Goal: Task Accomplishment & Management: Manage account settings

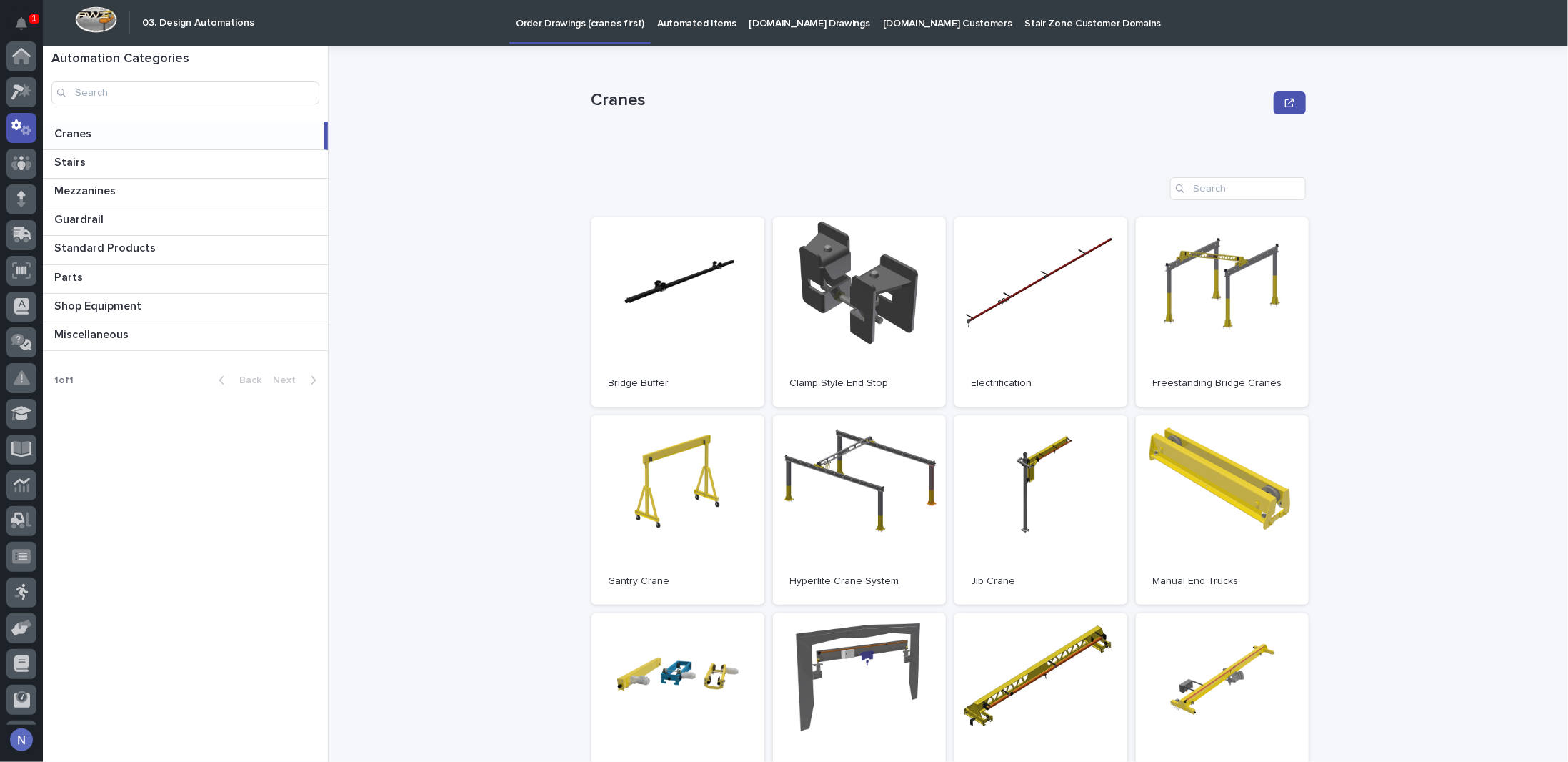
scroll to position [71, 0]
click at [21, 28] on icon "Notifications" at bounding box center [21, 24] width 11 height 13
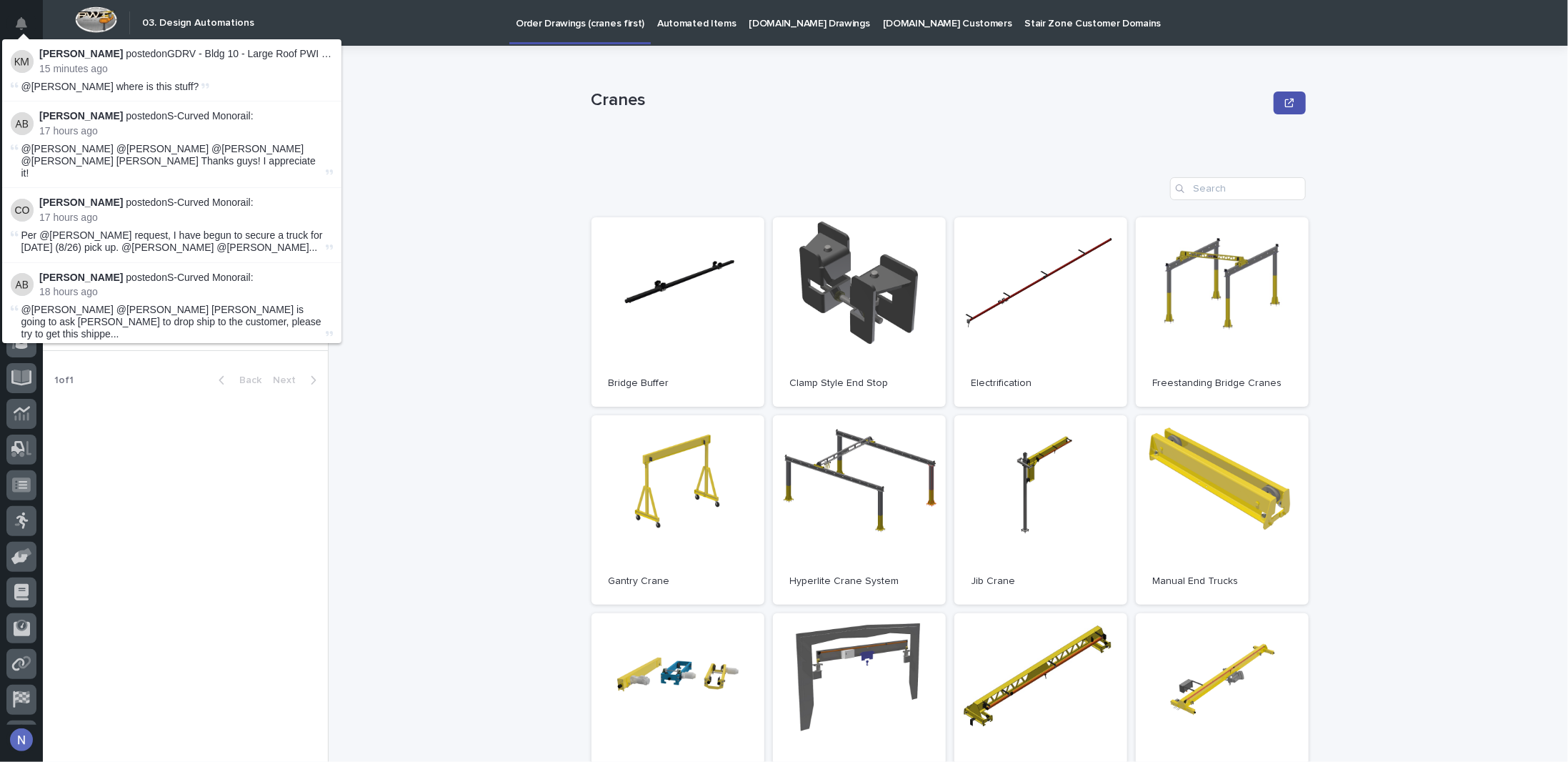
drag, startPoint x: 193, startPoint y: 53, endPoint x: 217, endPoint y: 57, distance: 24.3
click at [194, 53] on p "Kyle Miller posted on GDRV - Bldg 10 - Large Roof PWI Vacuum Lifter :" at bounding box center [186, 53] width 293 height 12
click at [237, 57] on p "Kyle Miller posted on GDRV - Bldg 10 - Large Roof PWI Vacuum Lifter :" at bounding box center [186, 53] width 293 height 12
click at [216, 77] on li "Kyle Miller posted on GDRV - Bldg 10 - Large Roof PWI Vacuum Lifter : 15 minute…" at bounding box center [171, 70] width 339 height 62
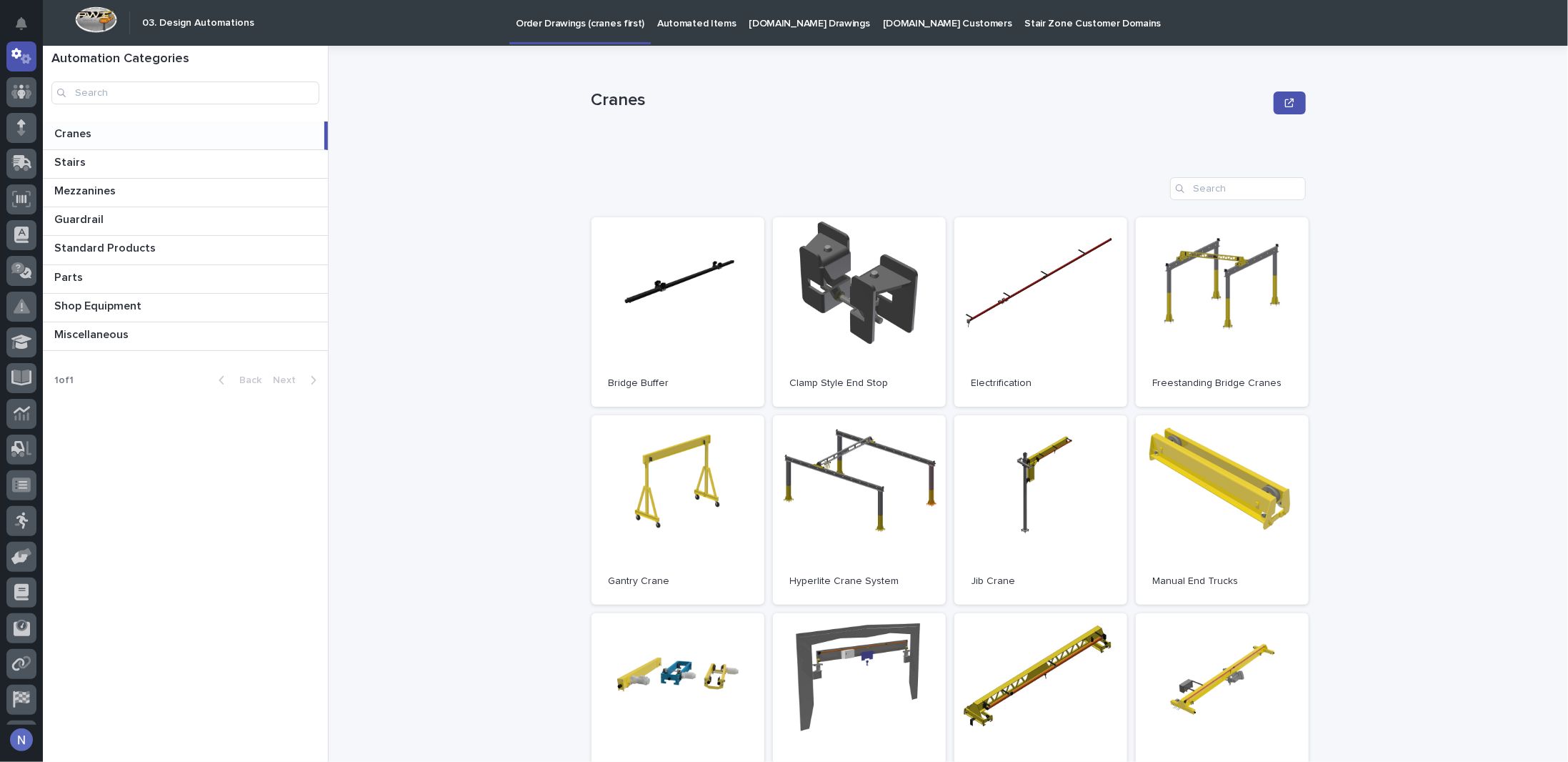
click at [477, 113] on div "Cranes Cranes Sorry, there was an error saving your record. Please try again. P…" at bounding box center [956, 403] width 1222 height 716
click at [26, 131] on div at bounding box center [21, 127] width 30 height 30
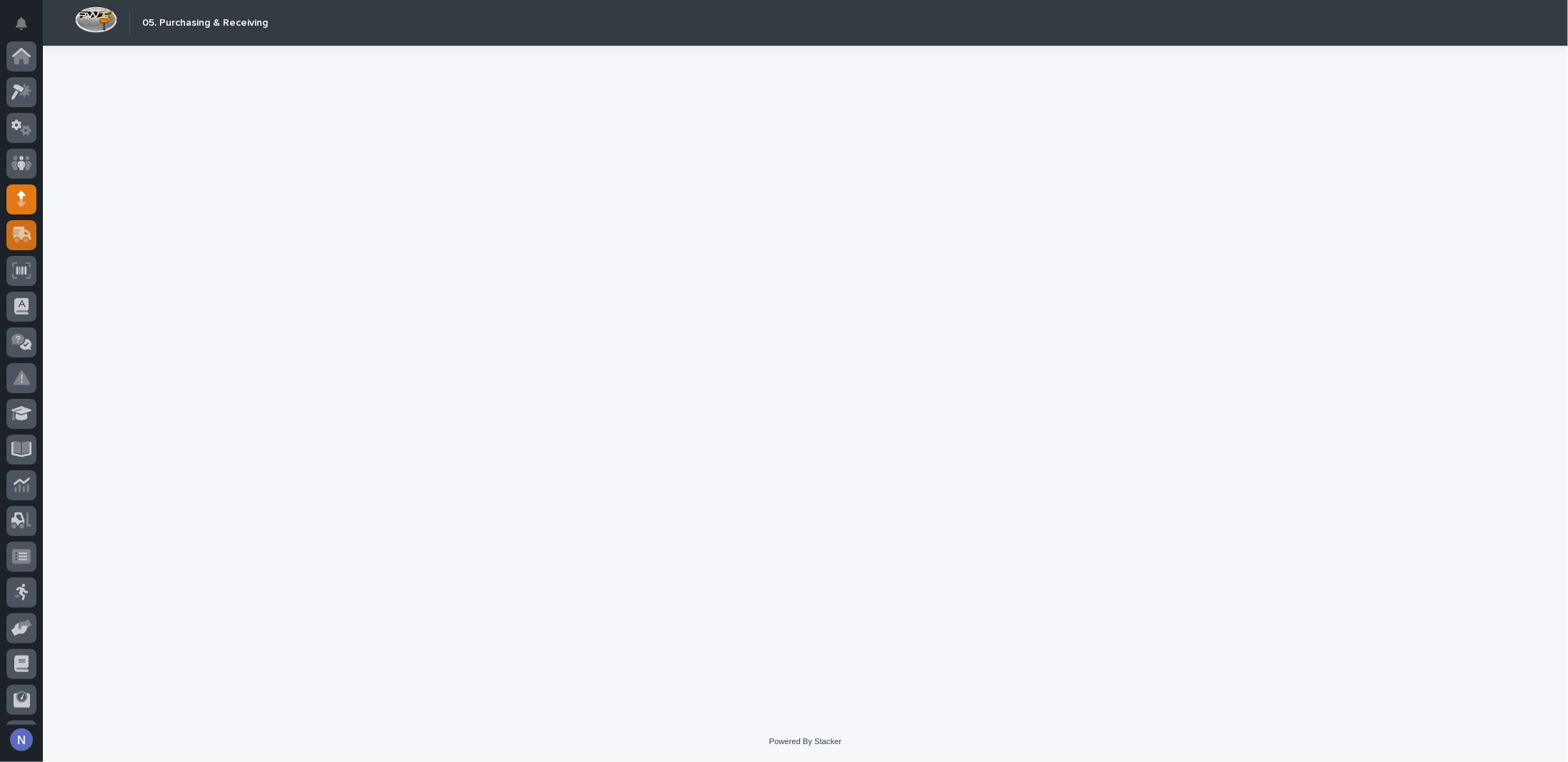
scroll to position [102, 0]
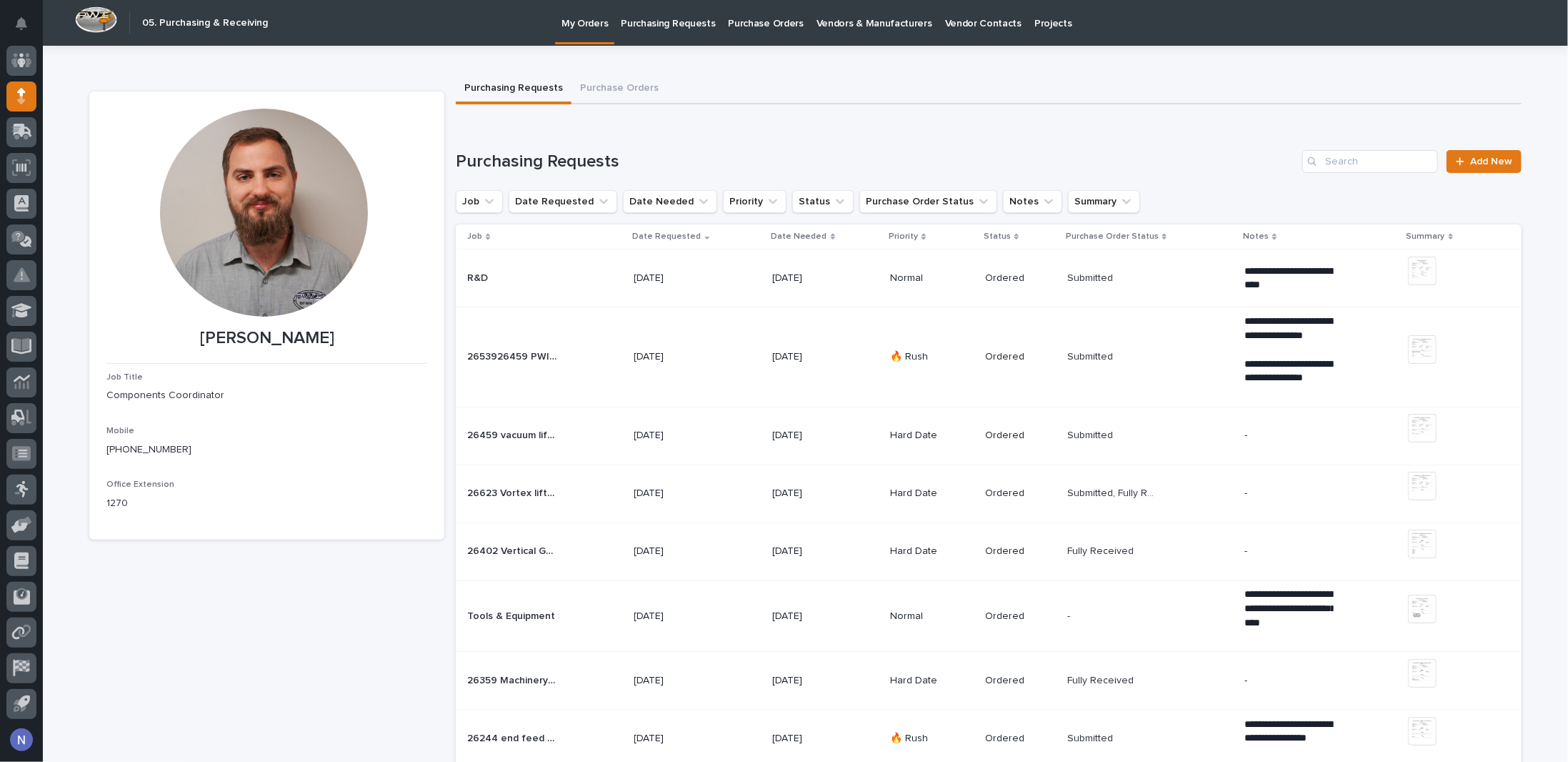
click at [553, 278] on div "R&D R&D" at bounding box center [545, 278] width 155 height 24
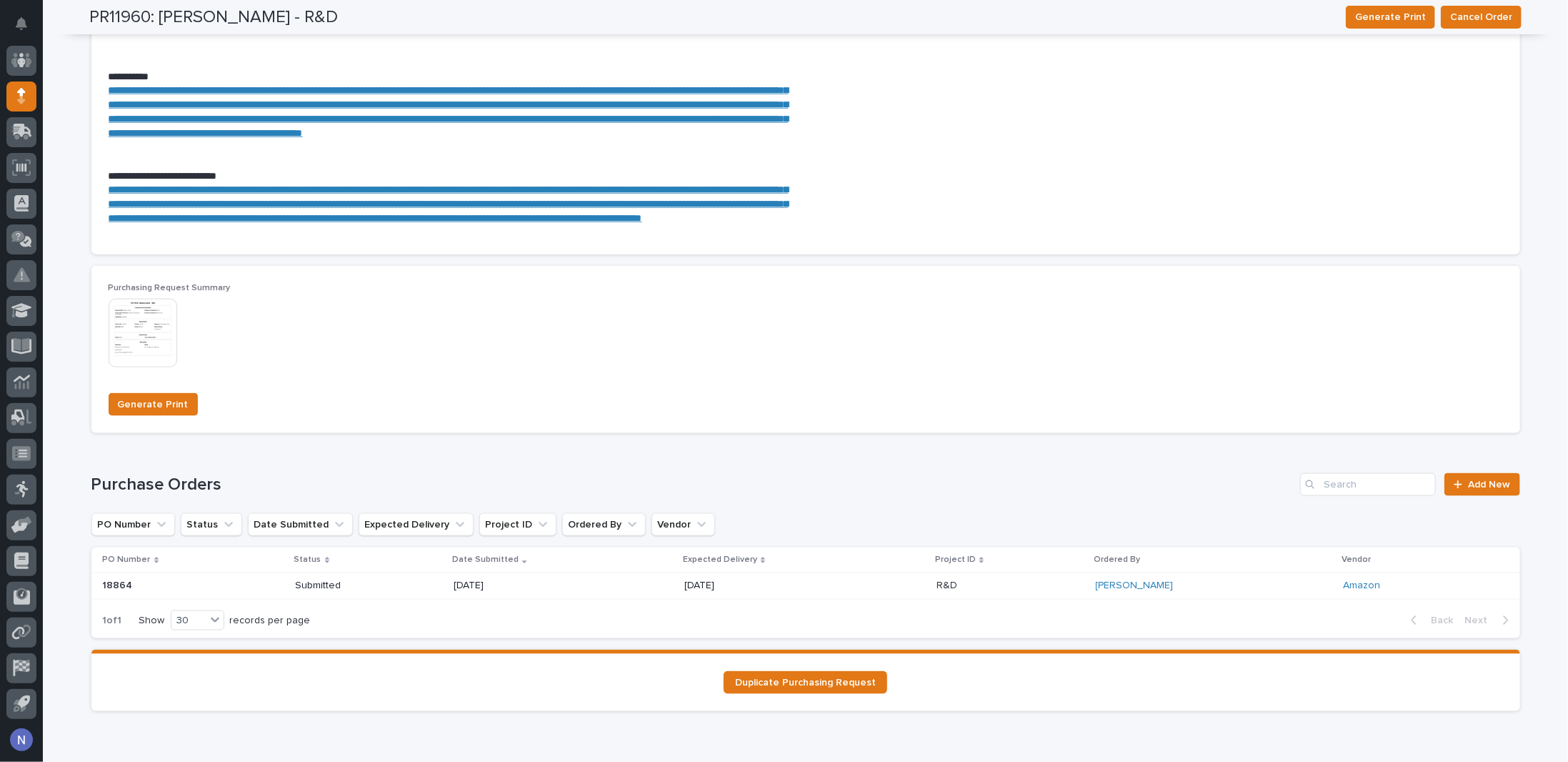
scroll to position [1301, 0]
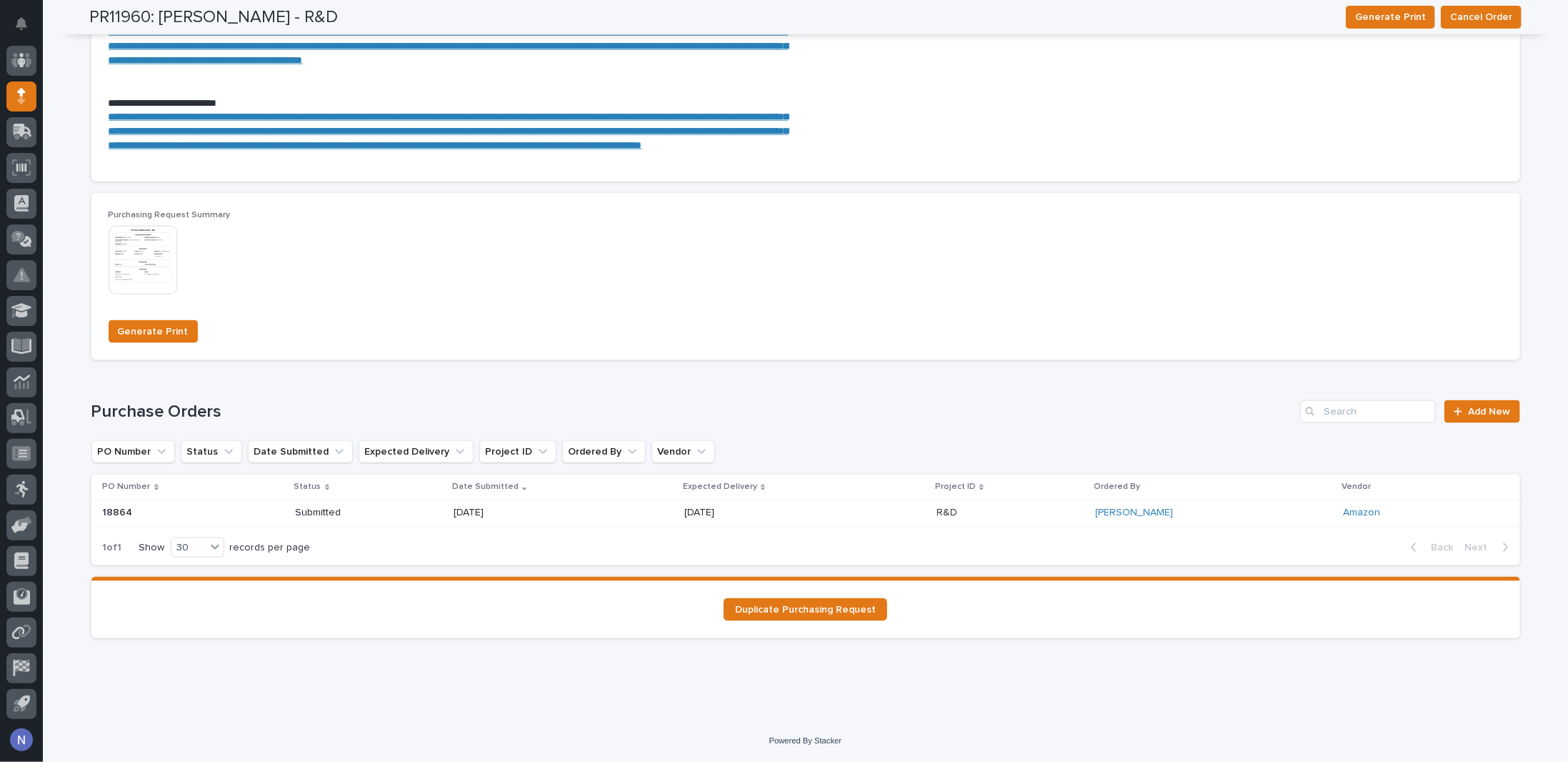
click at [672, 510] on div "[DATE]" at bounding box center [562, 513] width 219 height 24
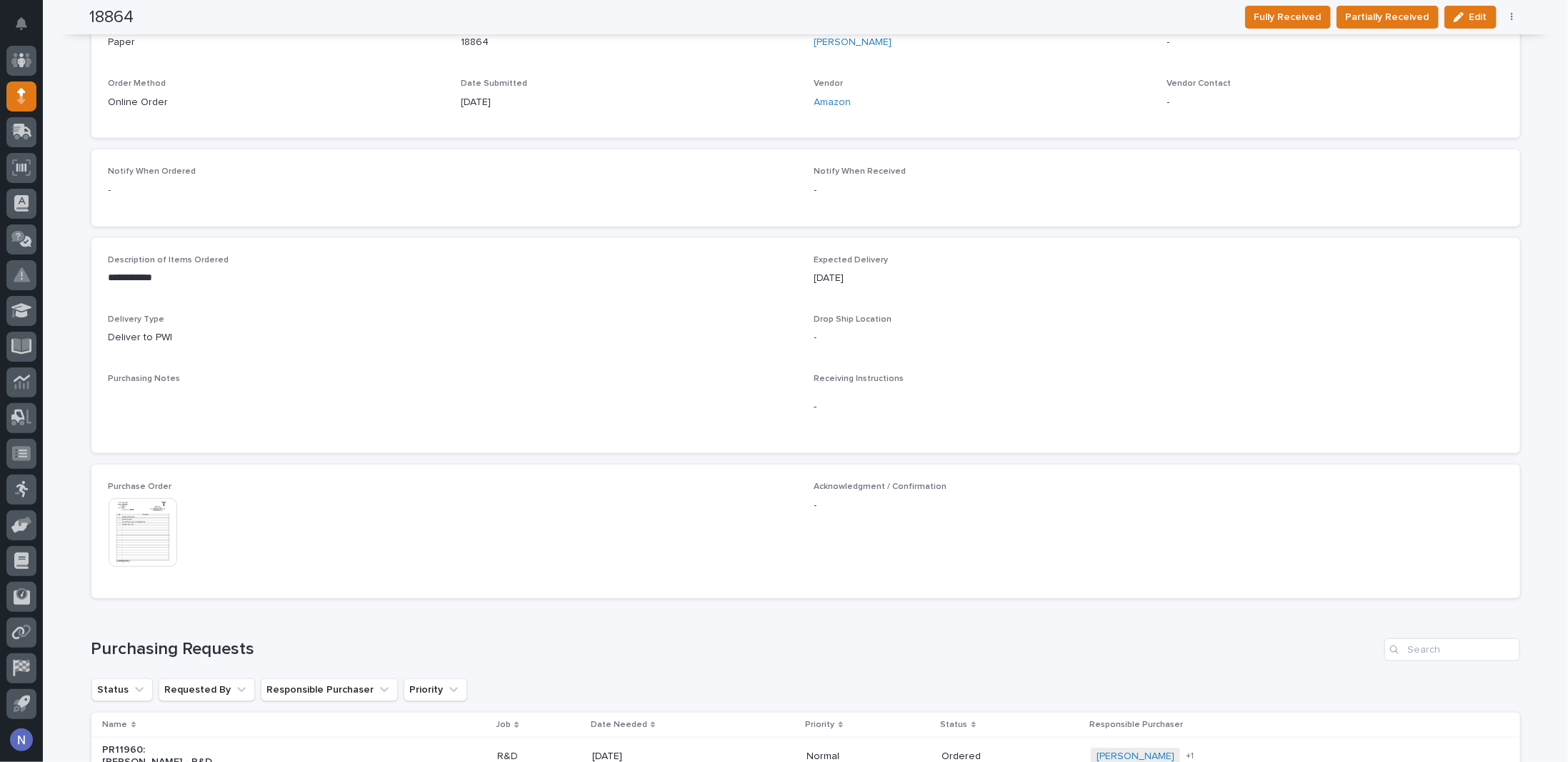
scroll to position [594, 0]
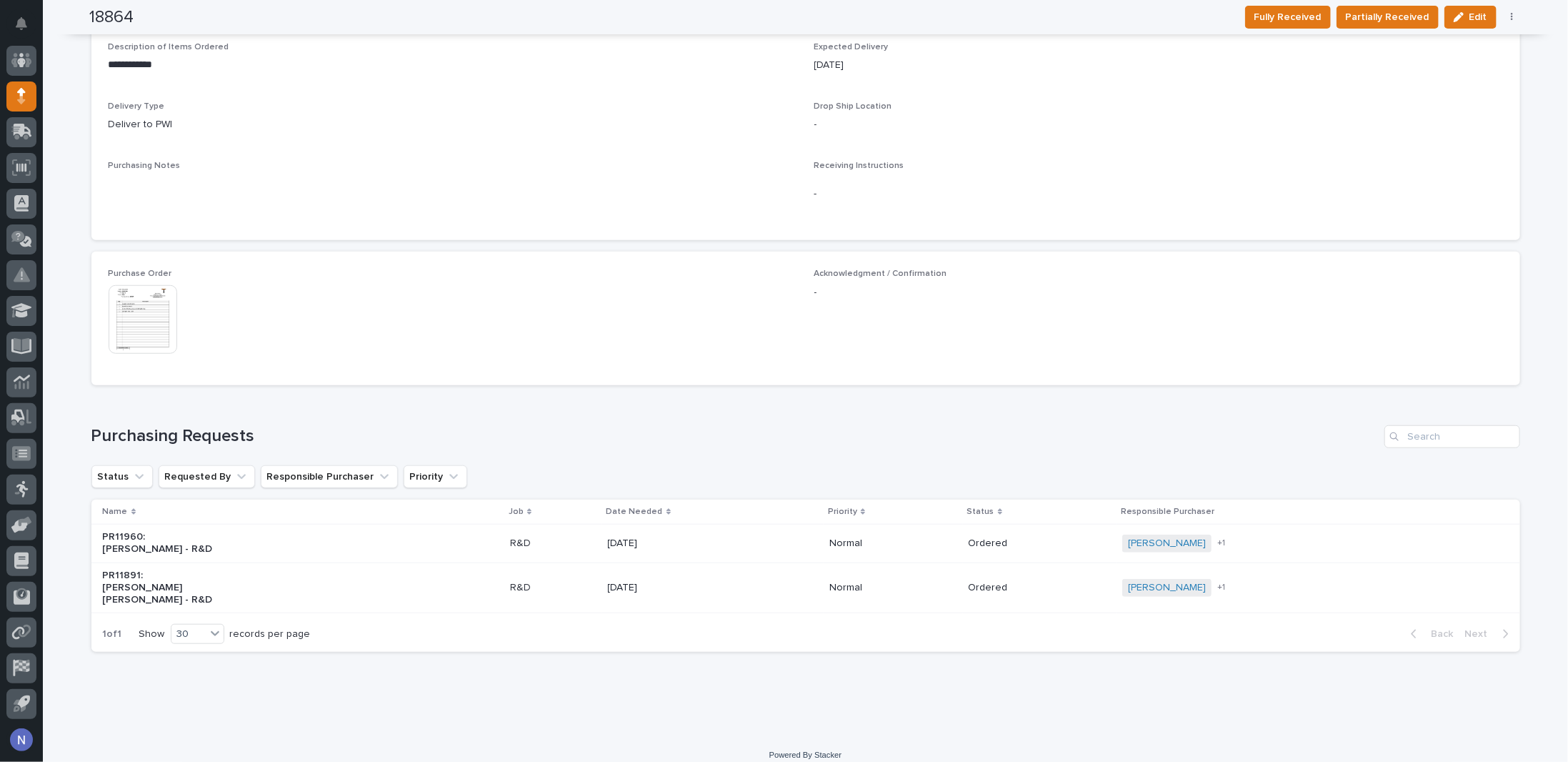
click at [140, 317] on img at bounding box center [143, 319] width 69 height 69
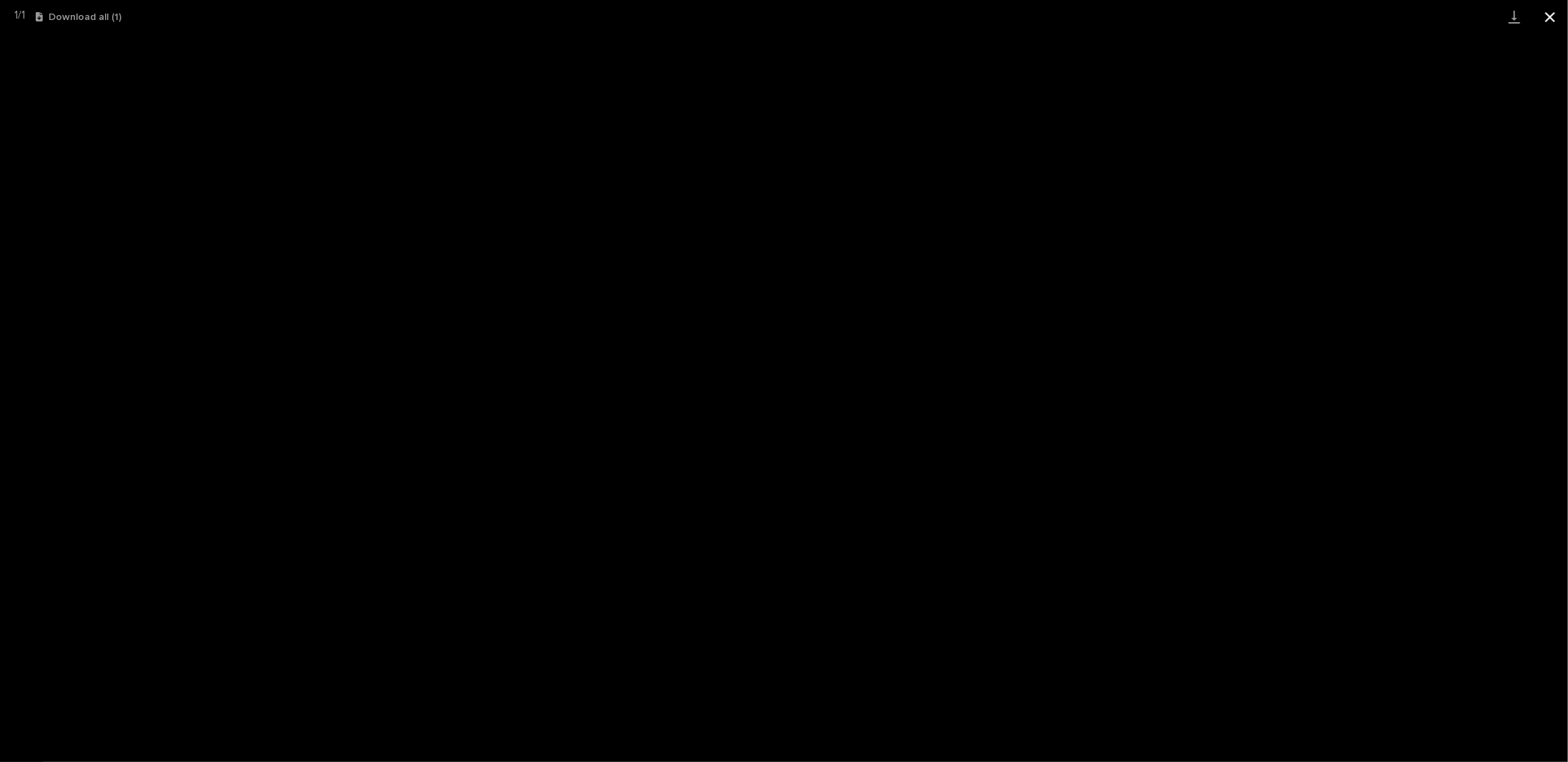
click at [1552, 17] on button "Close gallery" at bounding box center [1550, 16] width 36 height 34
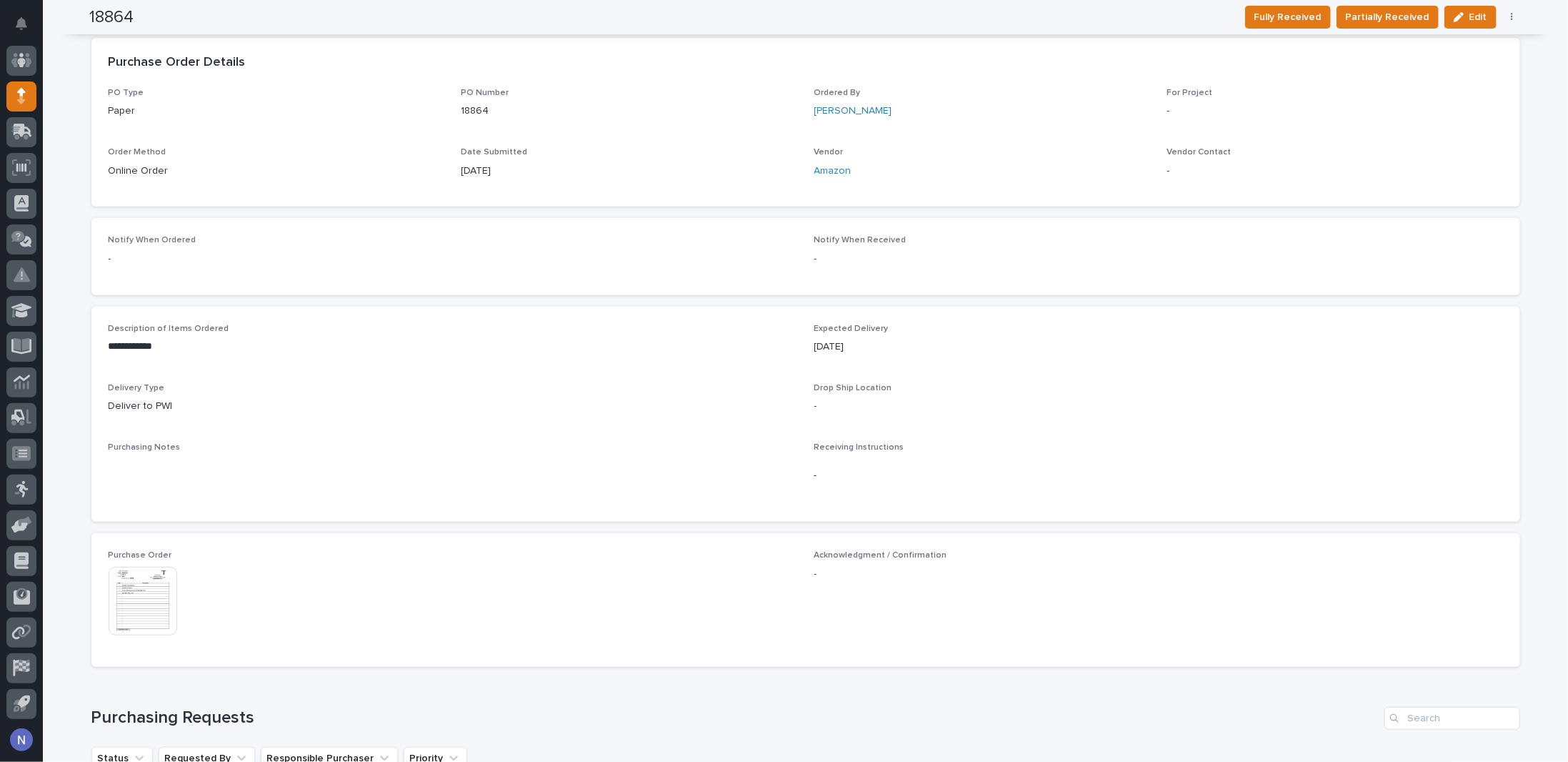
scroll to position [308, 0]
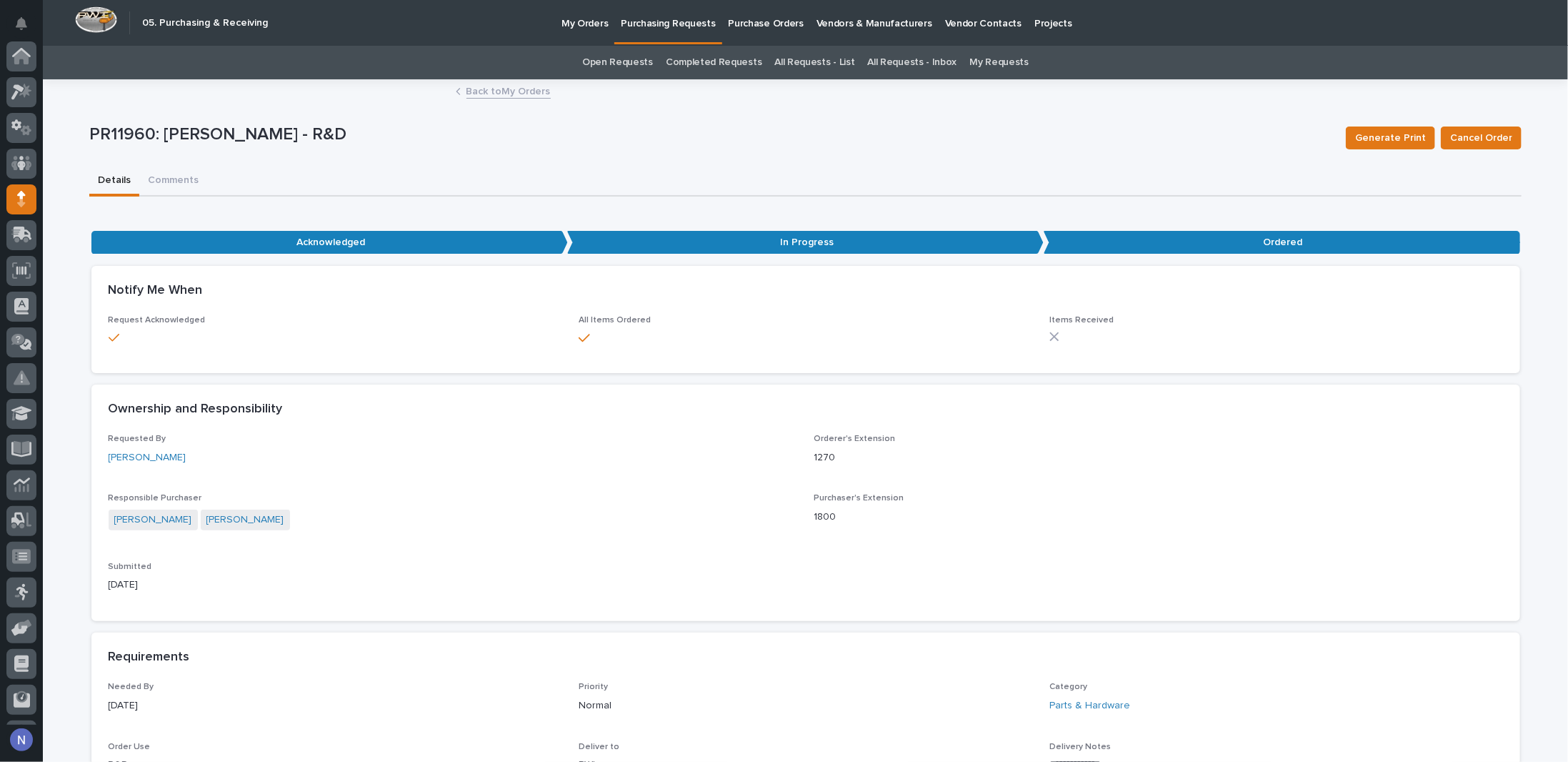
scroll to position [102, 0]
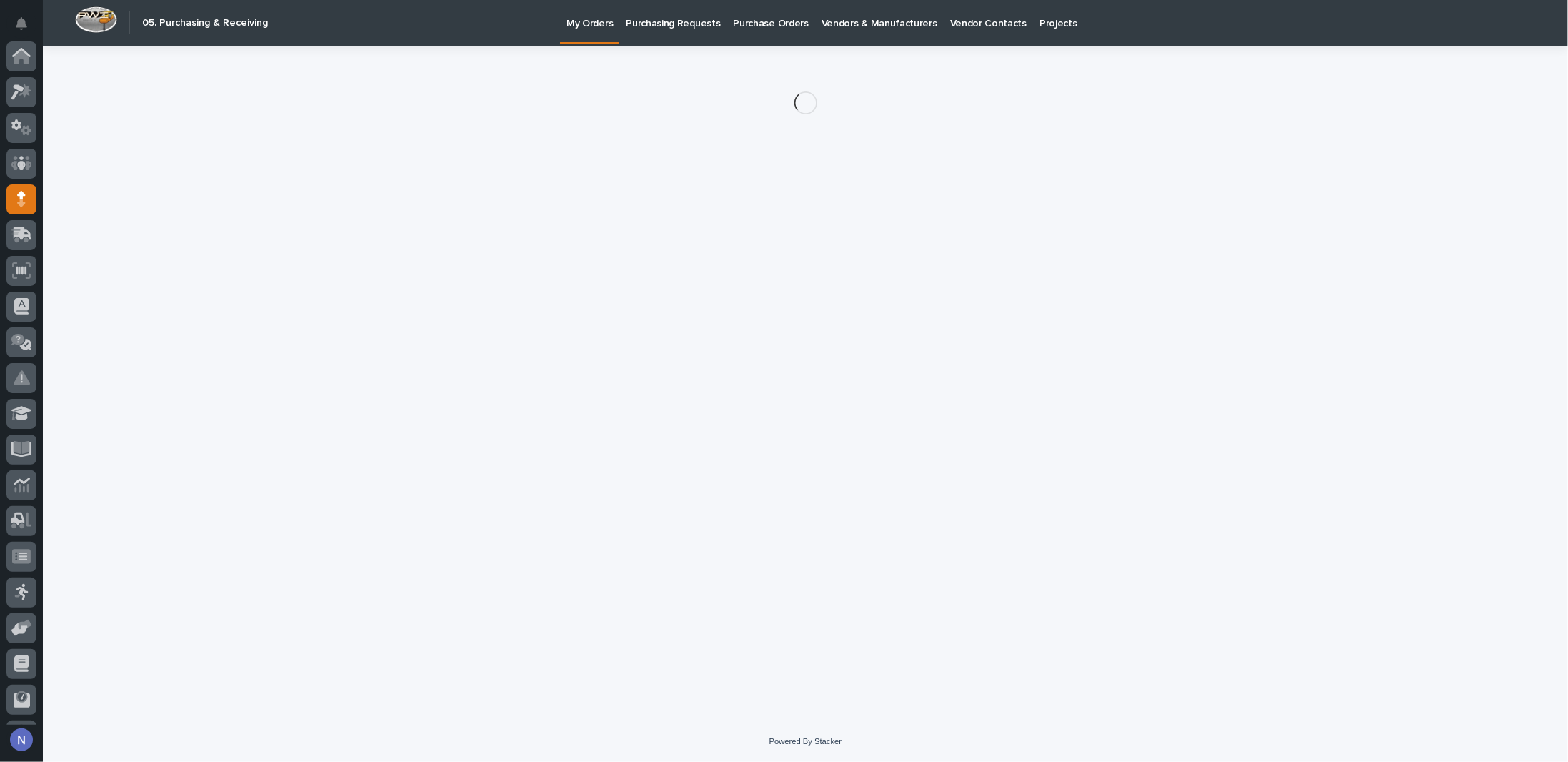
scroll to position [102, 0]
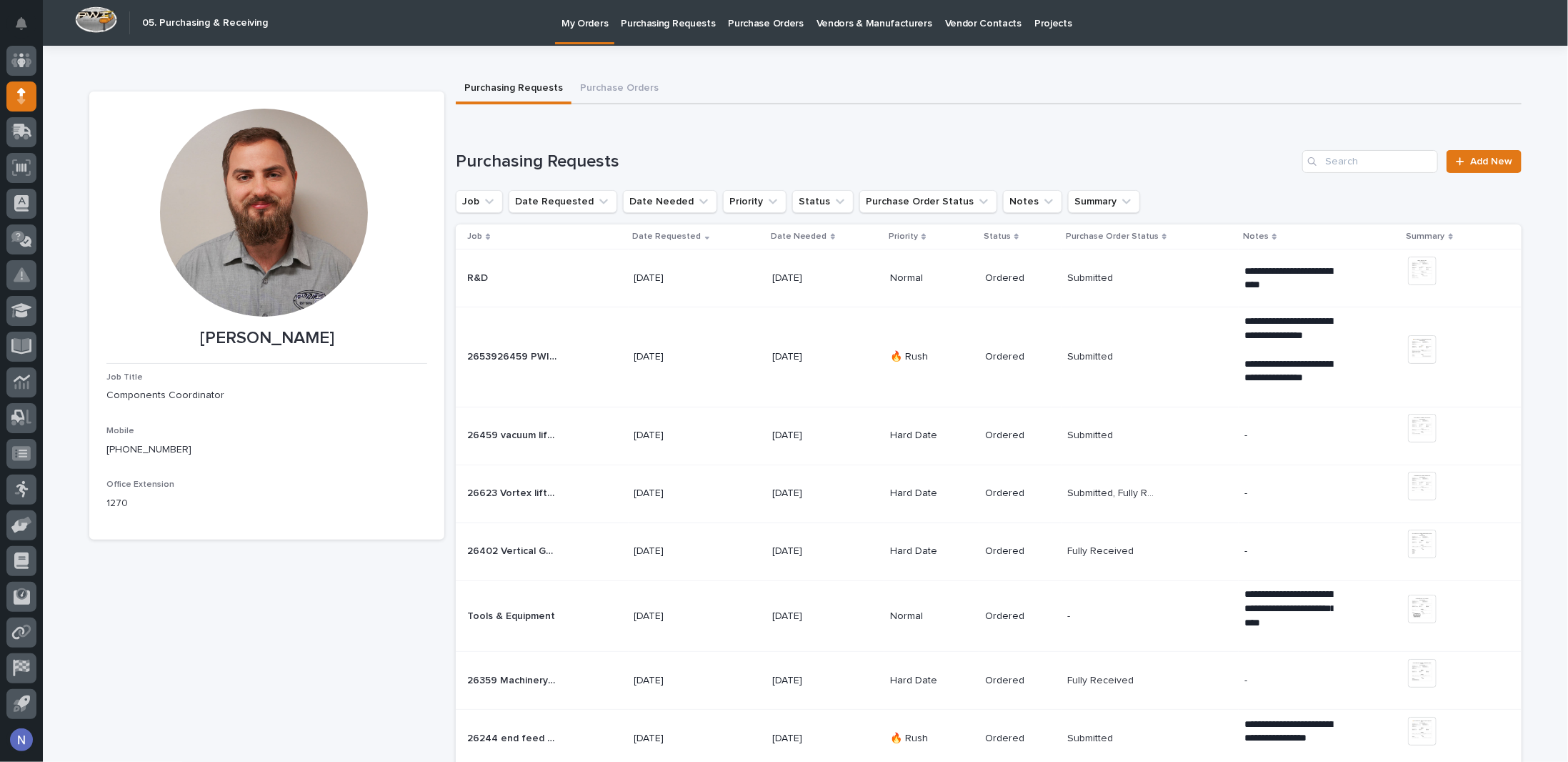
click at [554, 444] on div "26459 vacuum lifter 26459 vacuum lifter" at bounding box center [545, 435] width 155 height 24
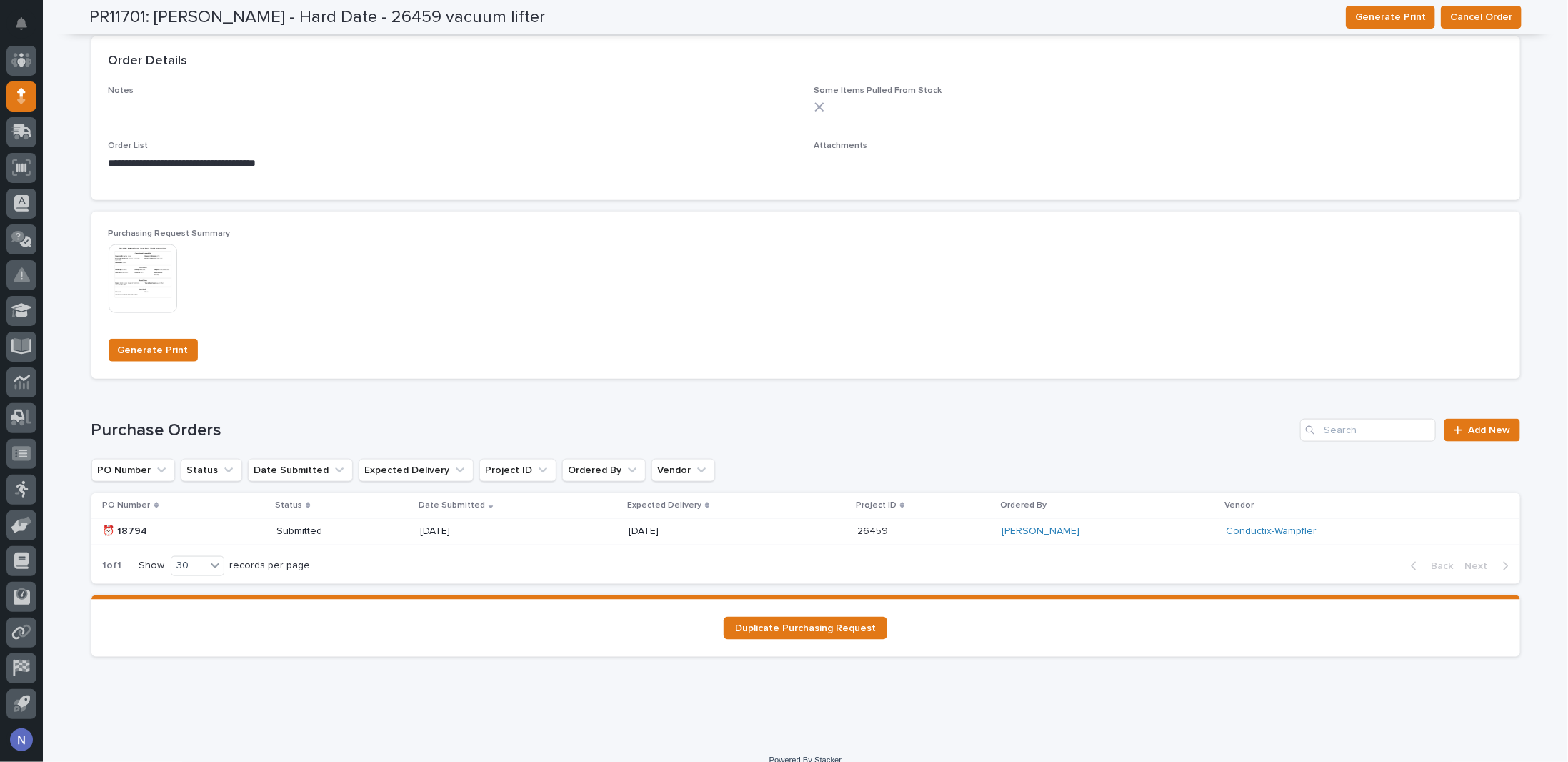
scroll to position [982, 0]
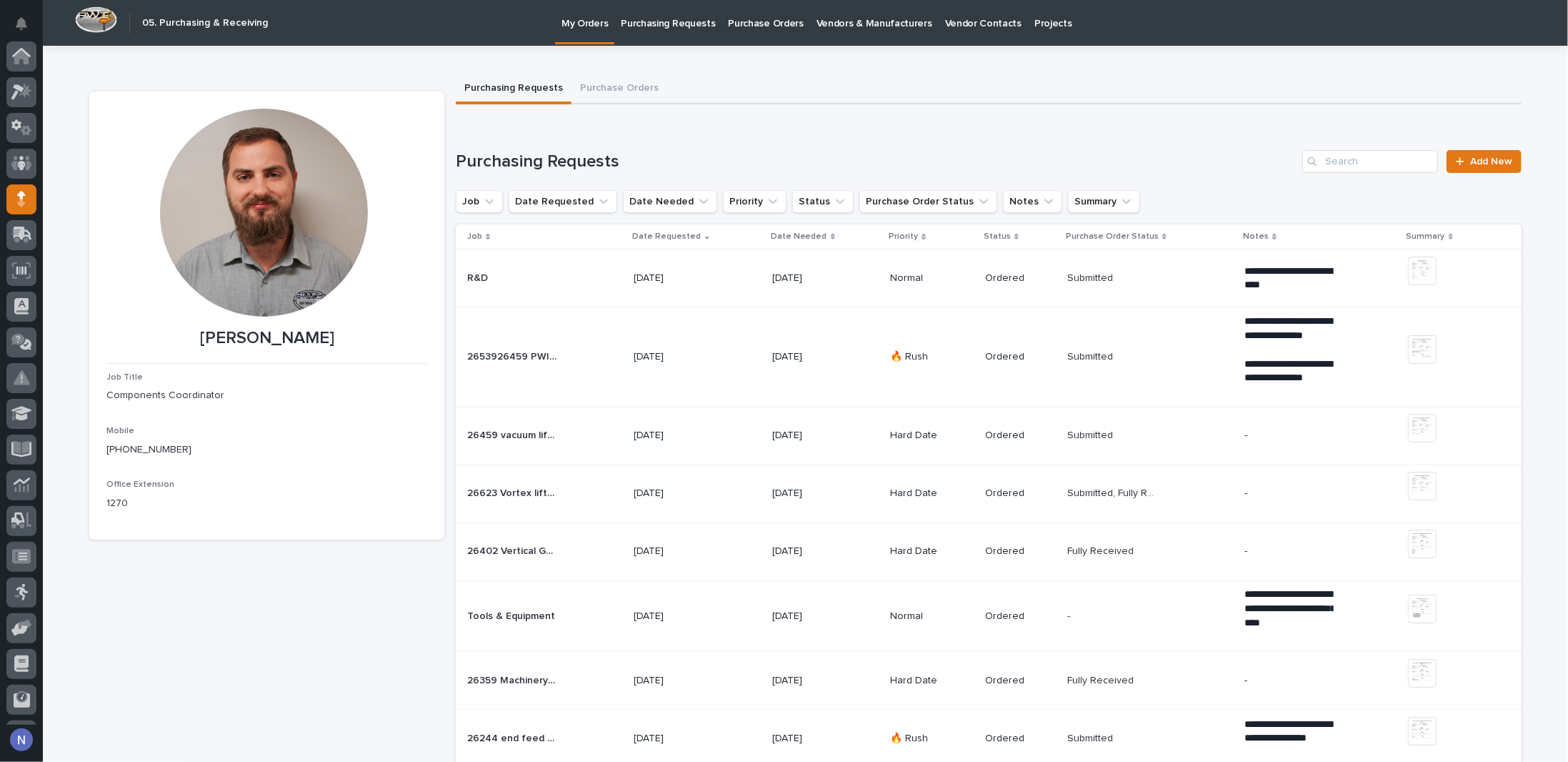
scroll to position [102, 0]
click at [558, 487] on div "26623 Vortex lifter 26623 Vortex lifter" at bounding box center [545, 494] width 155 height 24
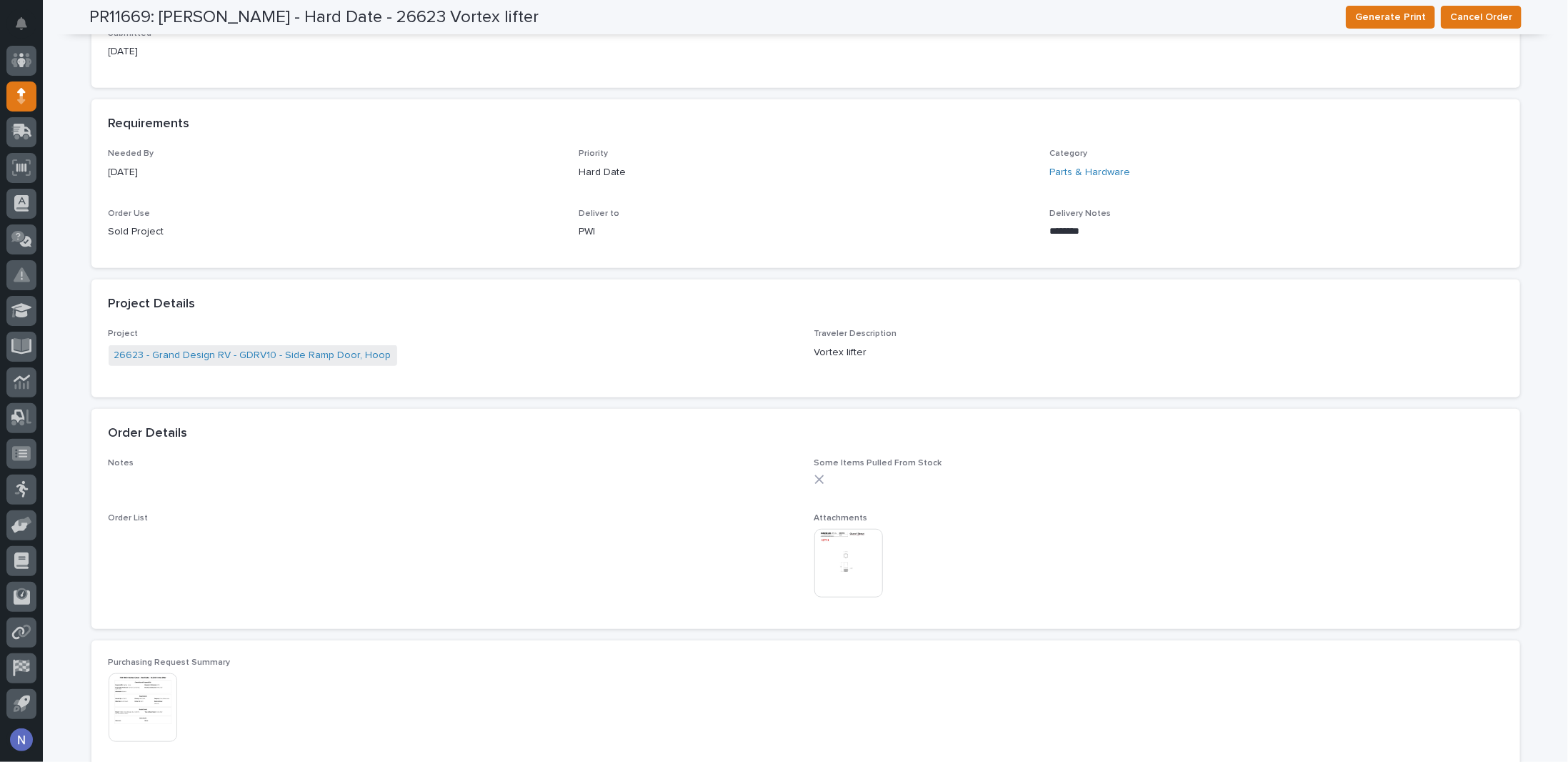
scroll to position [619, 0]
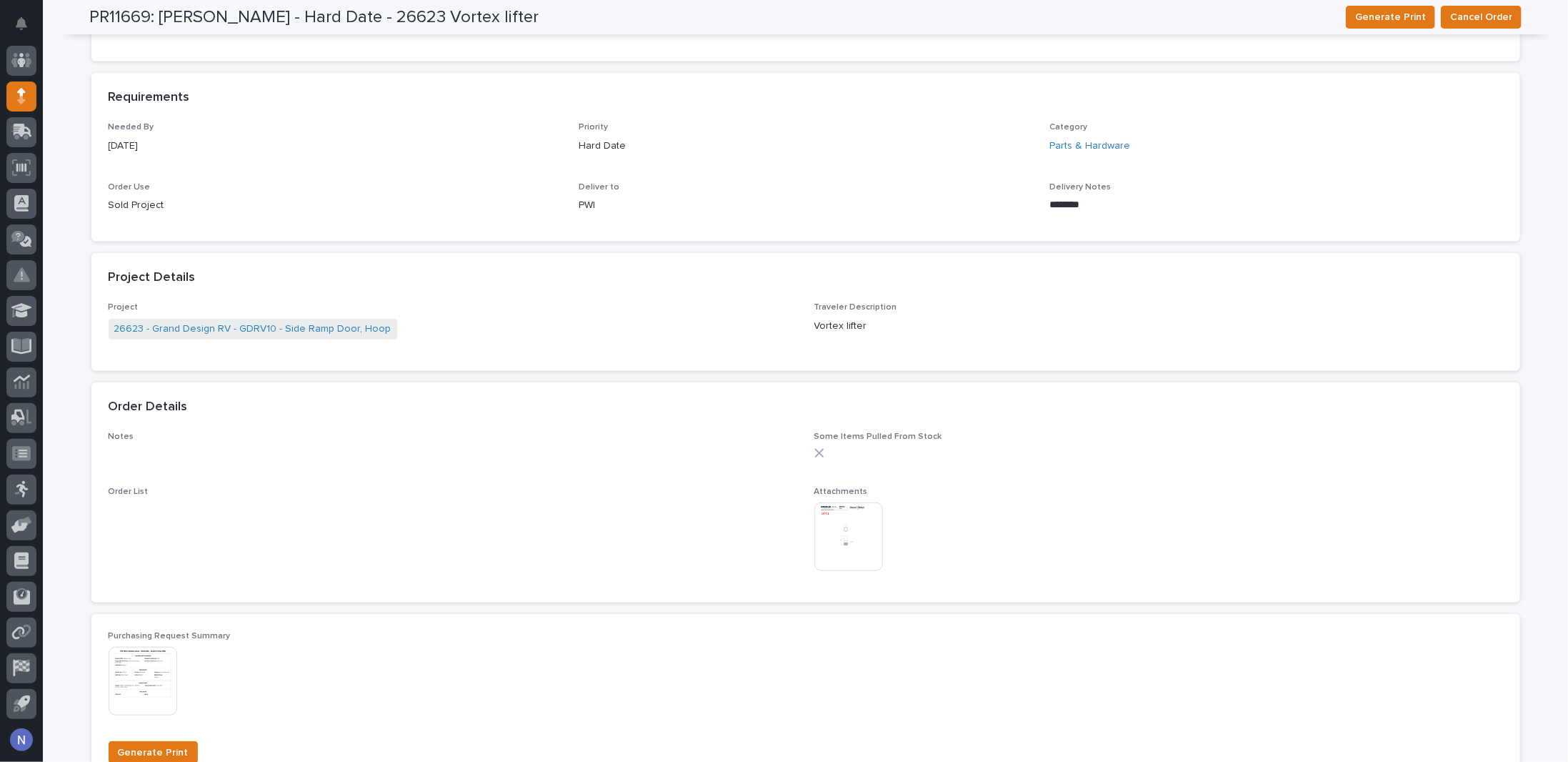
click at [818, 523] on img at bounding box center [848, 536] width 69 height 69
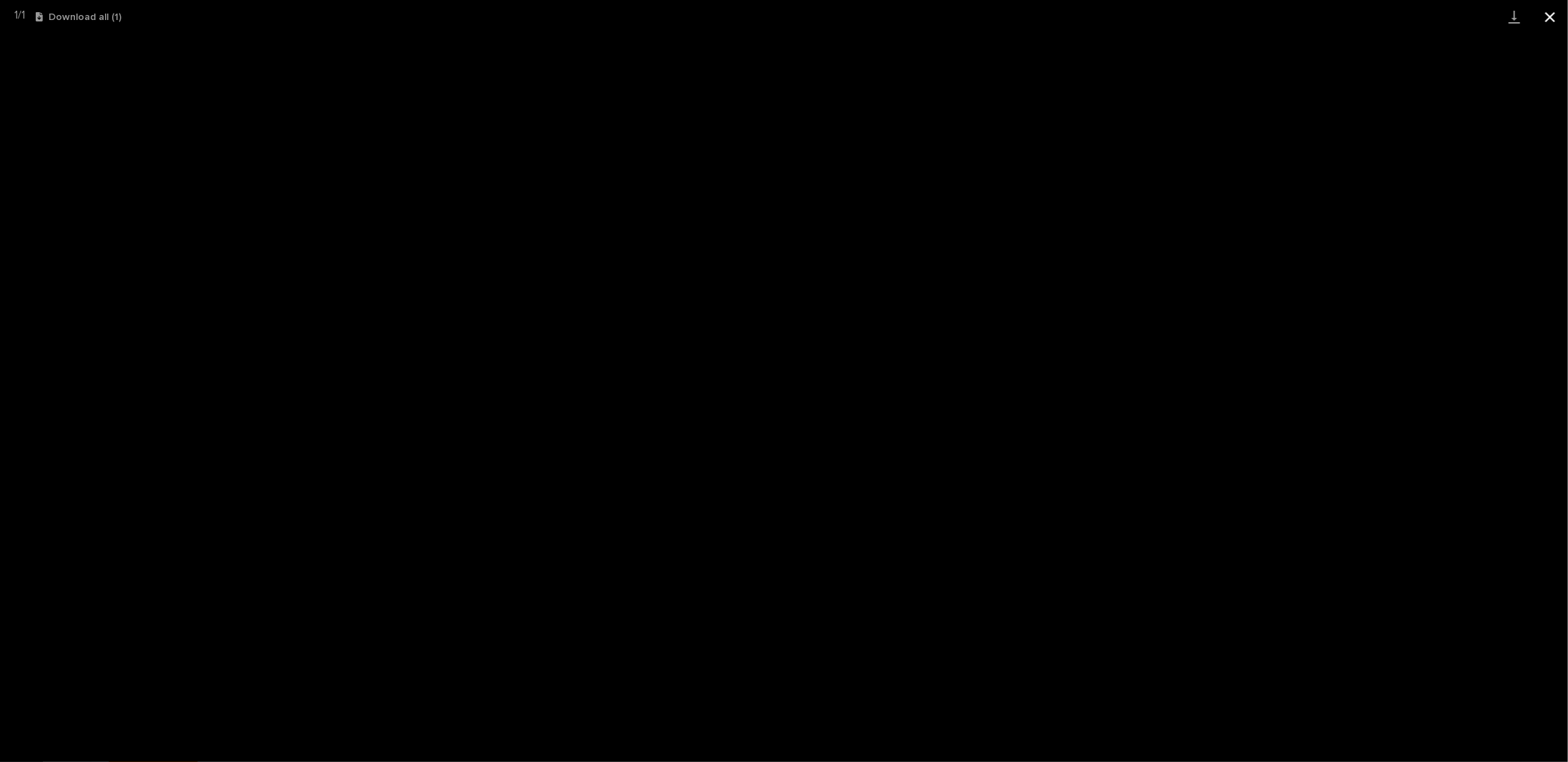
click at [1553, 15] on button "Close gallery" at bounding box center [1550, 16] width 36 height 34
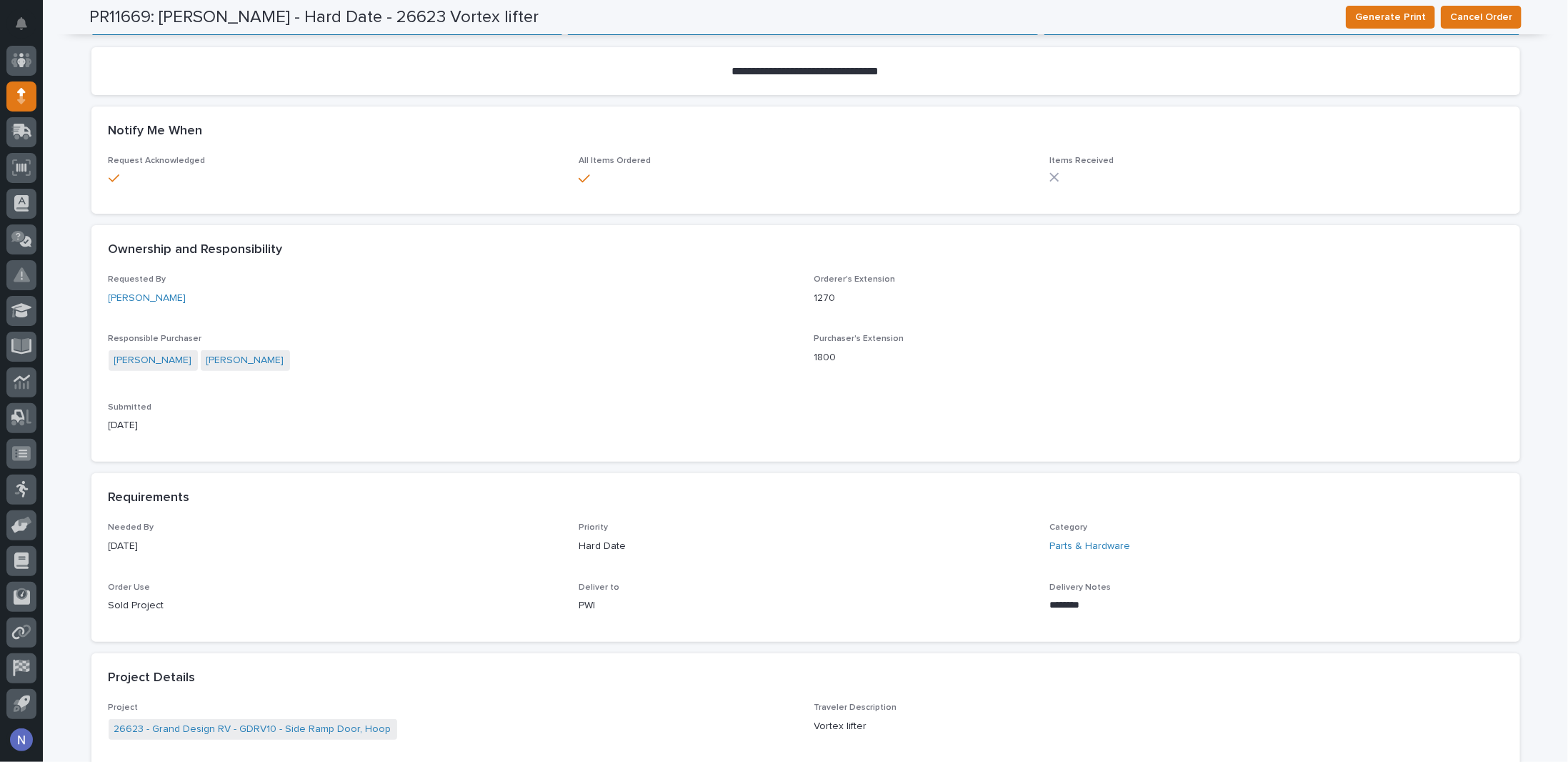
scroll to position [143, 0]
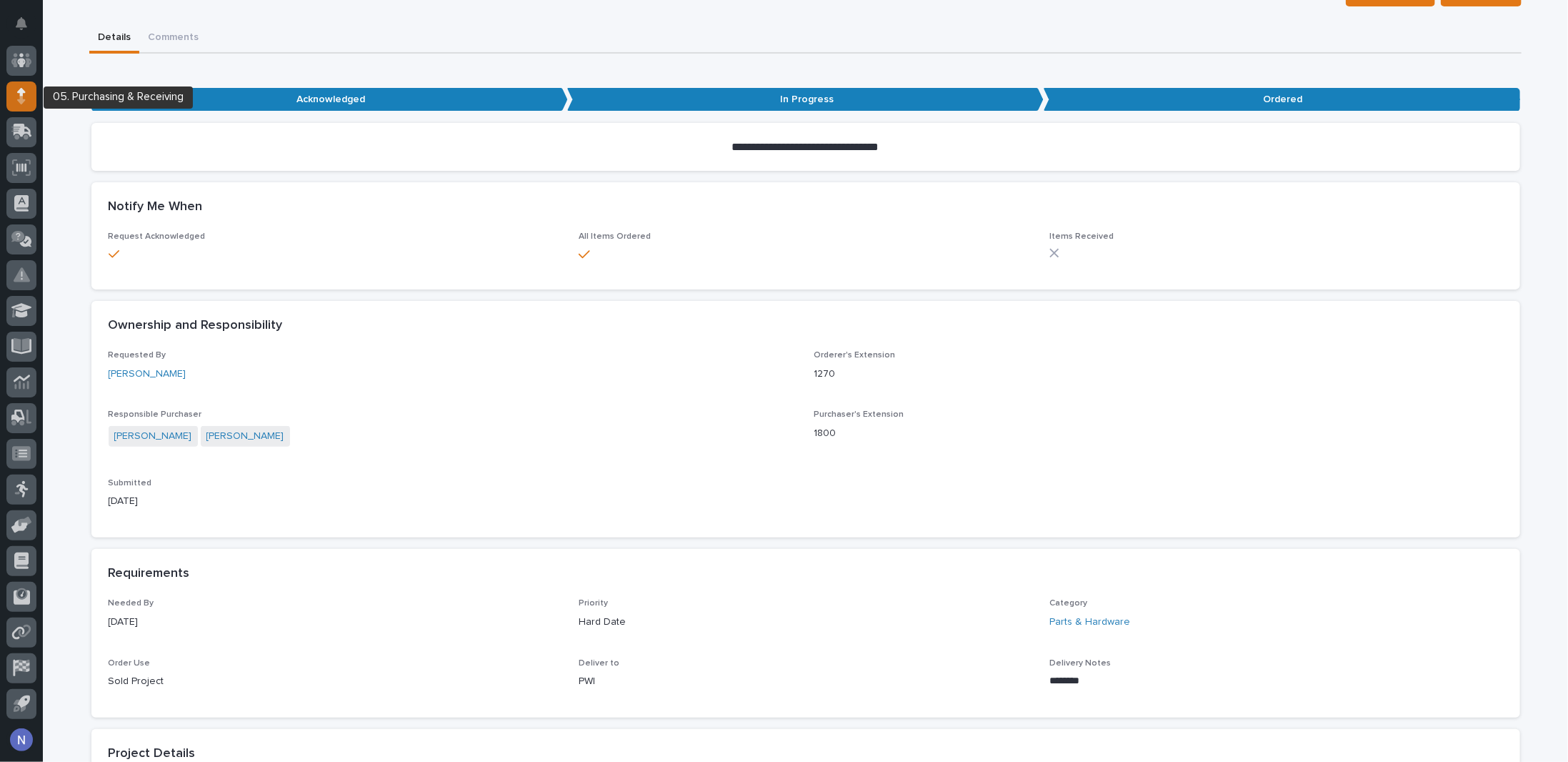
click at [30, 97] on div at bounding box center [21, 96] width 30 height 30
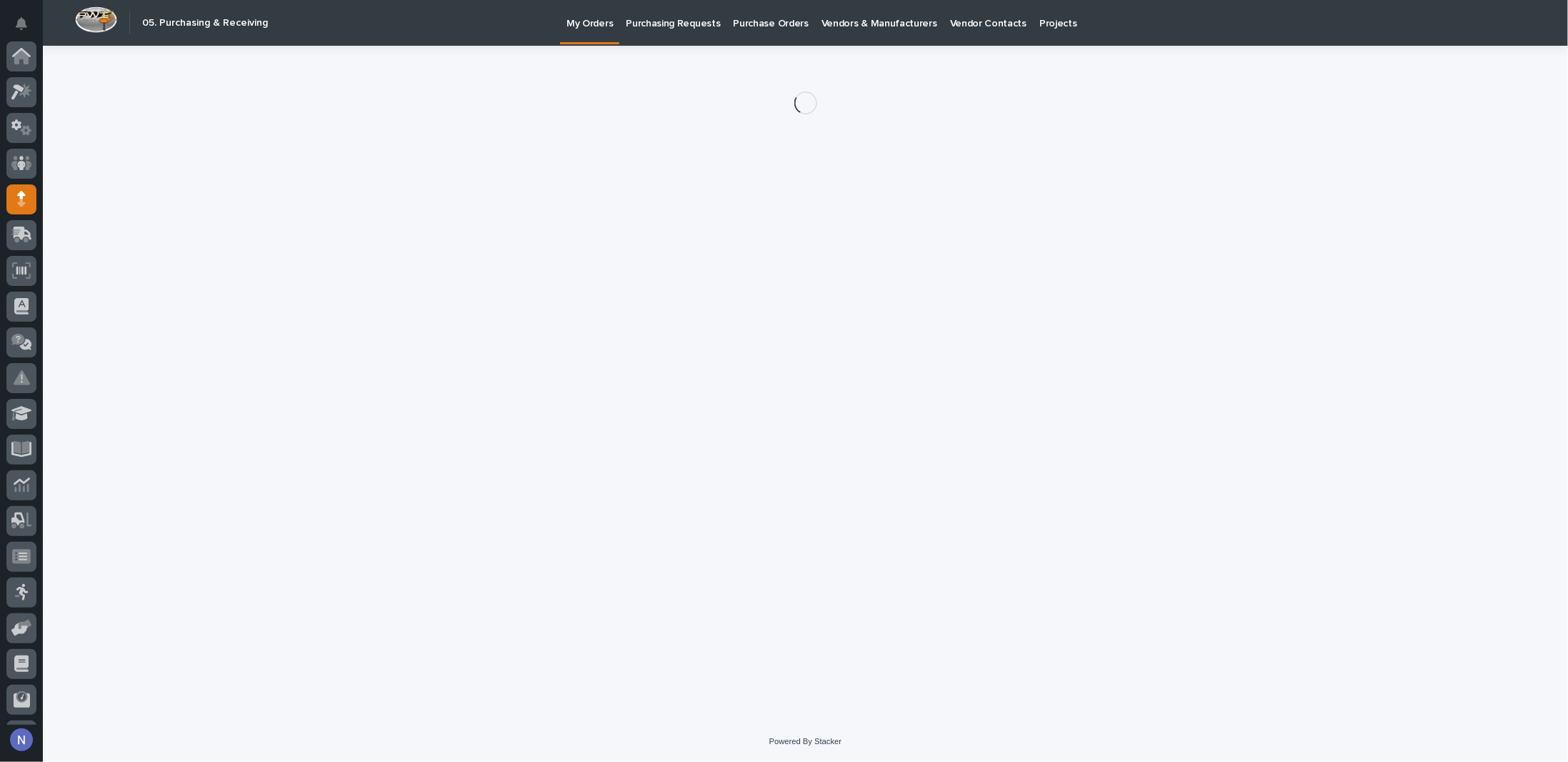
scroll to position [102, 0]
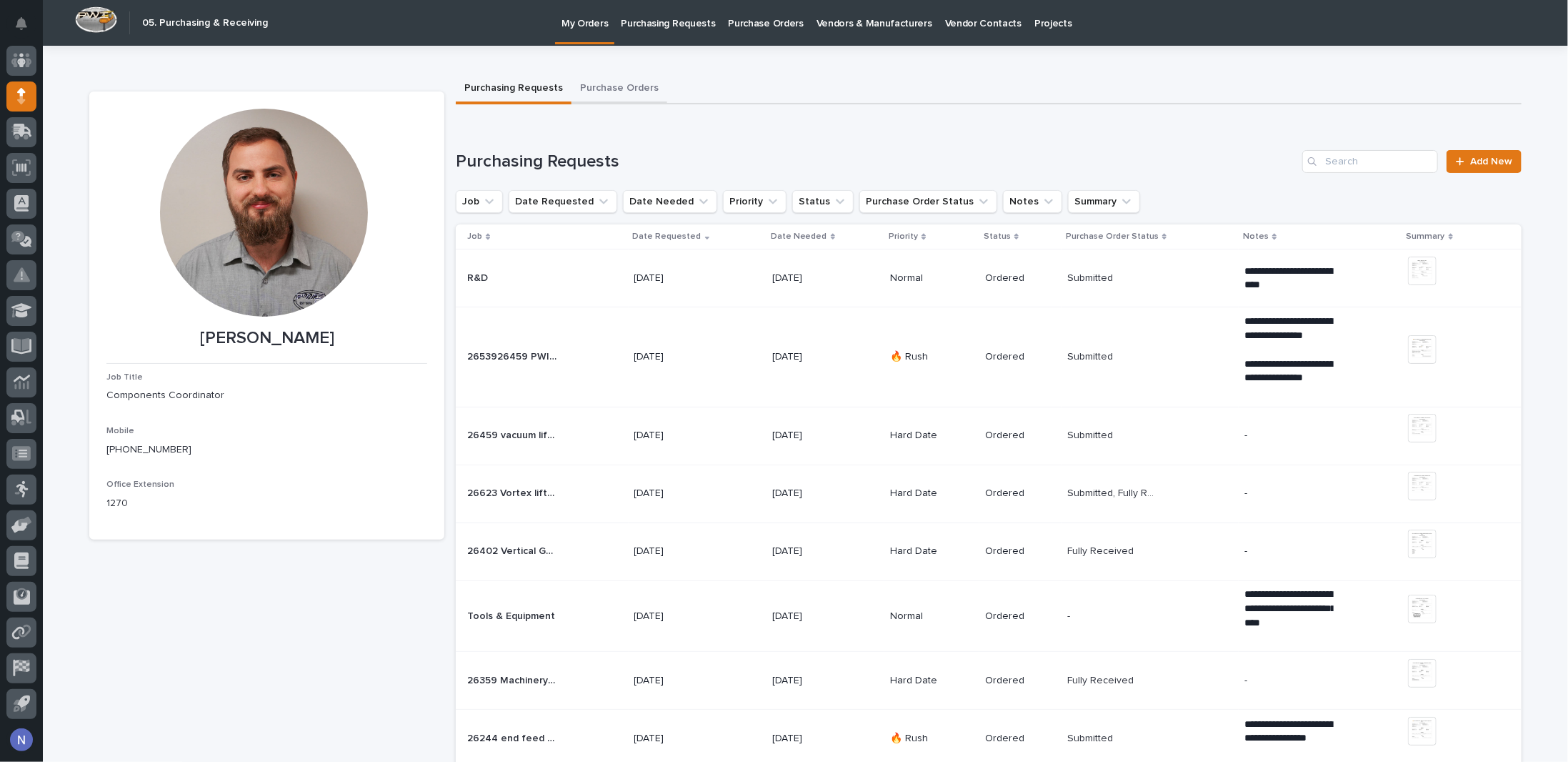
click at [613, 90] on button "Purchase Orders" at bounding box center [619, 89] width 96 height 30
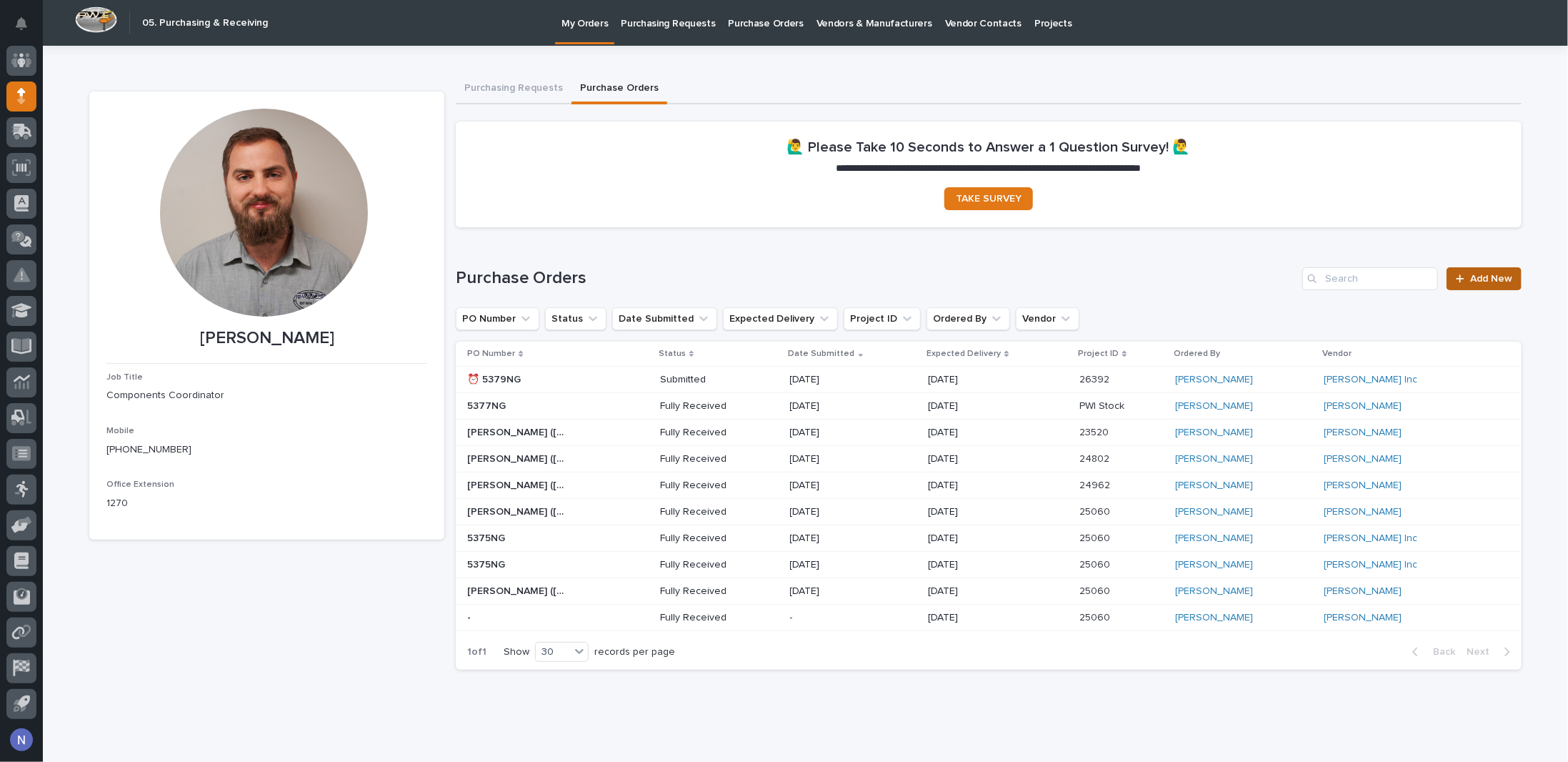
click at [1465, 279] on div at bounding box center [1463, 278] width 15 height 10
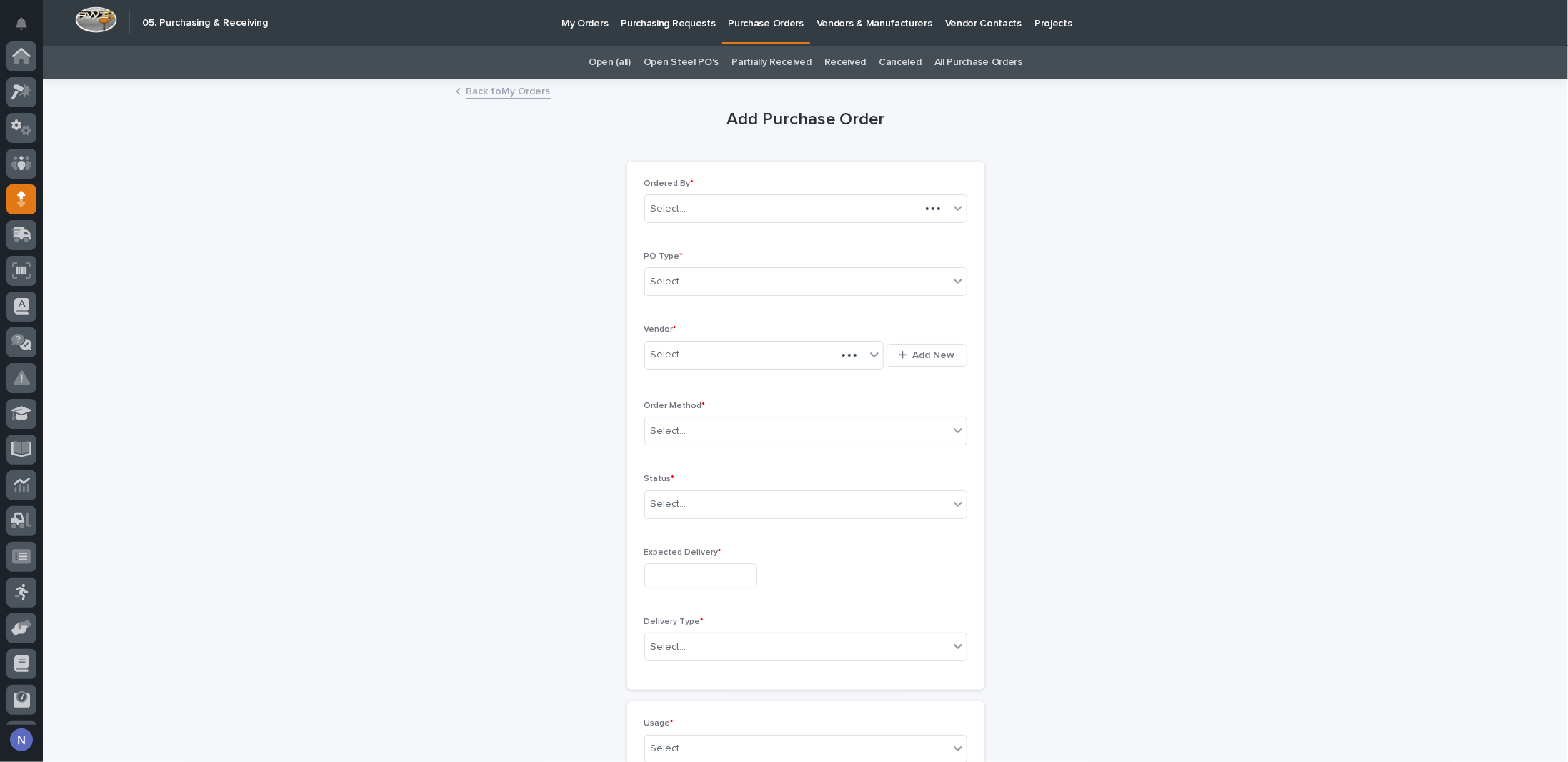
scroll to position [102, 0]
click at [726, 285] on div "Select..." at bounding box center [796, 282] width 304 height 24
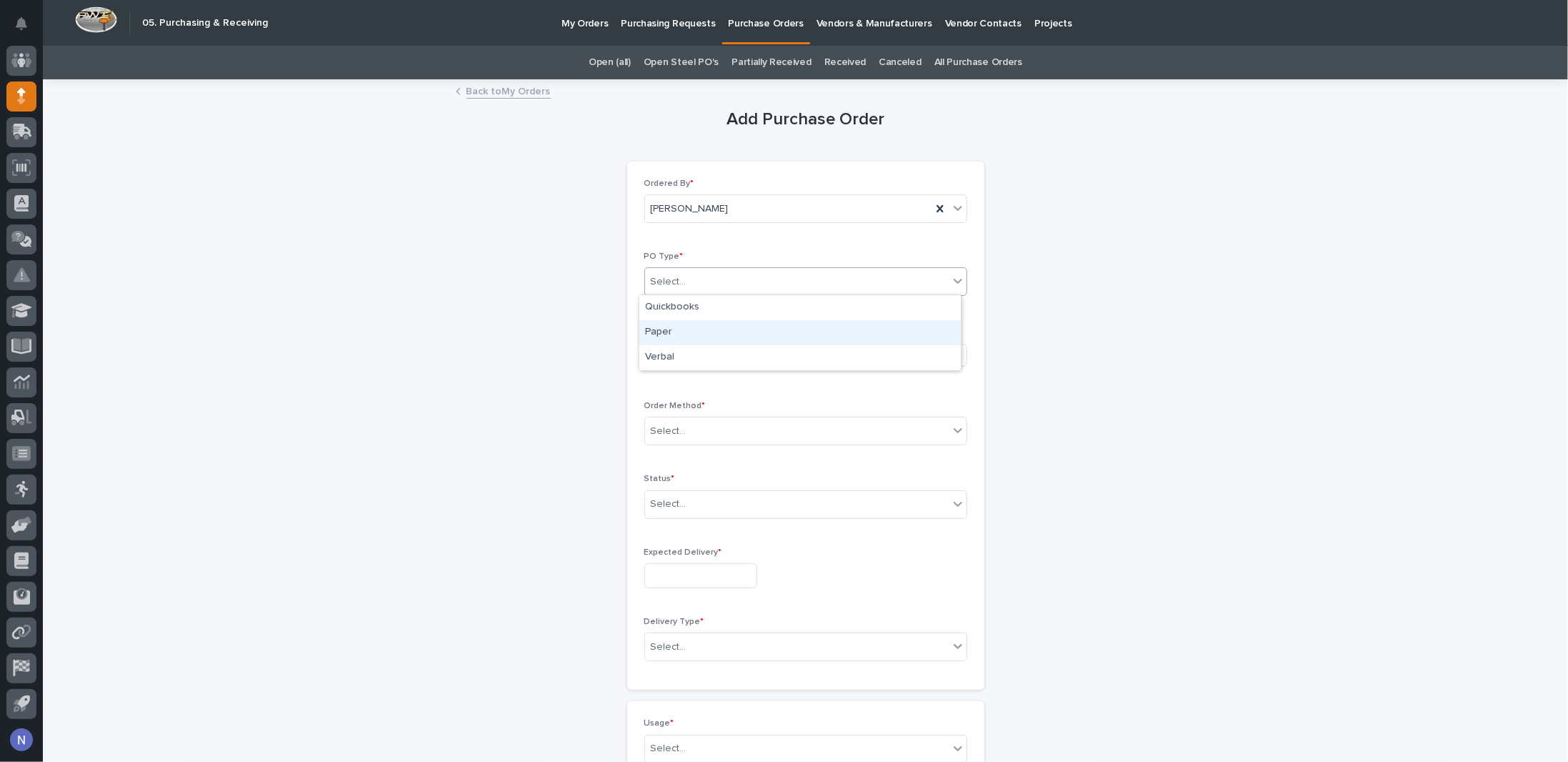
click at [691, 338] on div "Paper" at bounding box center [800, 332] width 322 height 25
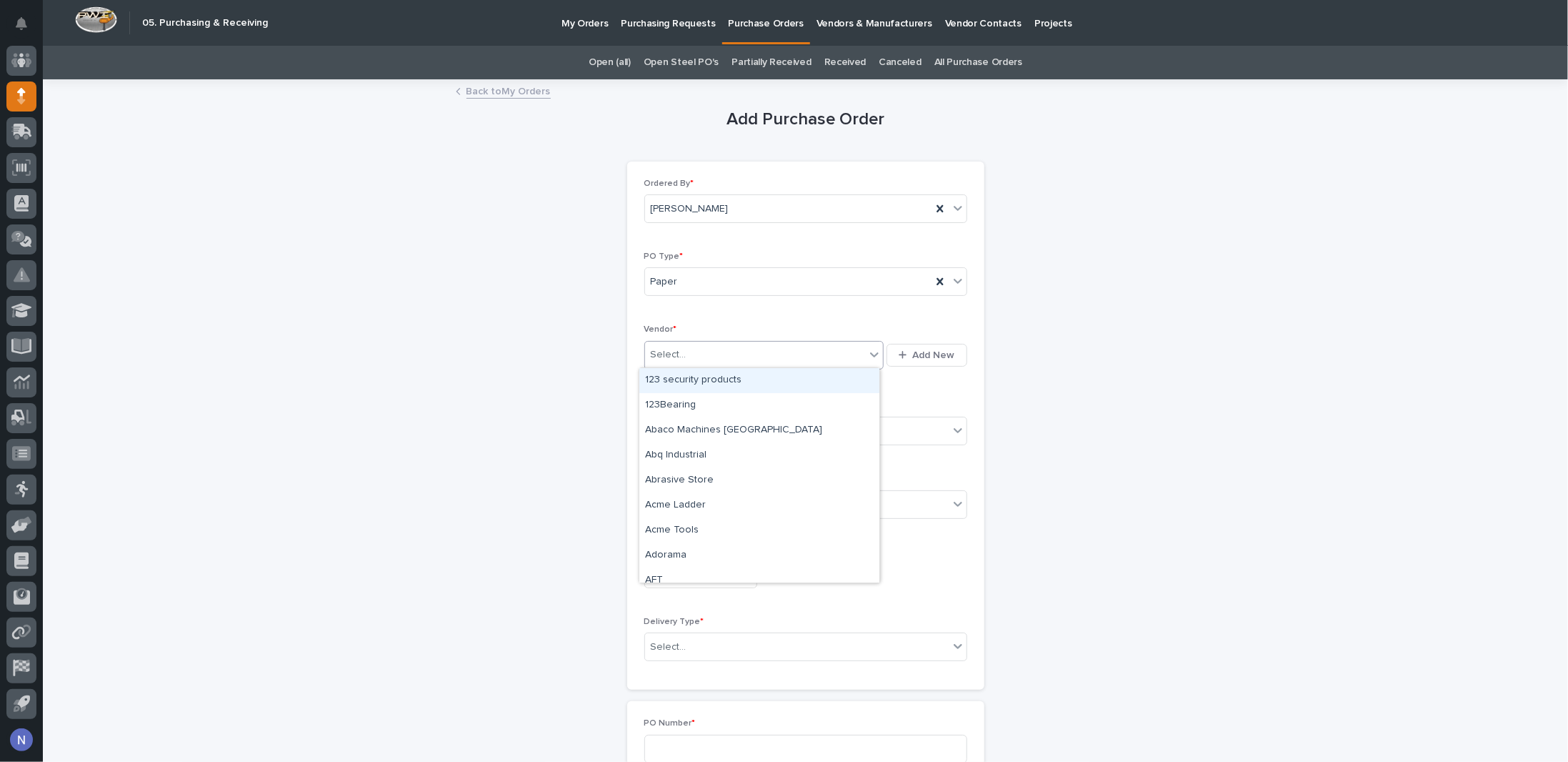
click at [692, 345] on div "Select..." at bounding box center [754, 355] width 220 height 24
type input "*****"
click at [709, 373] on div "McMaster-Carr" at bounding box center [759, 380] width 240 height 25
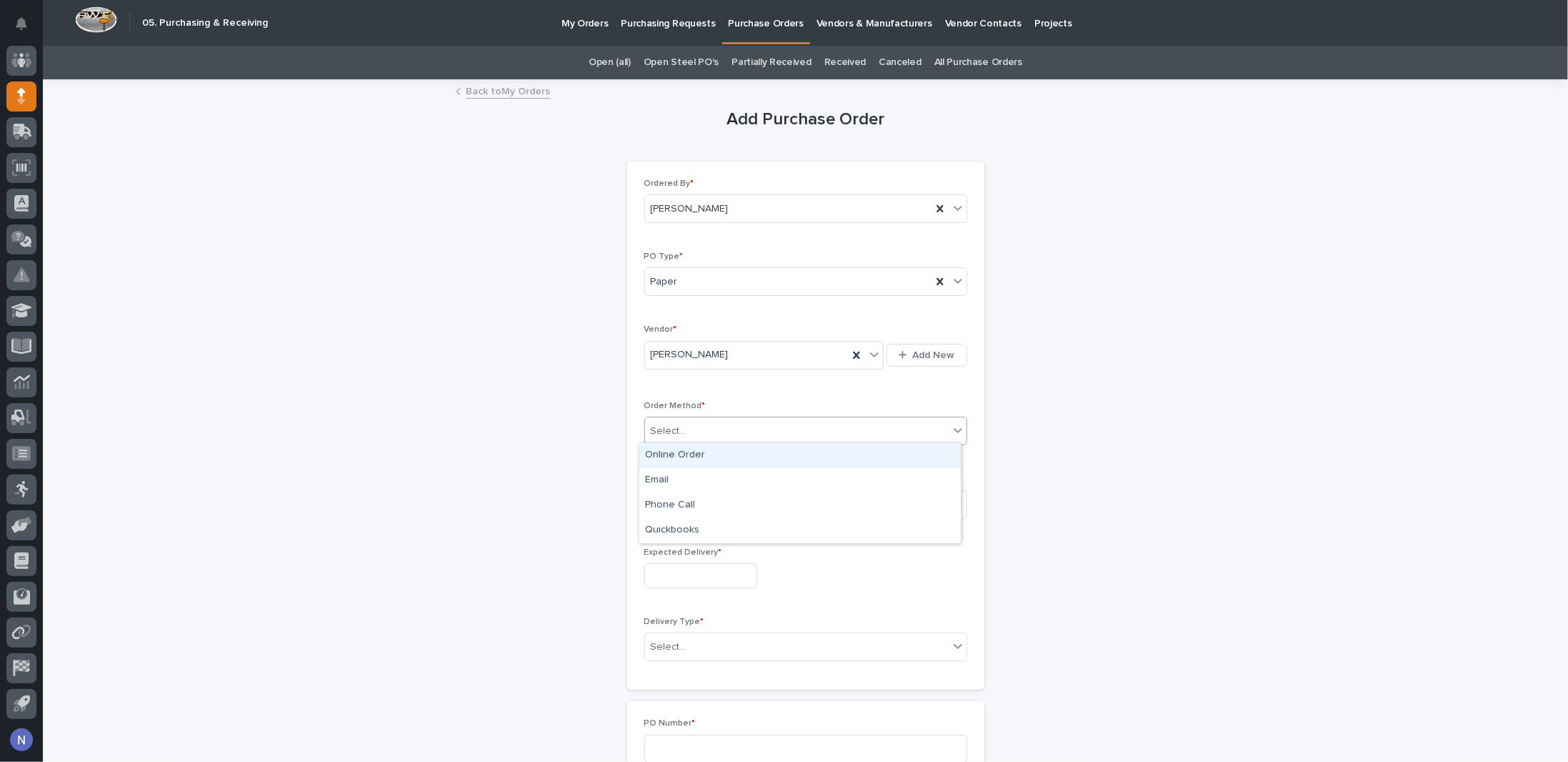
click at [699, 430] on div "Select..." at bounding box center [796, 432] width 304 height 24
click at [699, 455] on div "Online Order" at bounding box center [800, 455] width 322 height 25
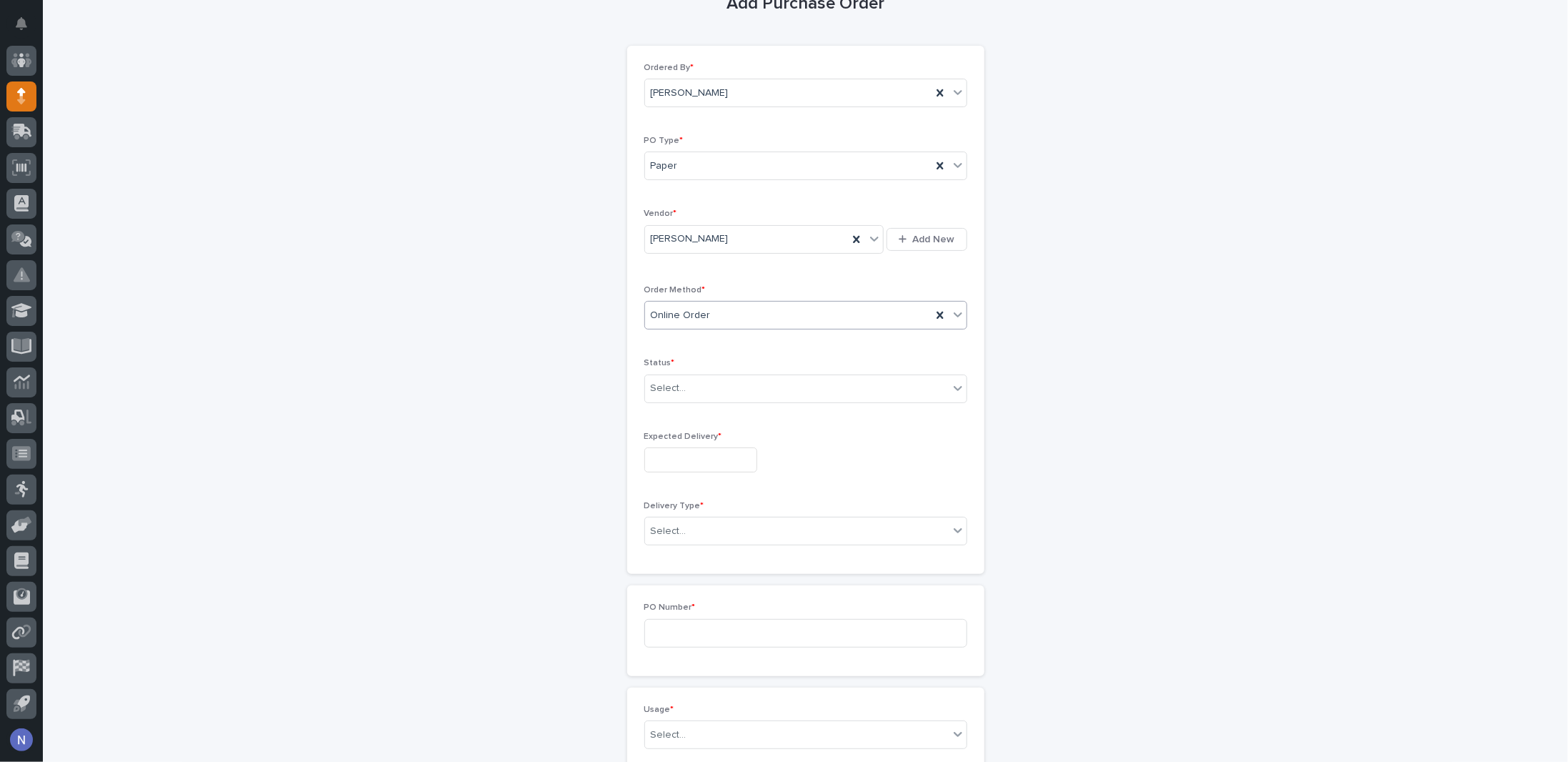
scroll to position [119, 0]
click at [710, 385] on div "Select..." at bounding box center [796, 386] width 304 height 24
click at [708, 443] on div "Submitted" at bounding box center [800, 434] width 322 height 25
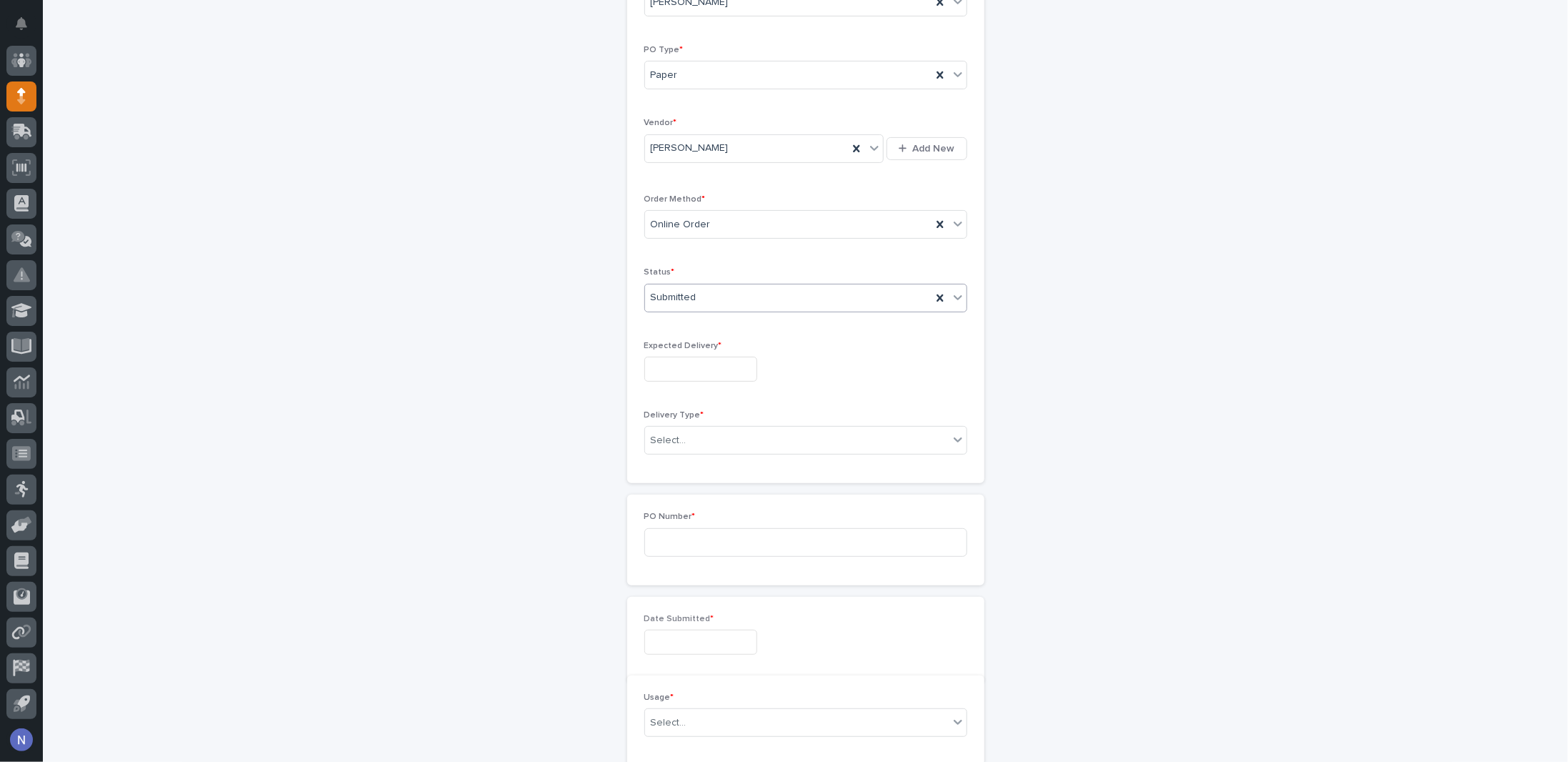
scroll to position [218, 0]
click at [695, 354] on input "text" at bounding box center [700, 357] width 112 height 25
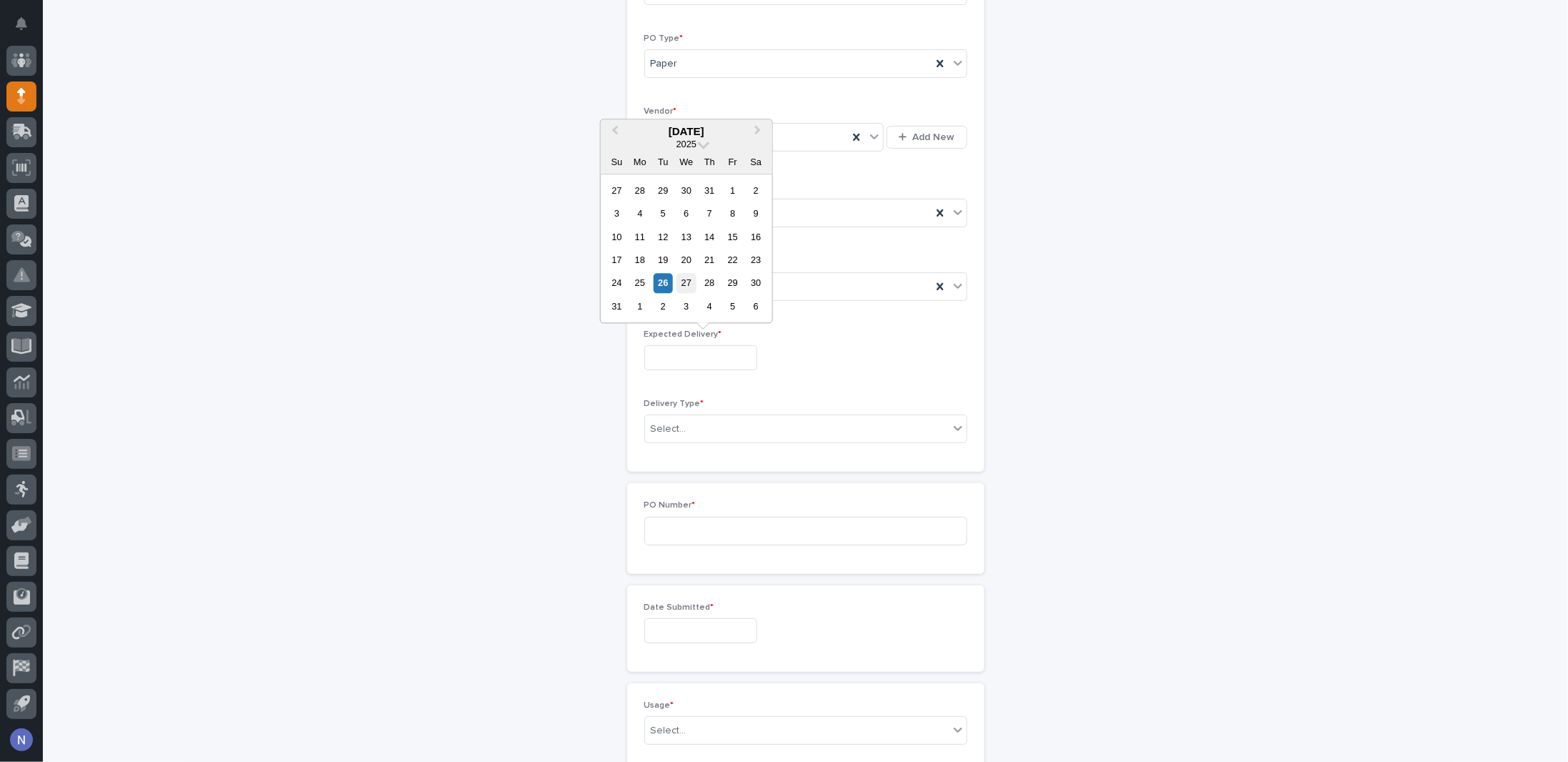
click at [684, 288] on div "27" at bounding box center [686, 283] width 19 height 19
type input "**********"
click at [687, 417] on div "Select..." at bounding box center [796, 429] width 304 height 24
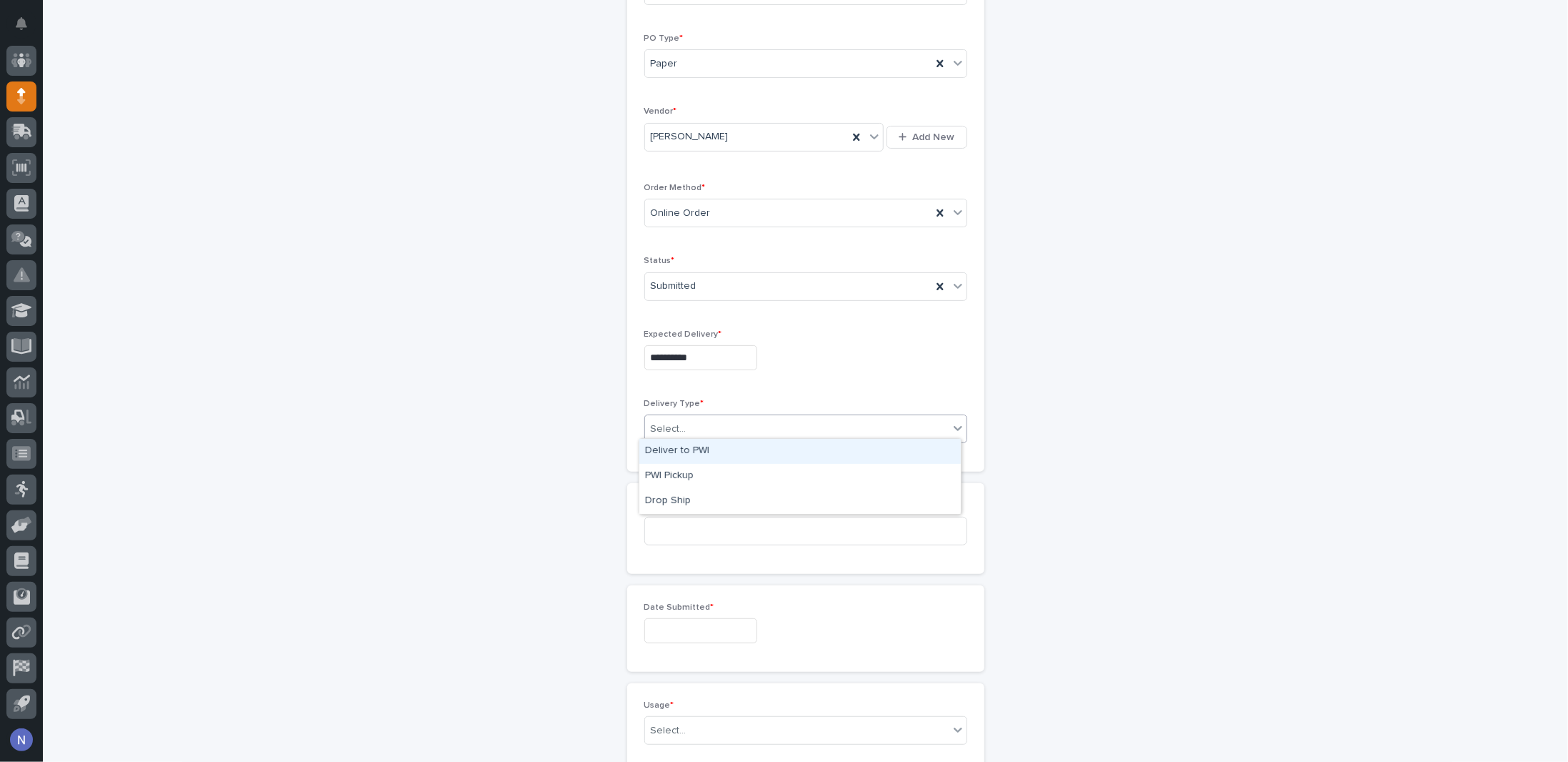
click at [688, 449] on div "Deliver to PWI" at bounding box center [800, 451] width 322 height 25
click at [689, 525] on input at bounding box center [805, 531] width 323 height 28
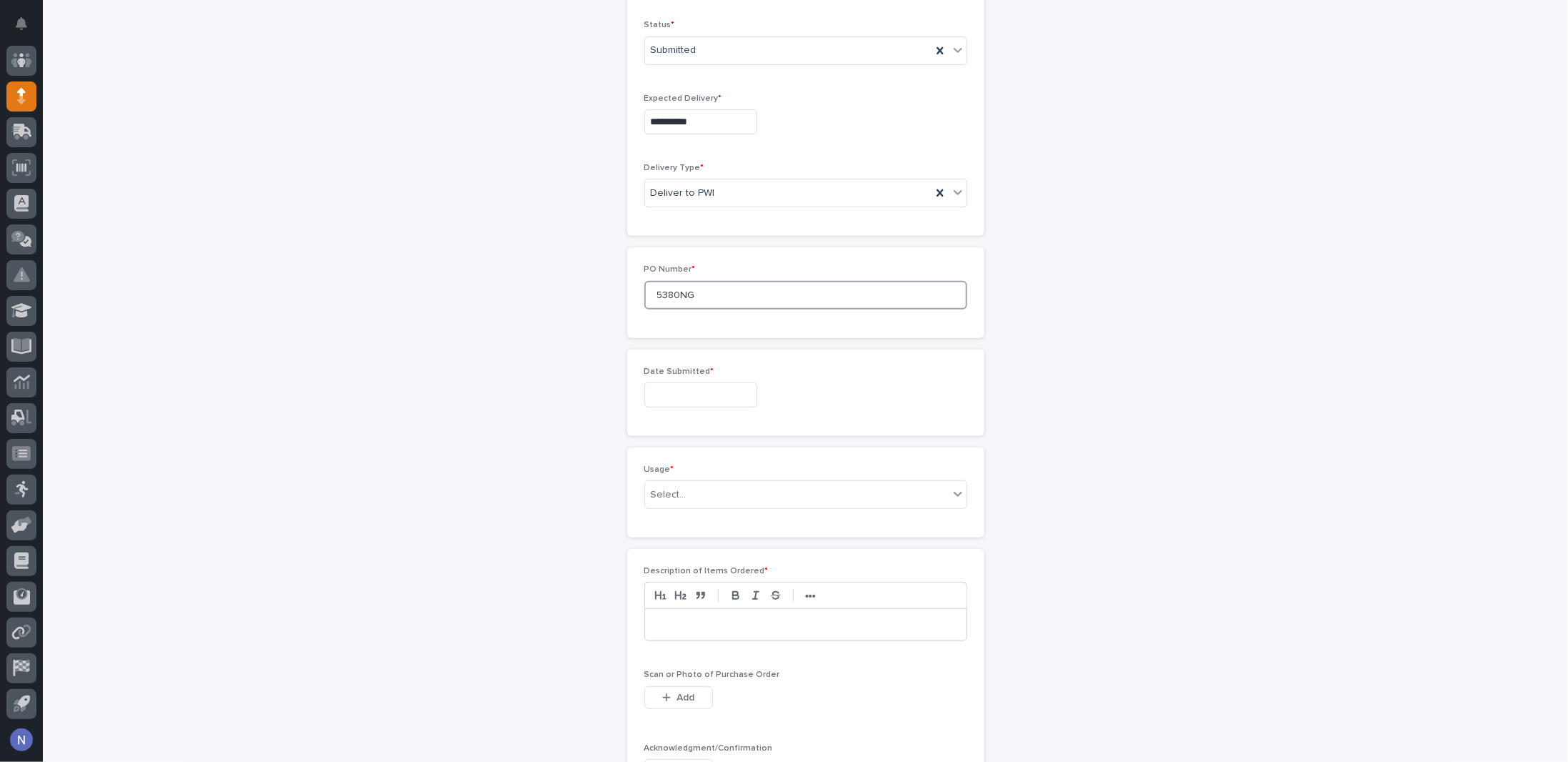
scroll to position [456, 0]
type input "5380NG"
click at [677, 399] on input "text" at bounding box center [700, 392] width 112 height 25
click at [667, 318] on div "26" at bounding box center [663, 317] width 19 height 19
type input "**********"
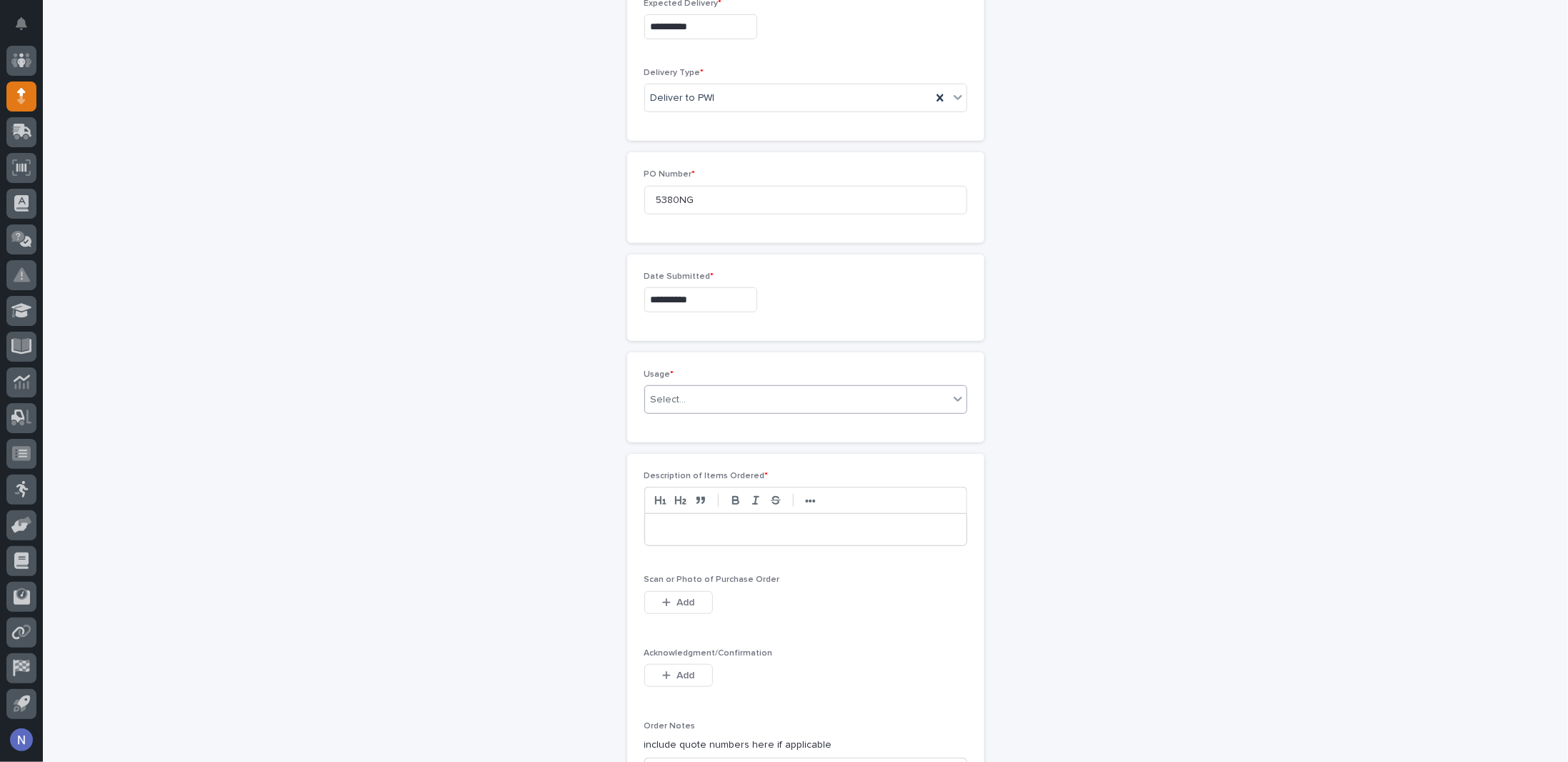
scroll to position [552, 0]
click at [688, 392] on input "text" at bounding box center [688, 396] width 2 height 12
click at [677, 420] on div "PWI Project" at bounding box center [800, 418] width 322 height 25
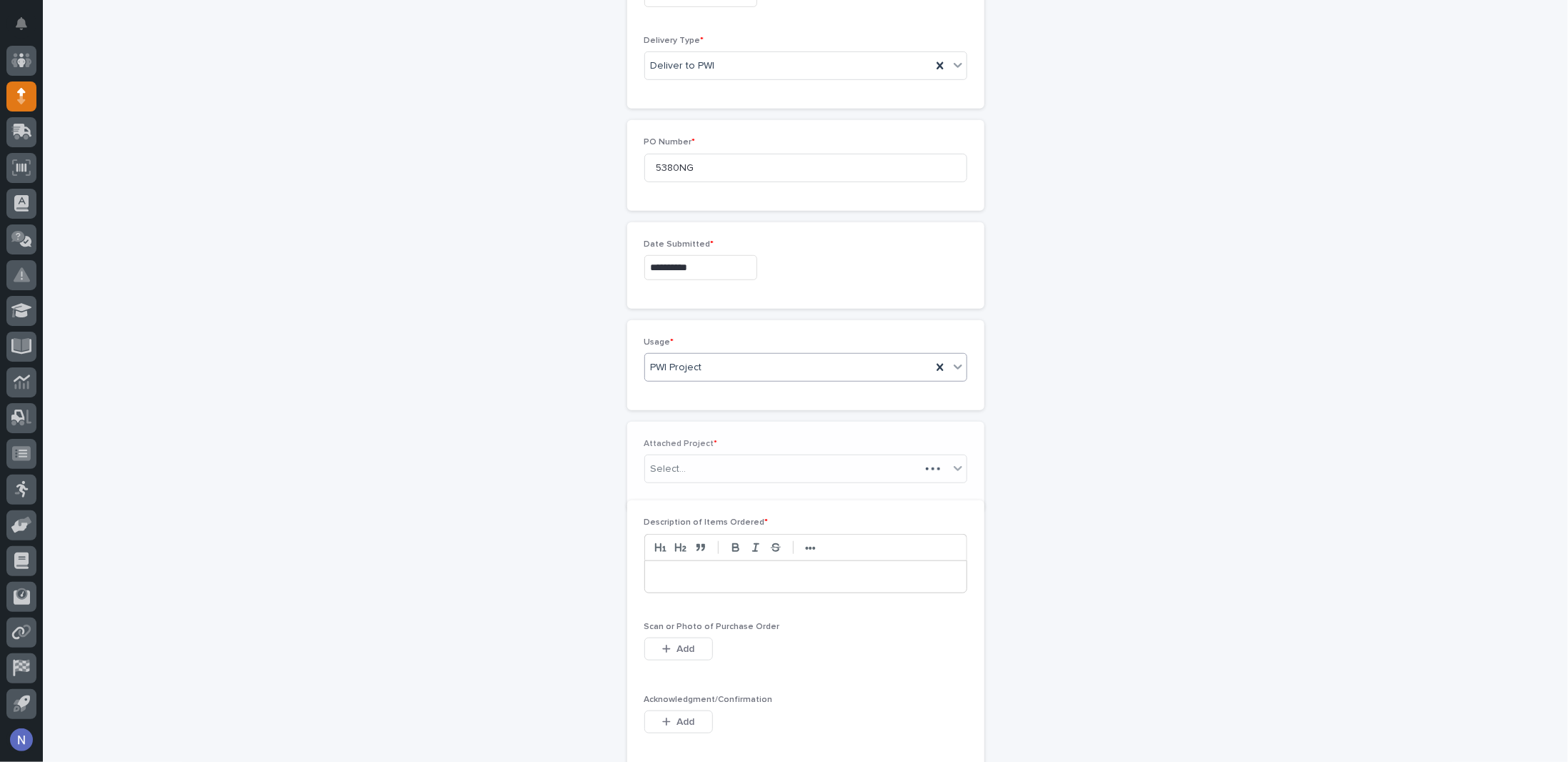
scroll to position [602, 0]
click at [668, 443] on div "Select..." at bounding box center [668, 448] width 36 height 15
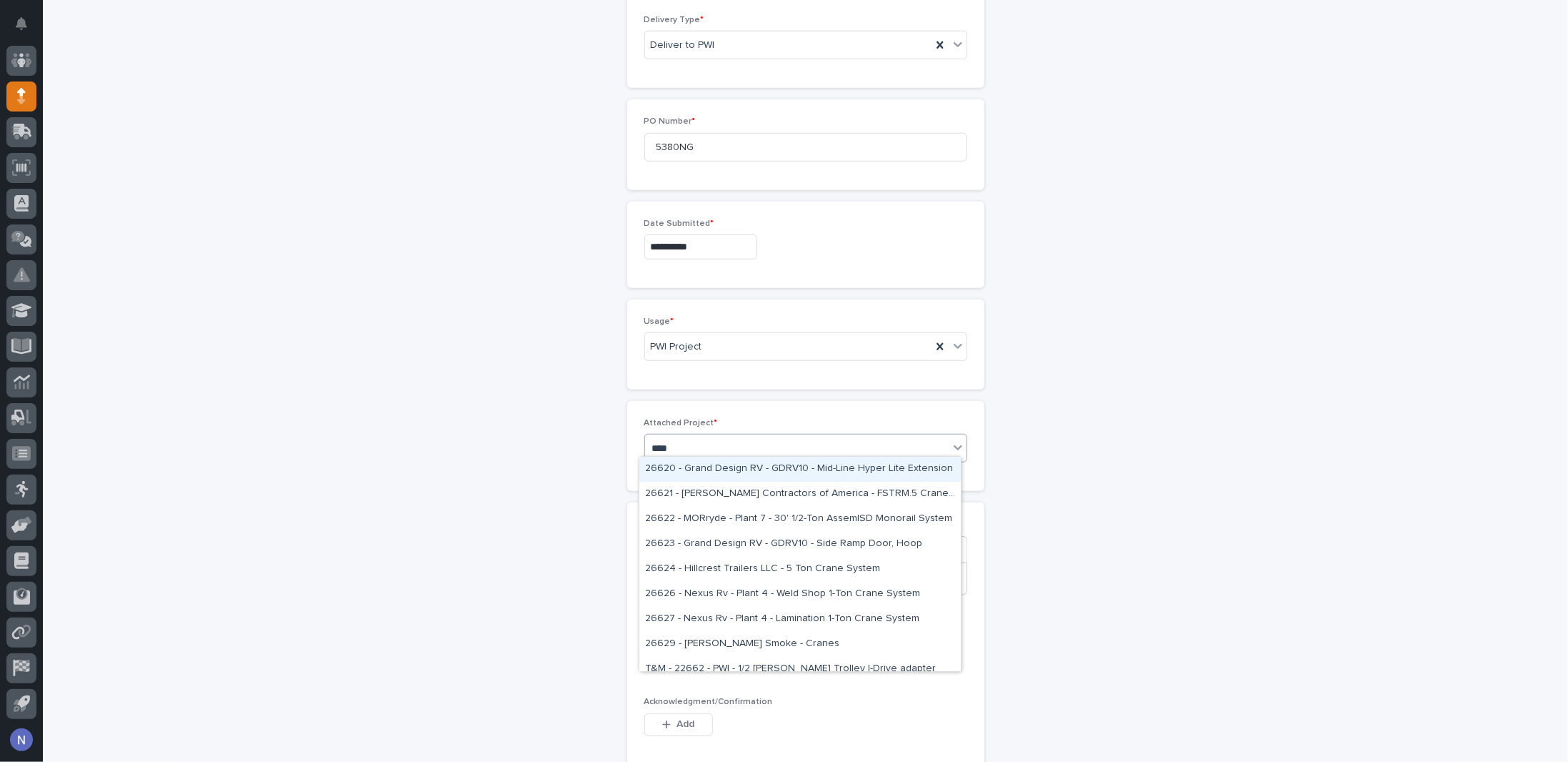
type input "*****"
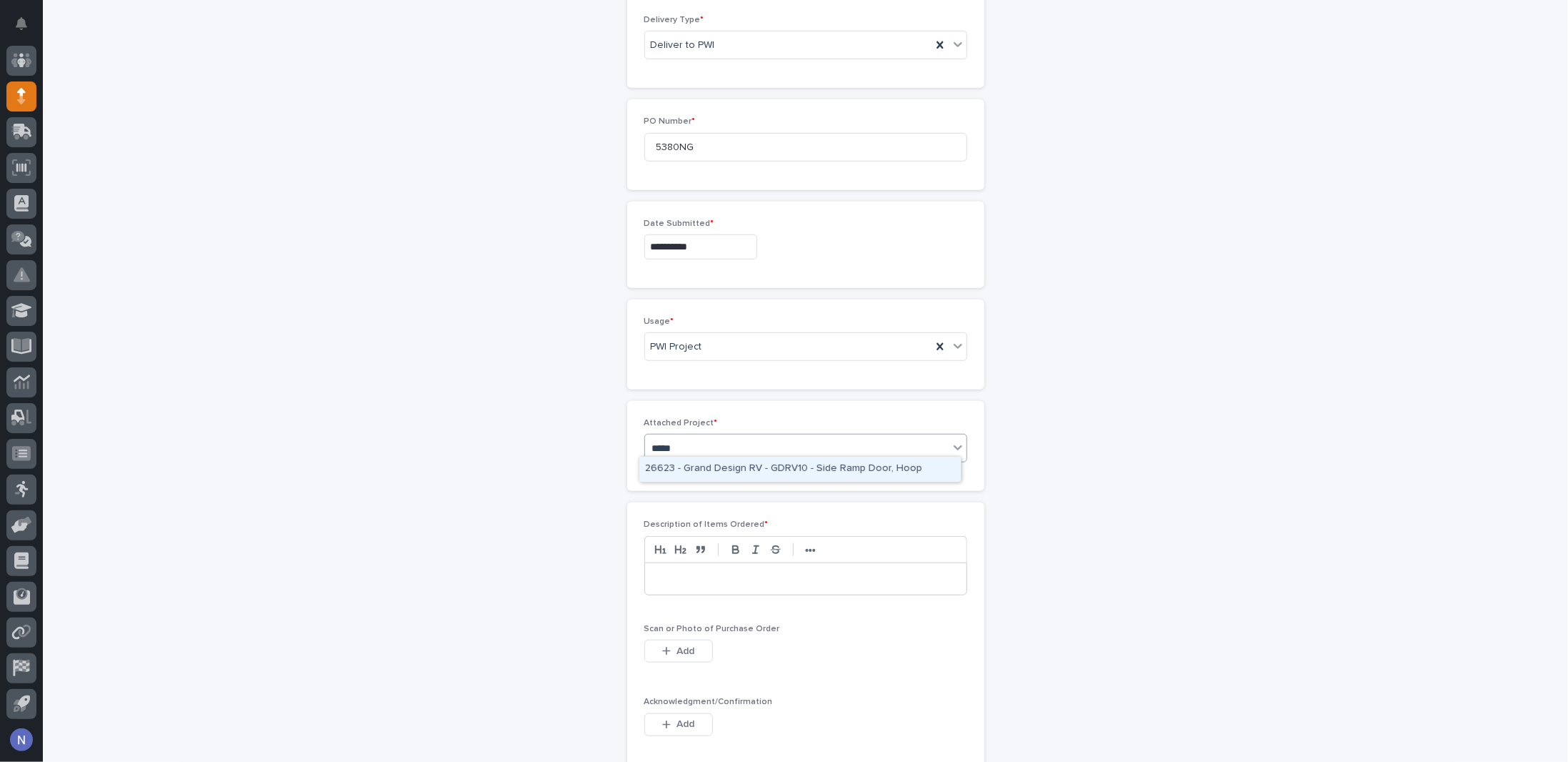
click at [674, 467] on div "26623 - Grand Design RV - GDRV10 - Side Ramp Door, Hoop" at bounding box center [800, 468] width 322 height 25
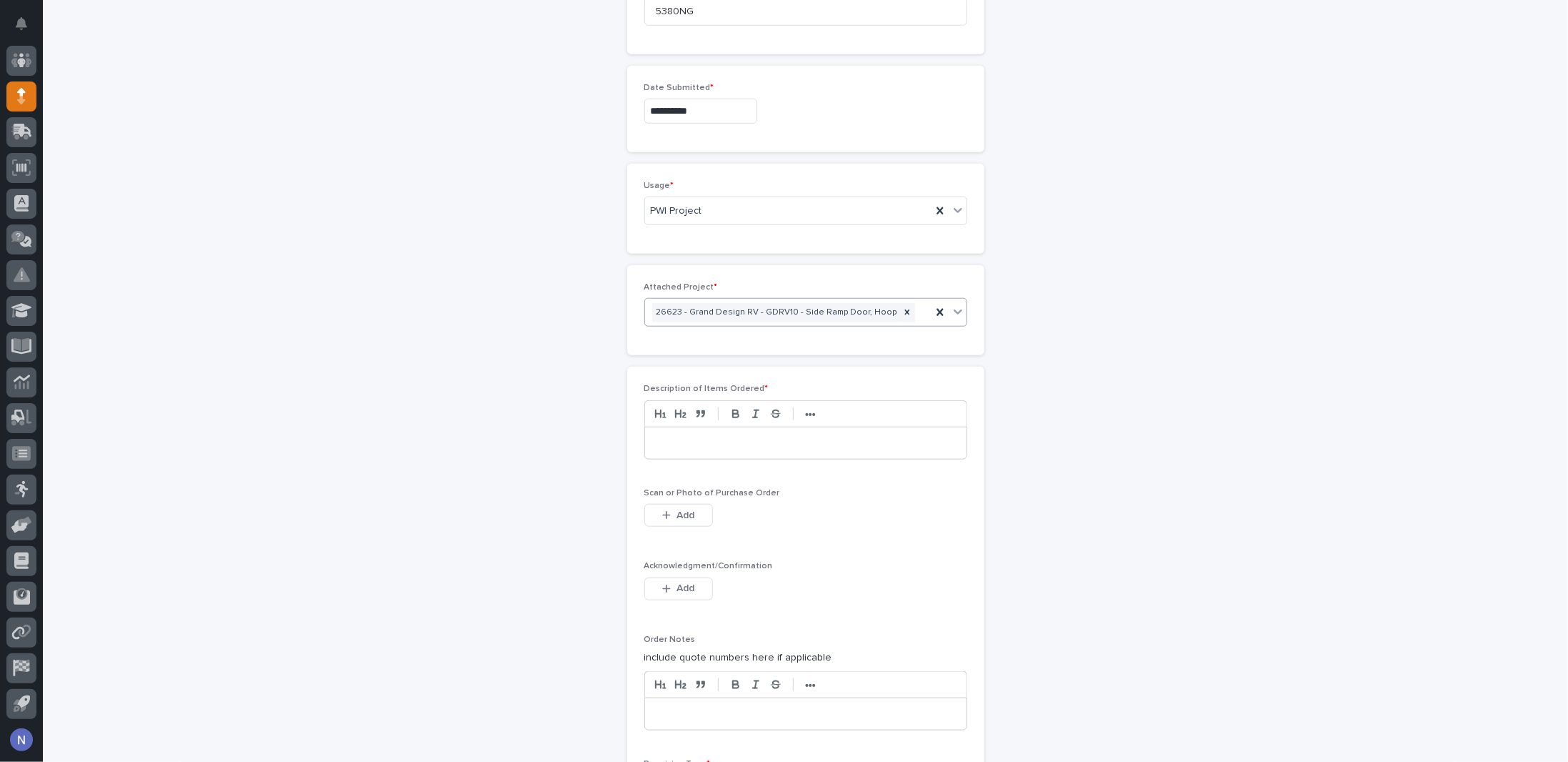
scroll to position [745, 0]
click at [673, 420] on div at bounding box center [805, 435] width 322 height 31
click at [674, 429] on p "**********" at bounding box center [805, 436] width 301 height 15
click at [767, 431] on p "**********" at bounding box center [805, 436] width 301 height 15
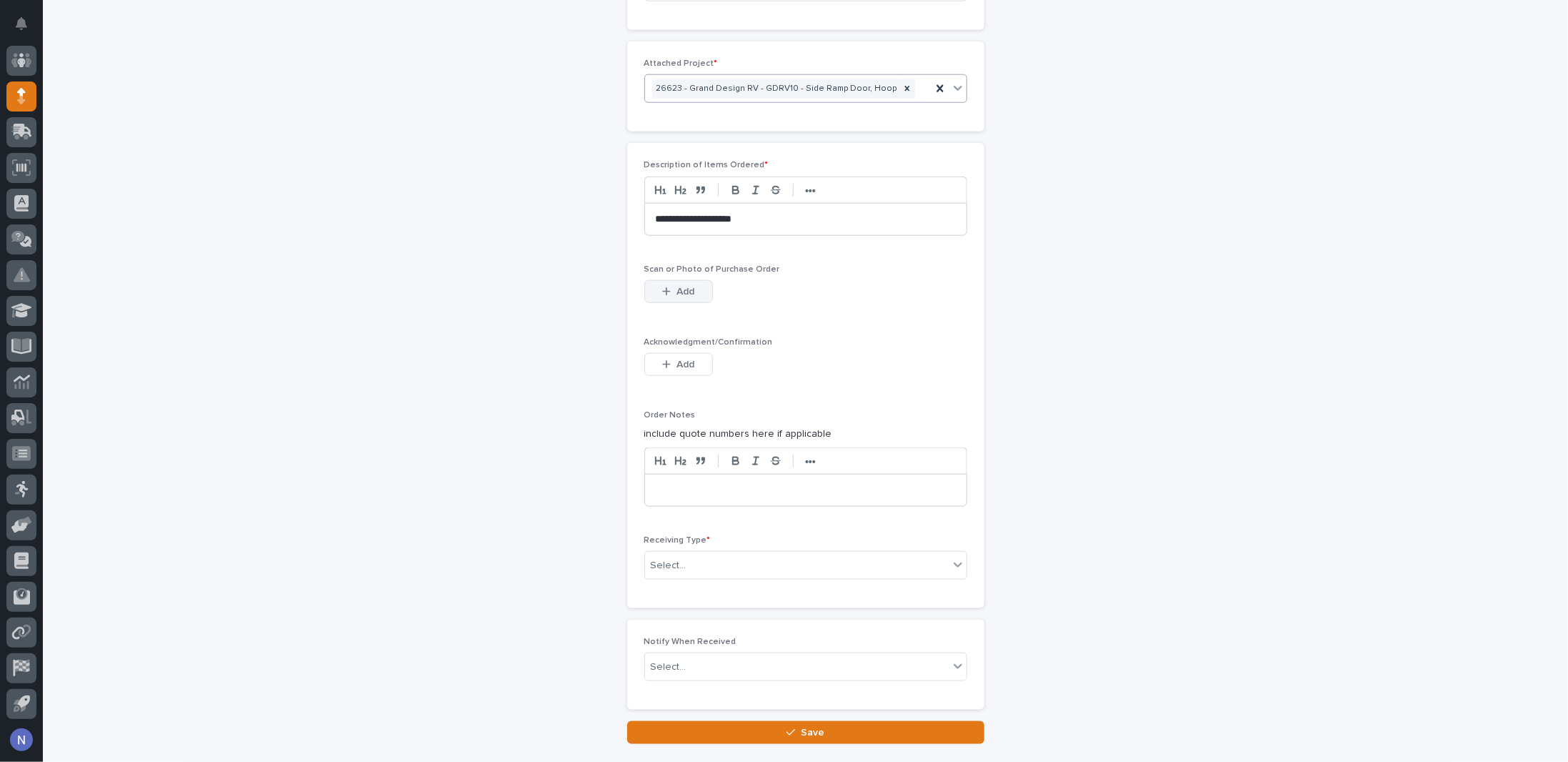
scroll to position [983, 0]
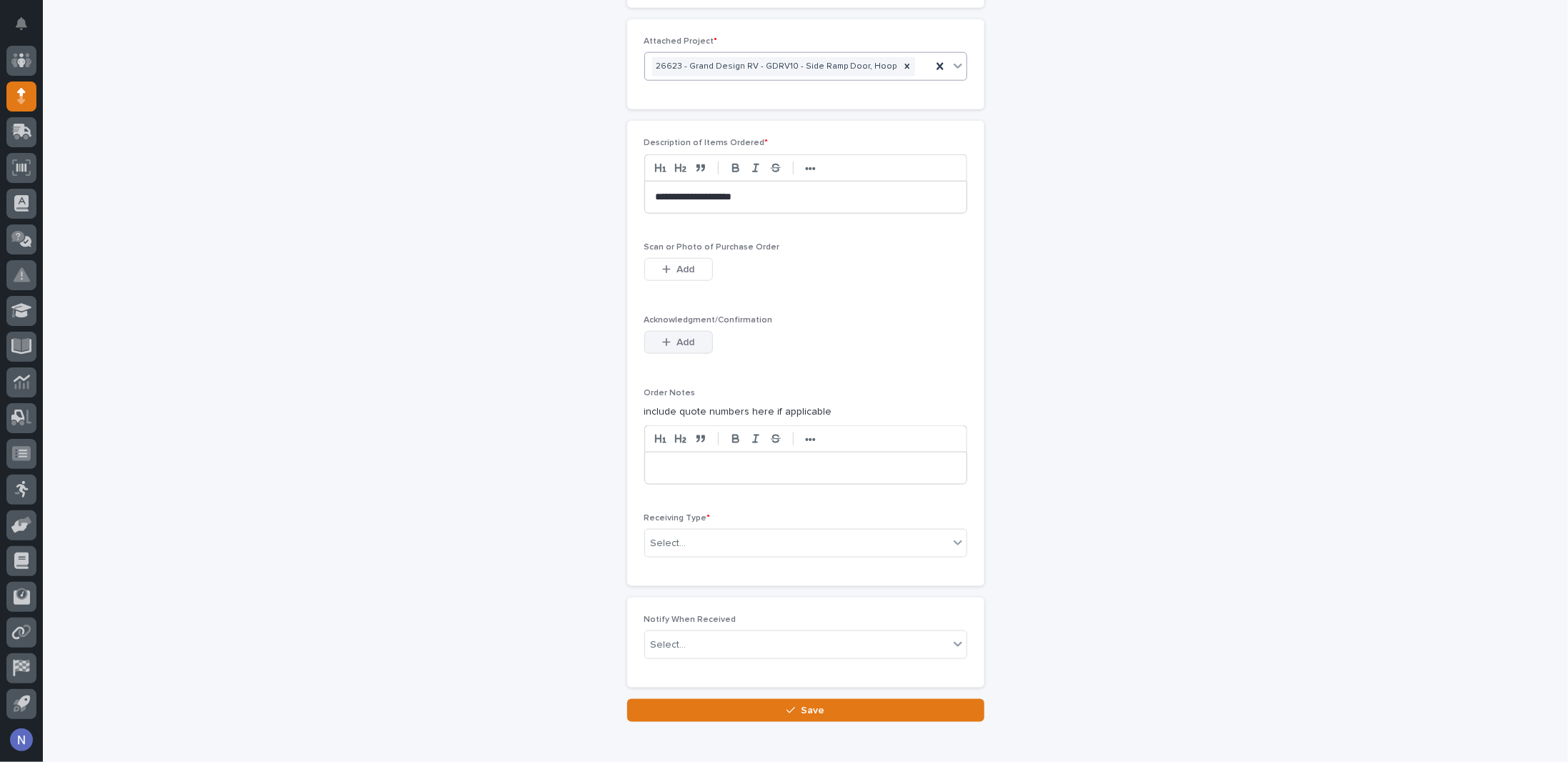
click at [688, 337] on span "Add" at bounding box center [686, 342] width 18 height 13
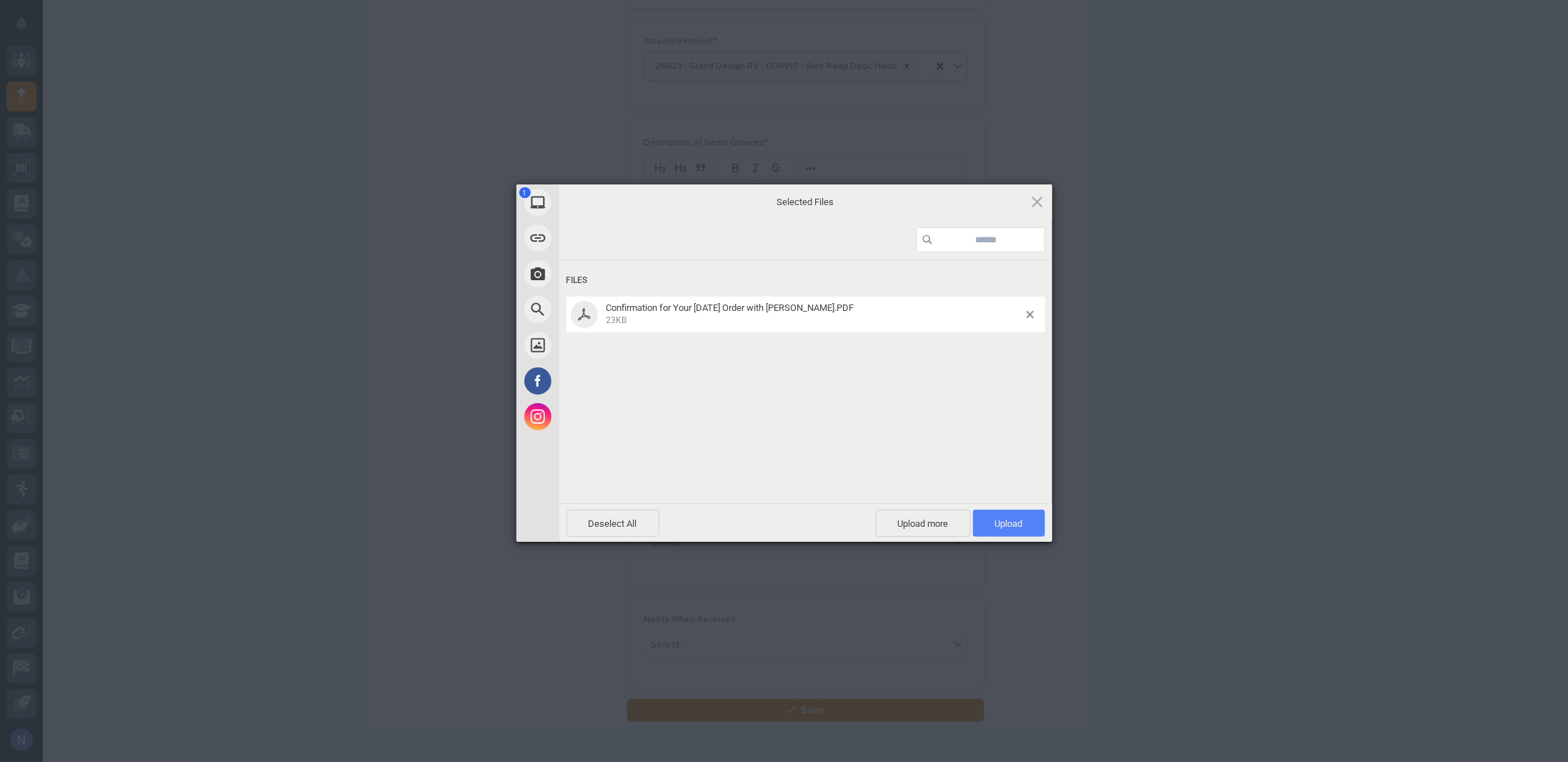
click at [996, 524] on span "Upload 1" at bounding box center [1008, 523] width 27 height 11
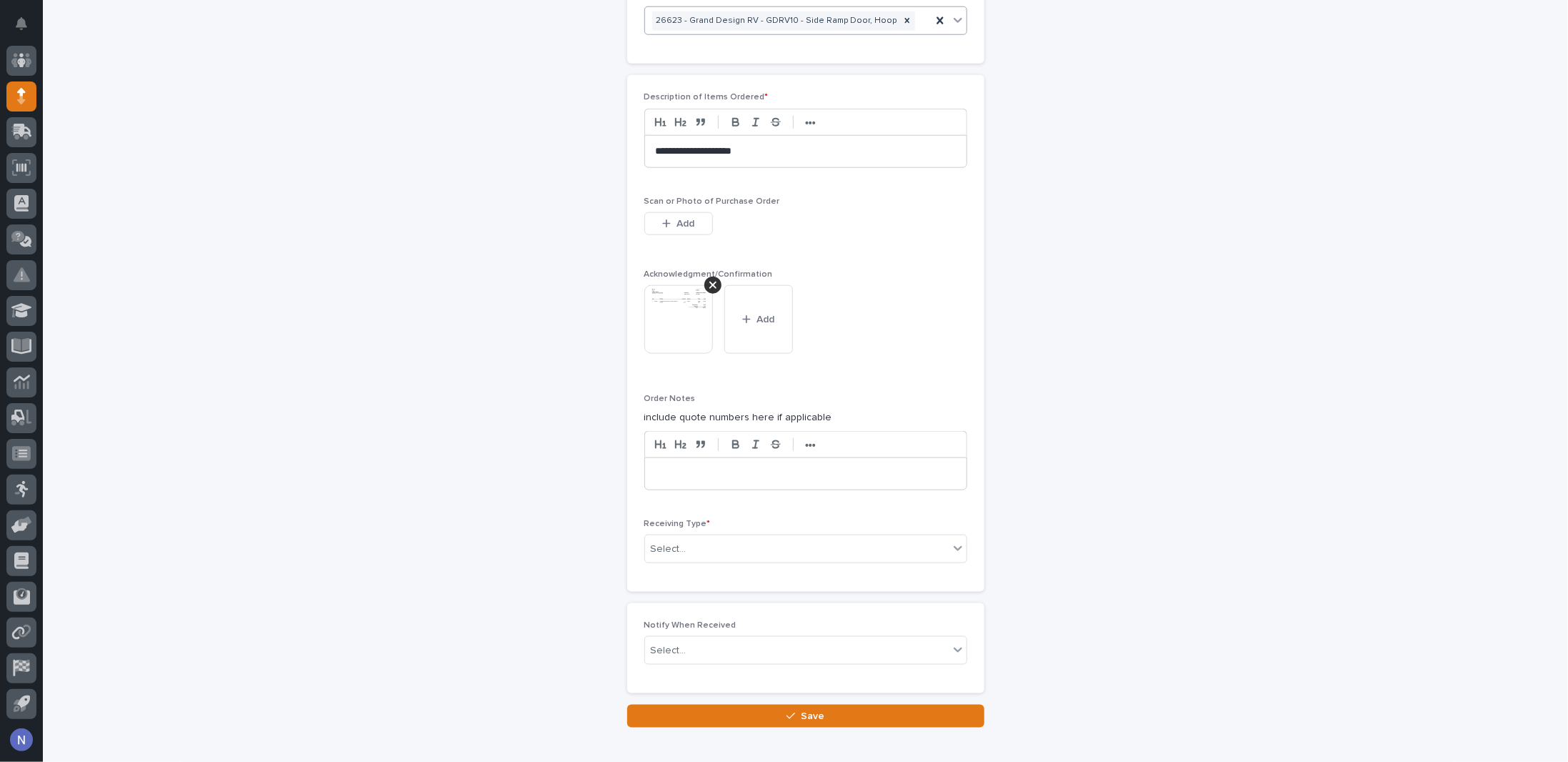
scroll to position [1031, 0]
click at [696, 466] on p at bounding box center [805, 473] width 300 height 15
click at [696, 456] on div at bounding box center [805, 472] width 322 height 31
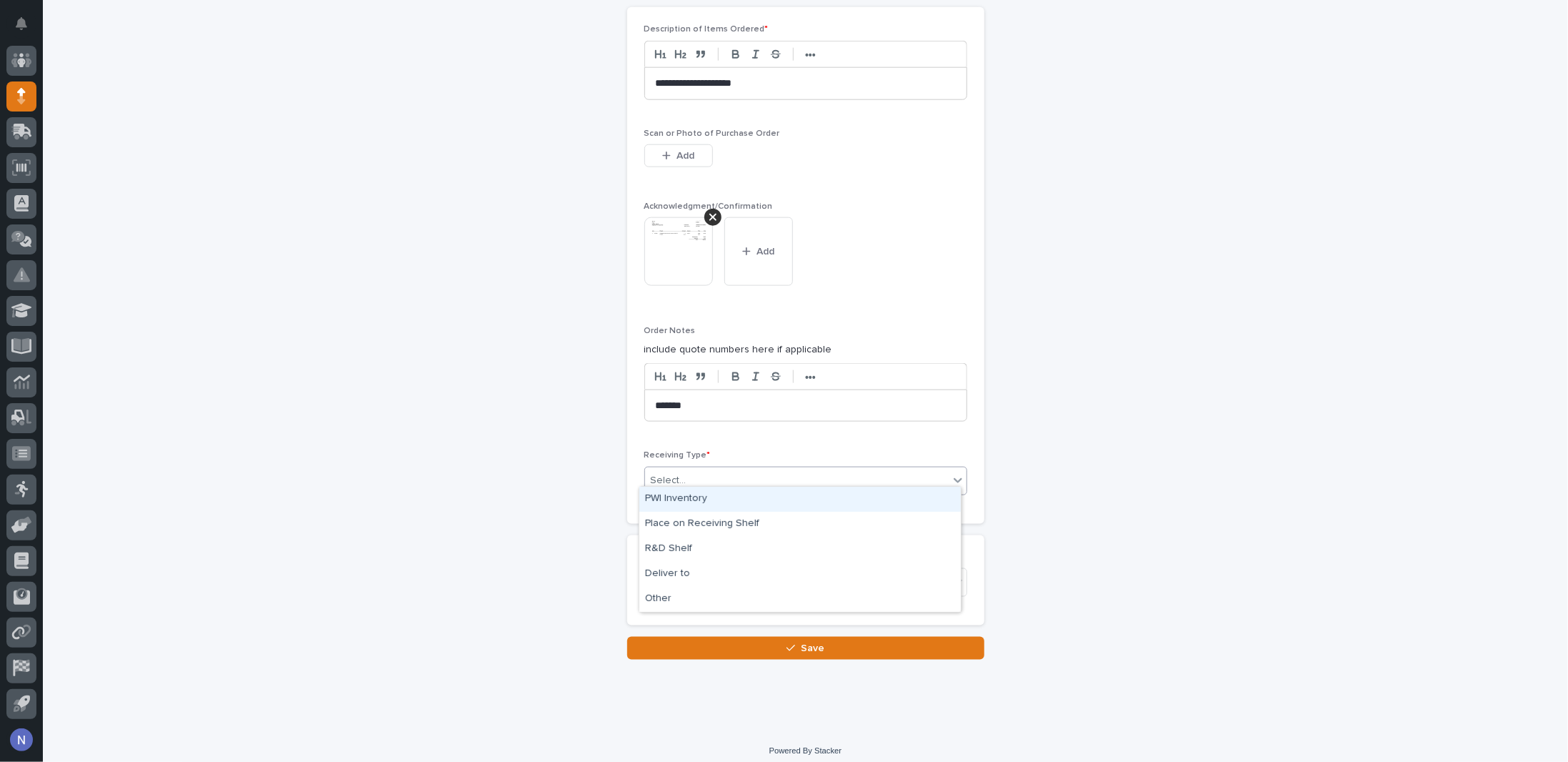
click at [697, 468] on div "Select..." at bounding box center [796, 480] width 304 height 24
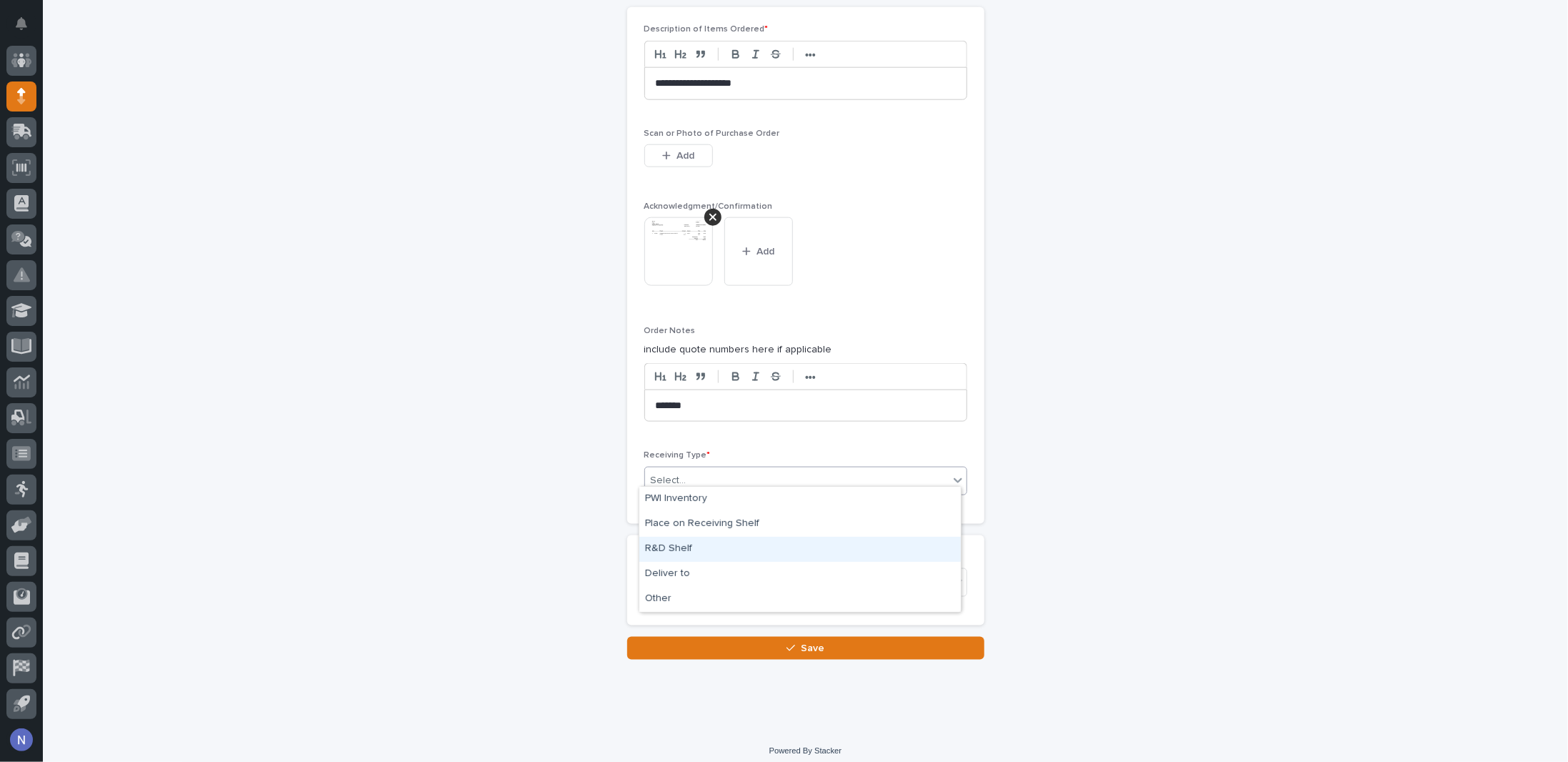
click at [698, 556] on div "R&D Shelf" at bounding box center [800, 549] width 322 height 25
click at [698, 571] on div "Select..." at bounding box center [796, 583] width 304 height 24
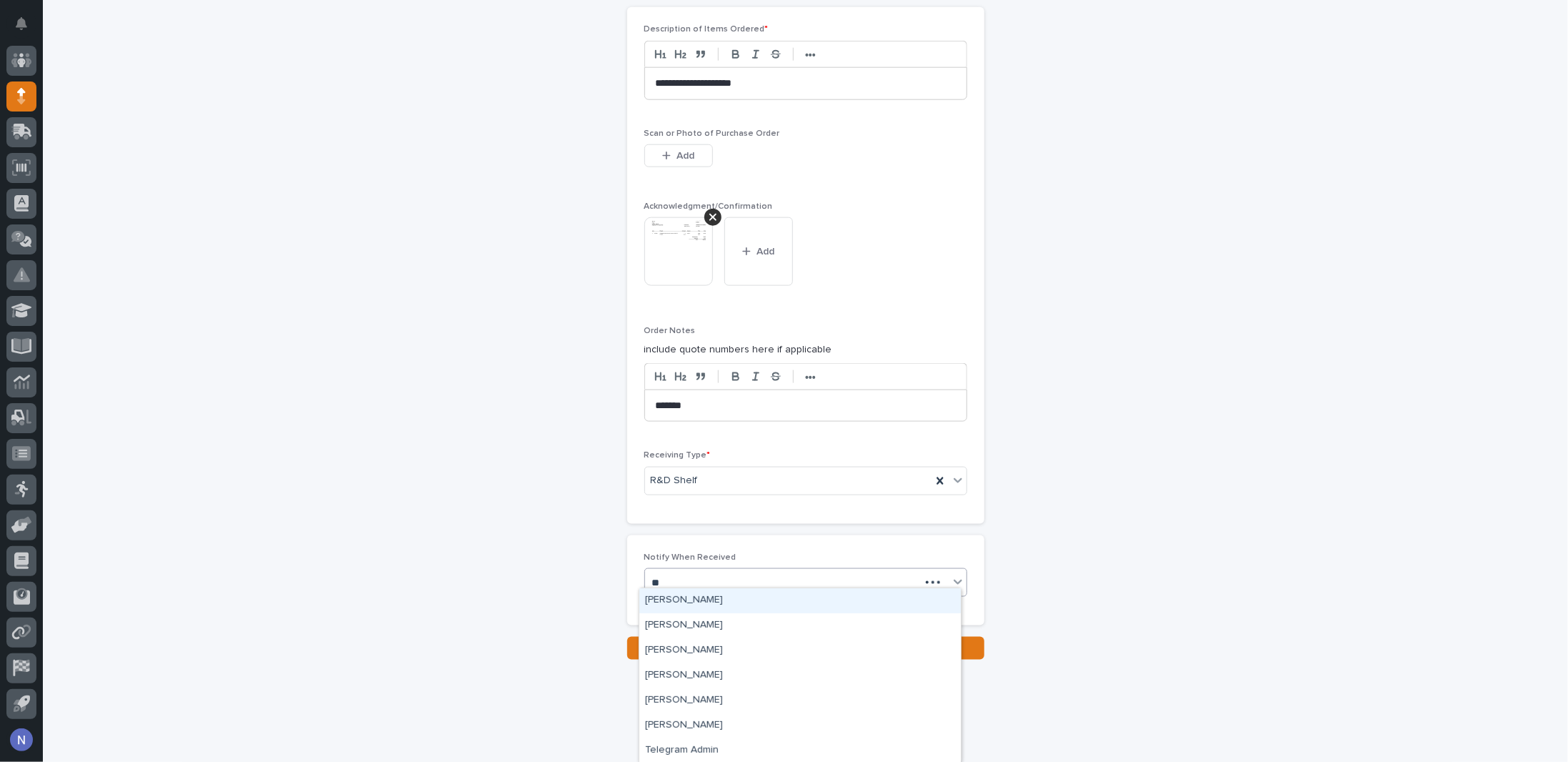
type input "***"
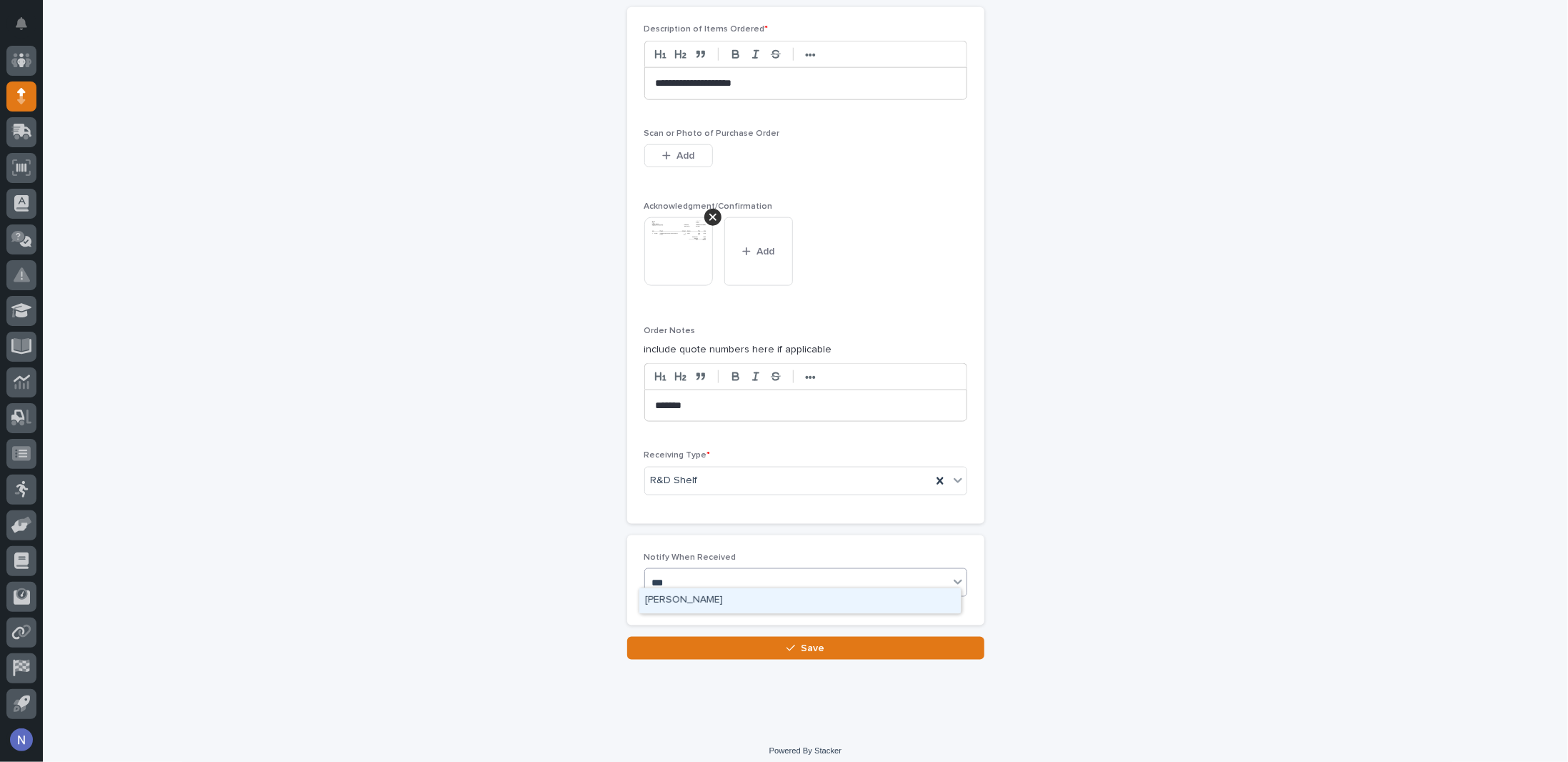
click at [701, 598] on div "[PERSON_NAME]" at bounding box center [800, 600] width 322 height 25
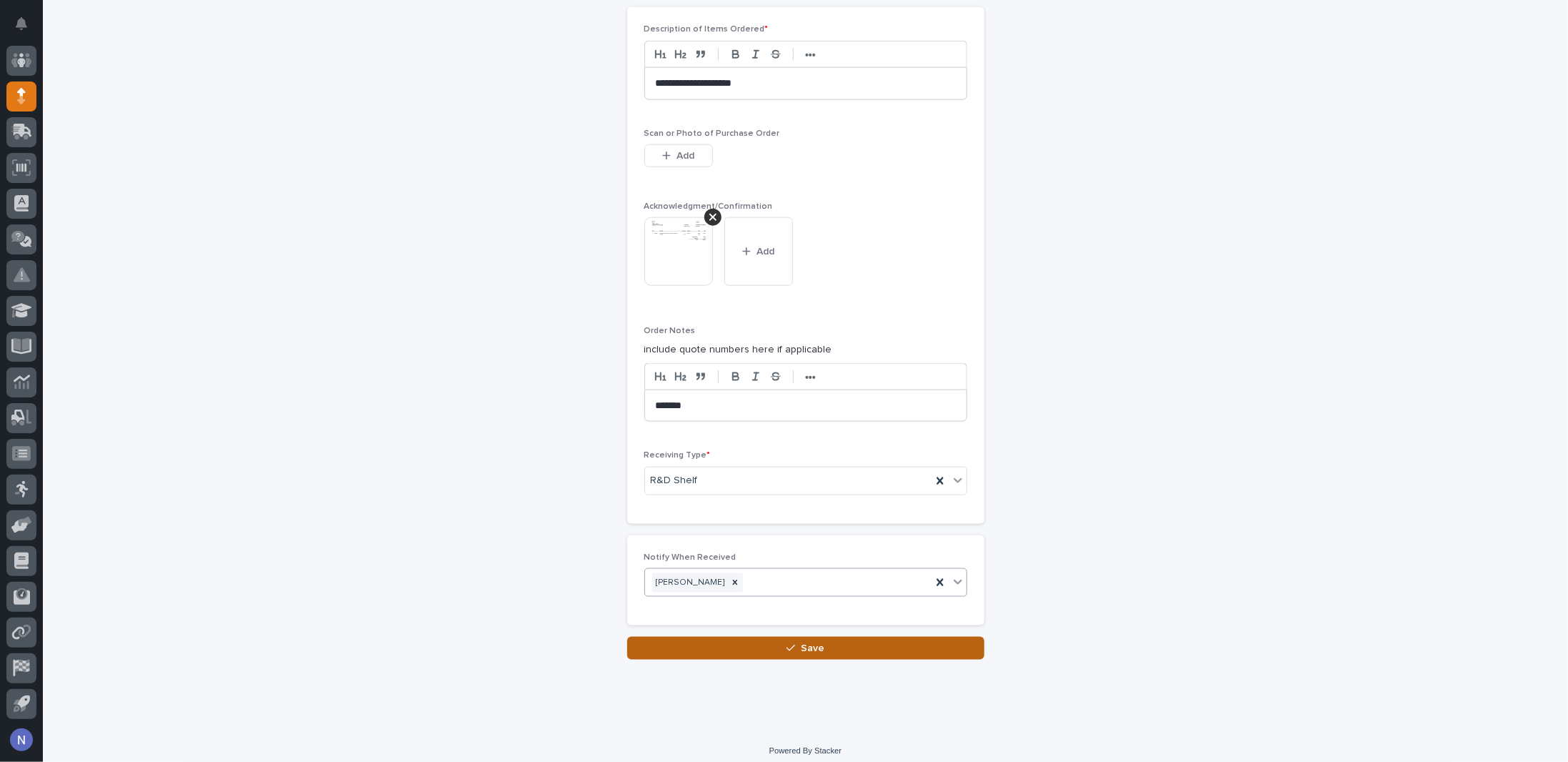
click at [761, 638] on button "Save" at bounding box center [805, 648] width 357 height 23
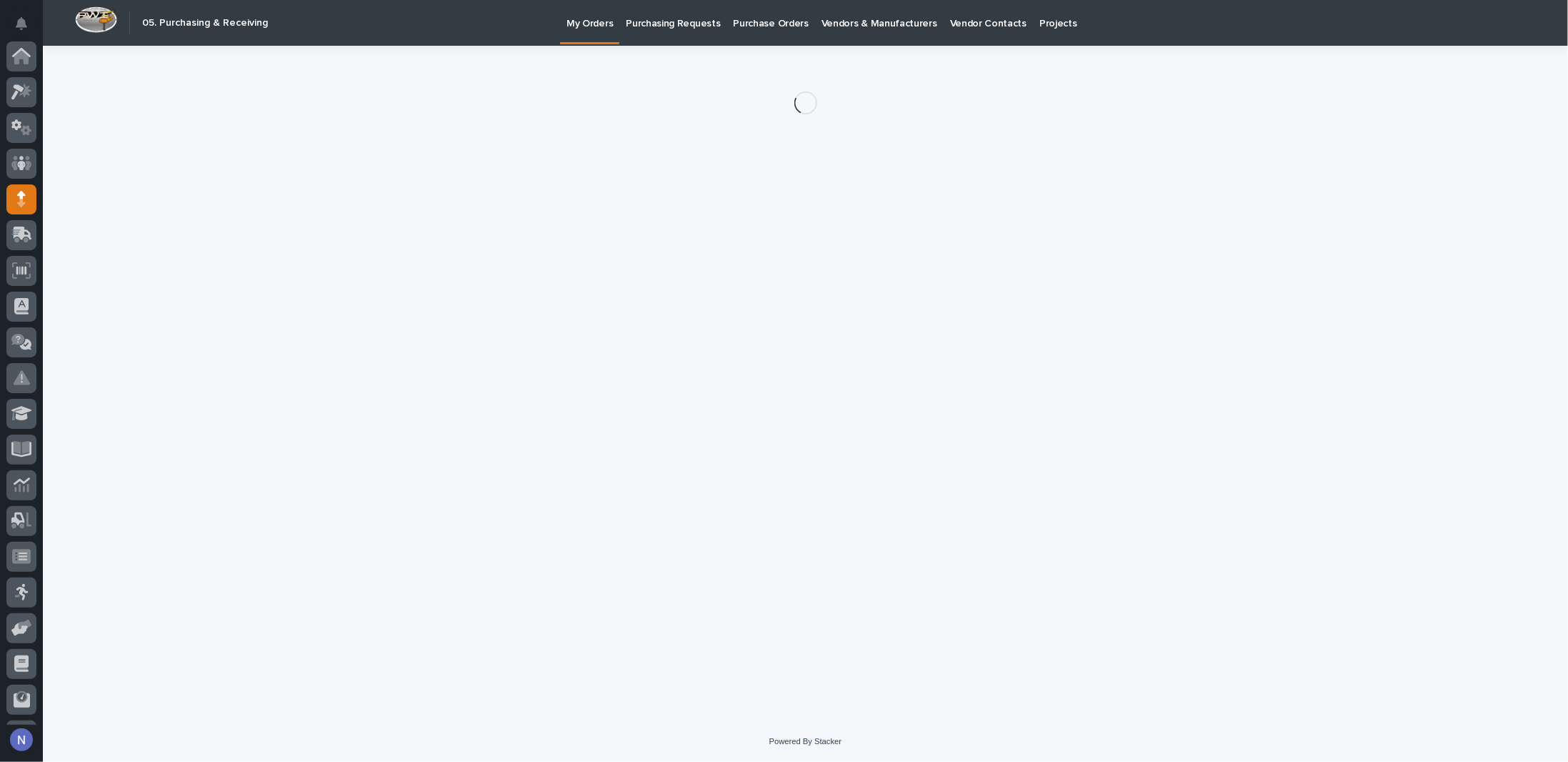
scroll to position [102, 0]
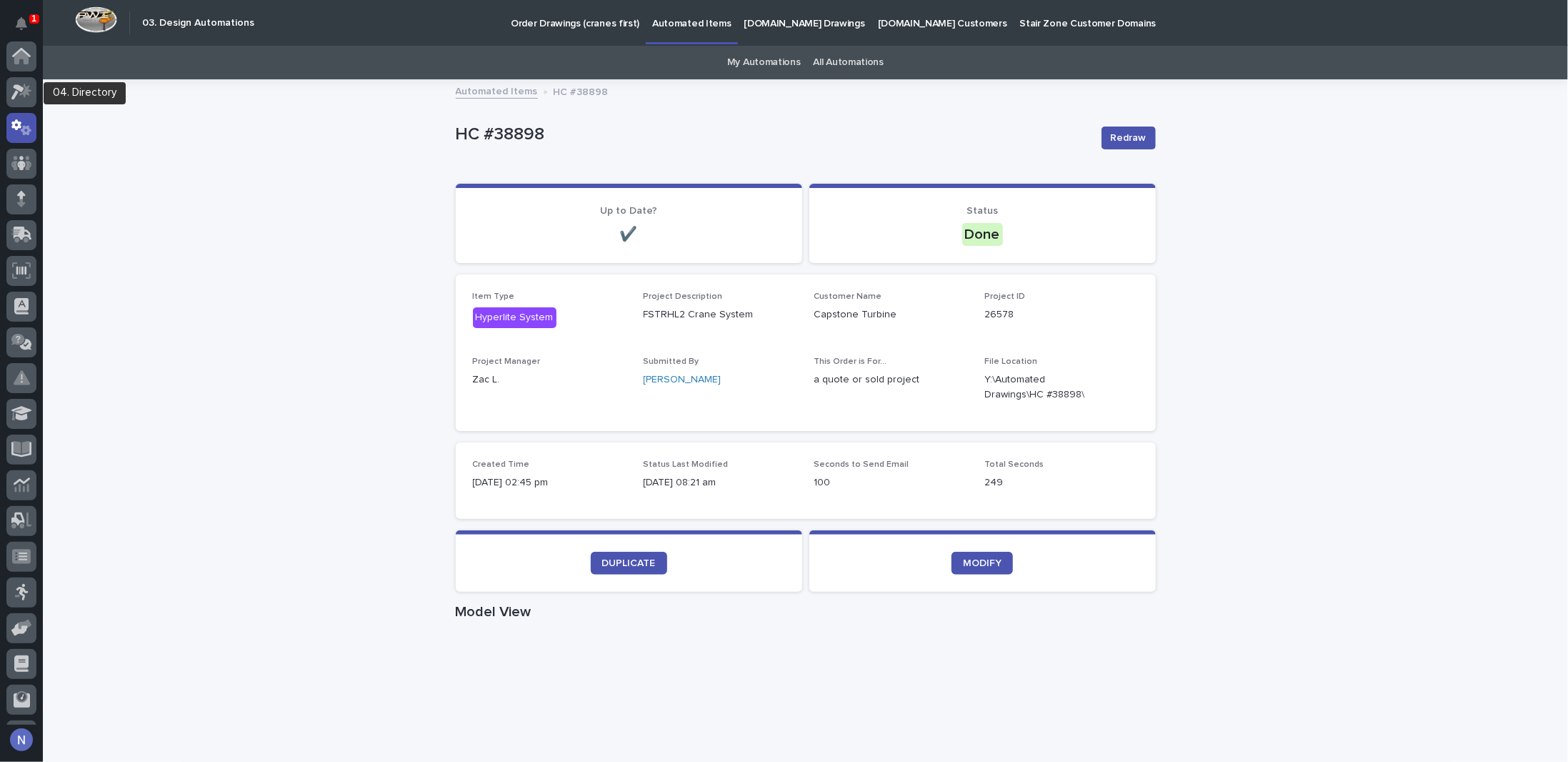
scroll to position [71, 0]
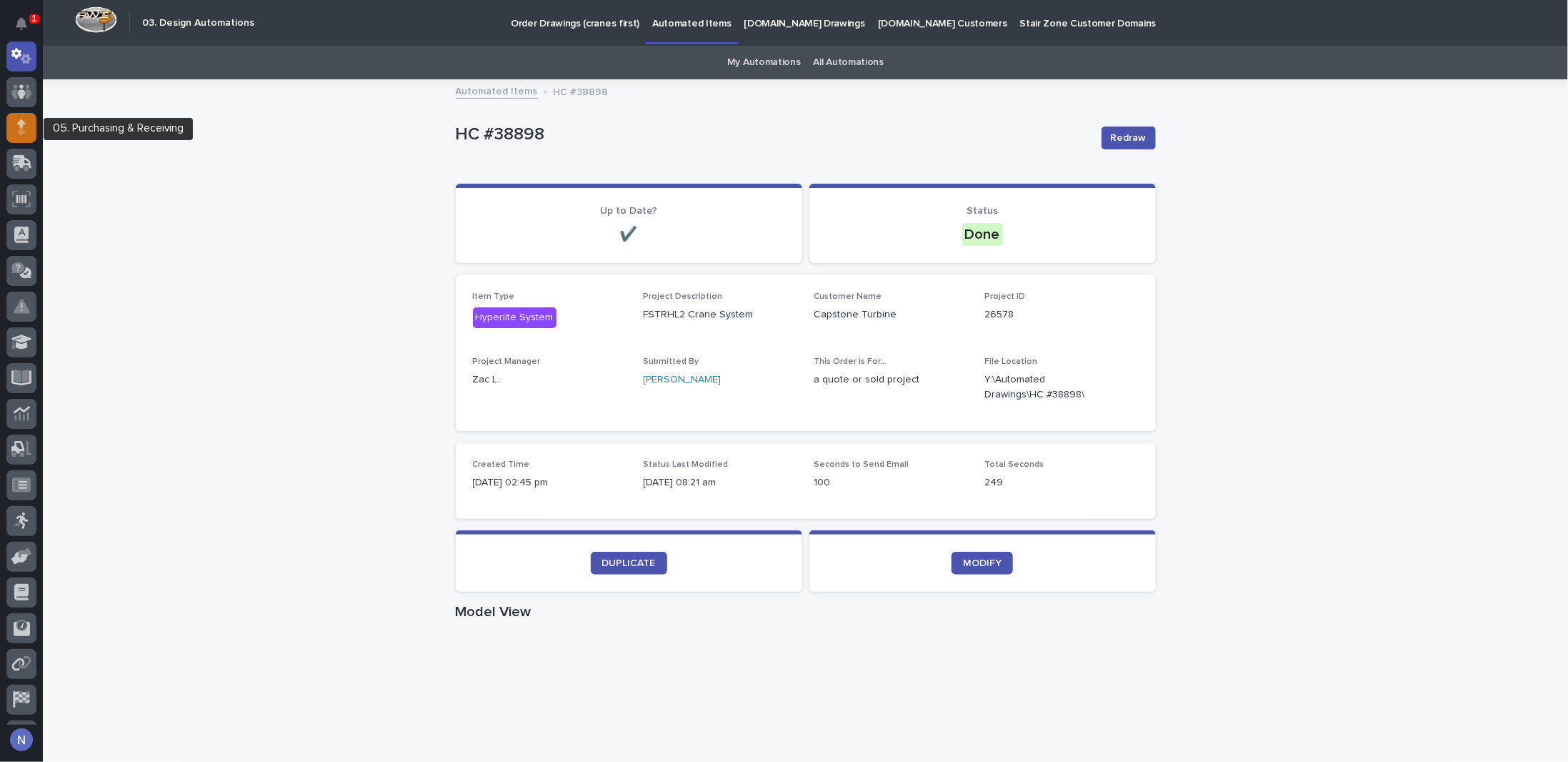
click at [27, 131] on div at bounding box center [21, 127] width 30 height 30
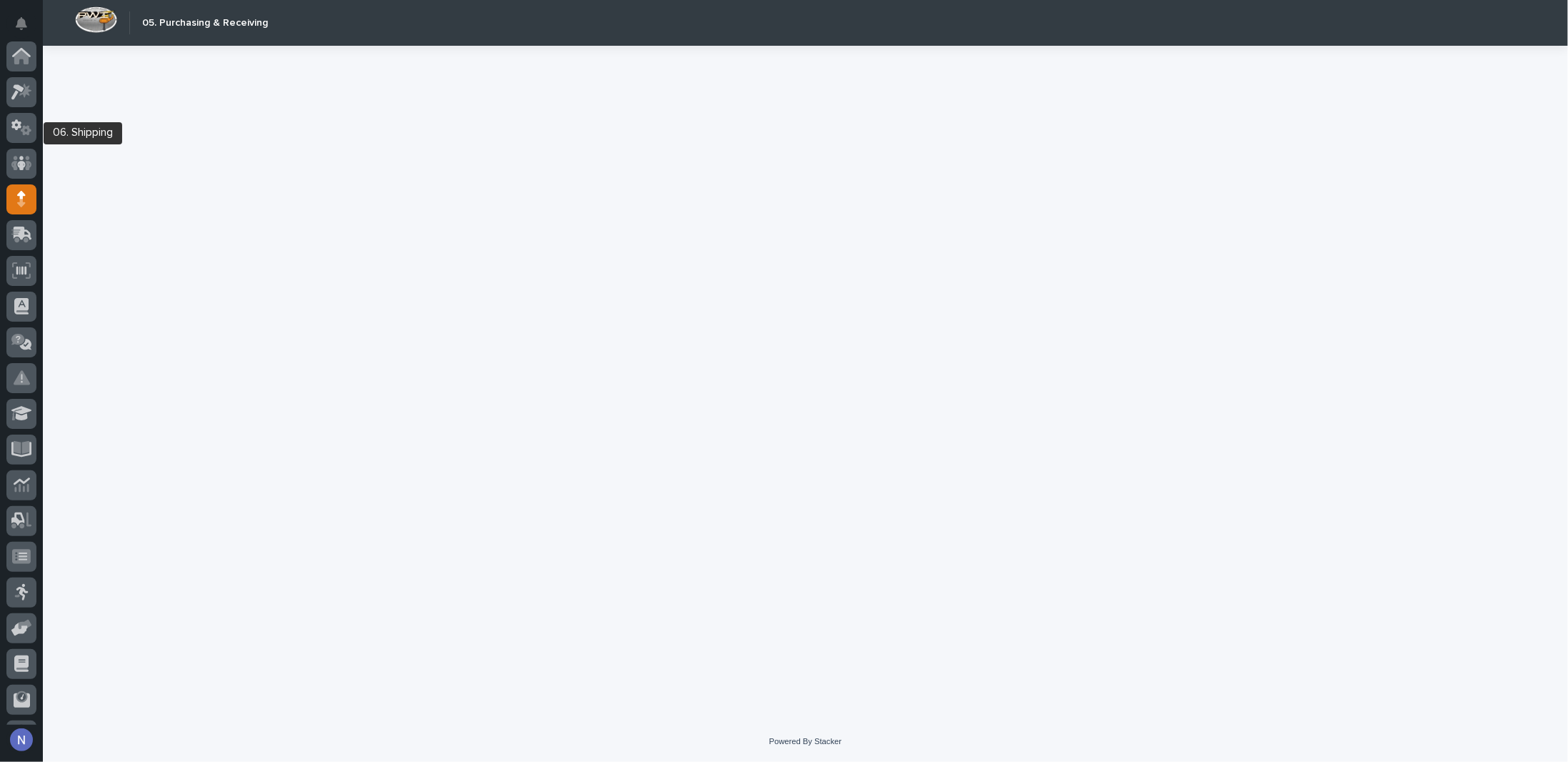
scroll to position [102, 0]
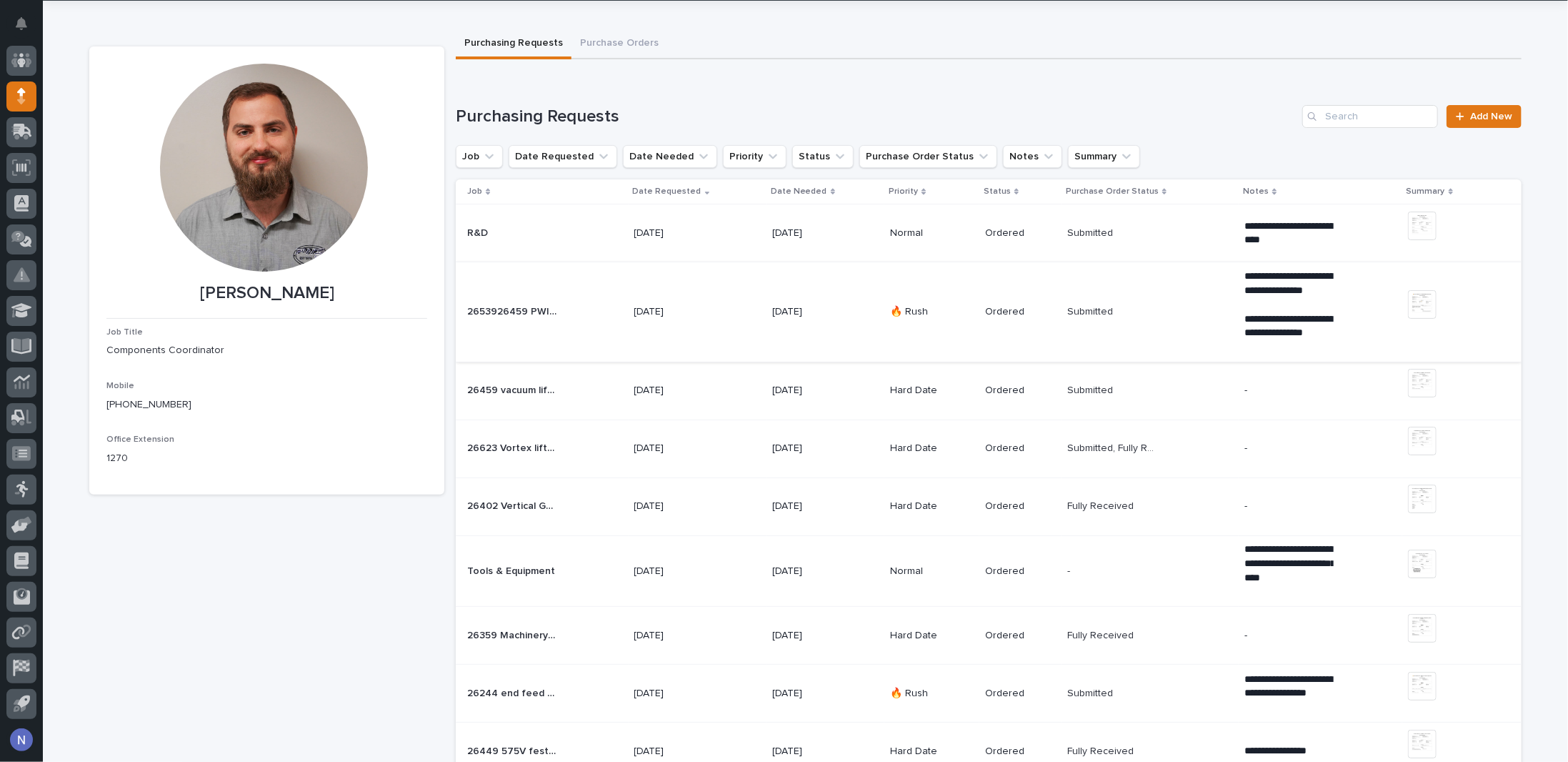
scroll to position [48, 0]
click at [578, 322] on td "2653926459 PWI built Anver lifters 2653926459 PWI built Anver lifters" at bounding box center [541, 309] width 172 height 100
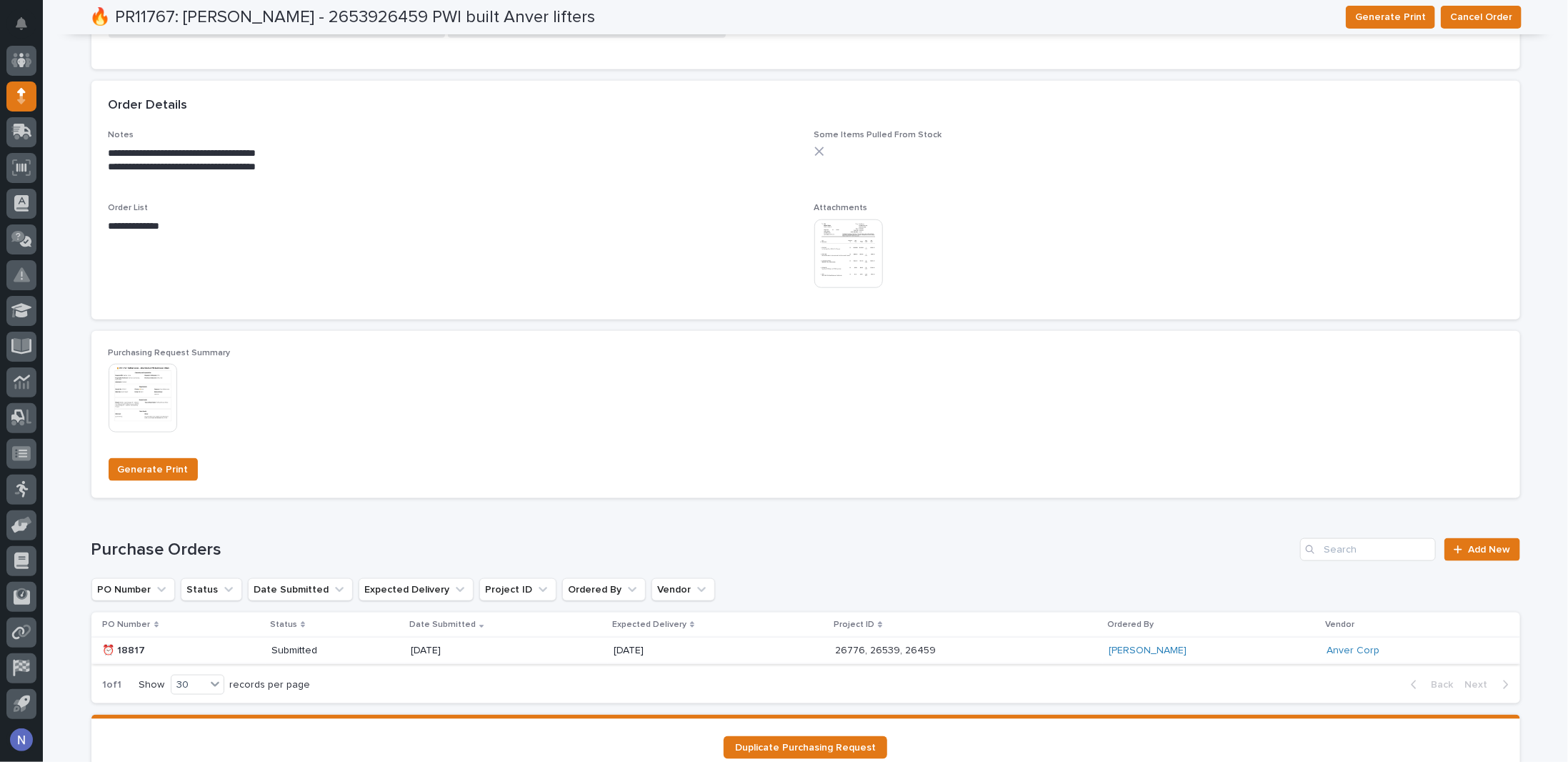
scroll to position [913, 0]
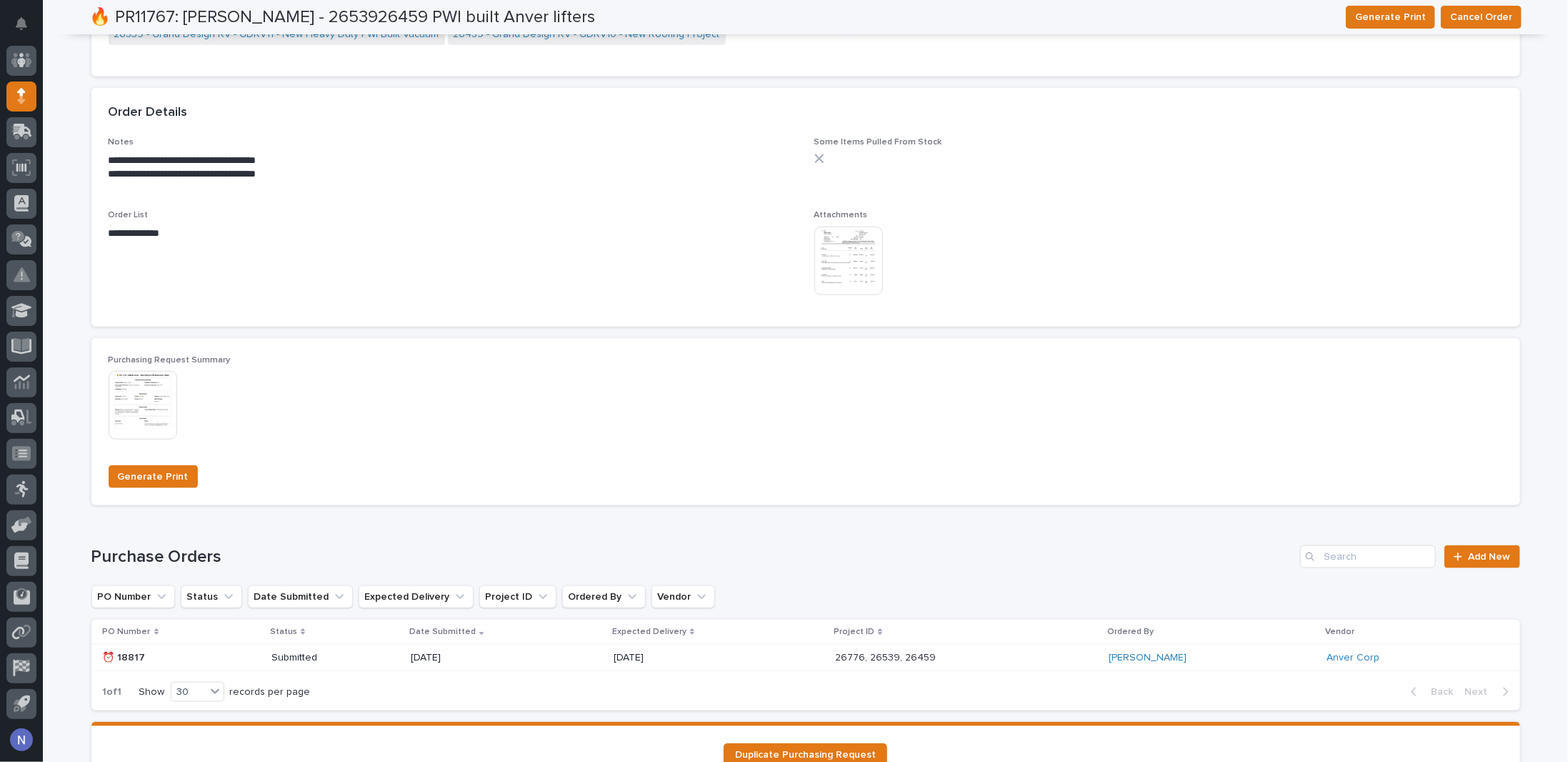
click at [841, 240] on img at bounding box center [848, 261] width 69 height 69
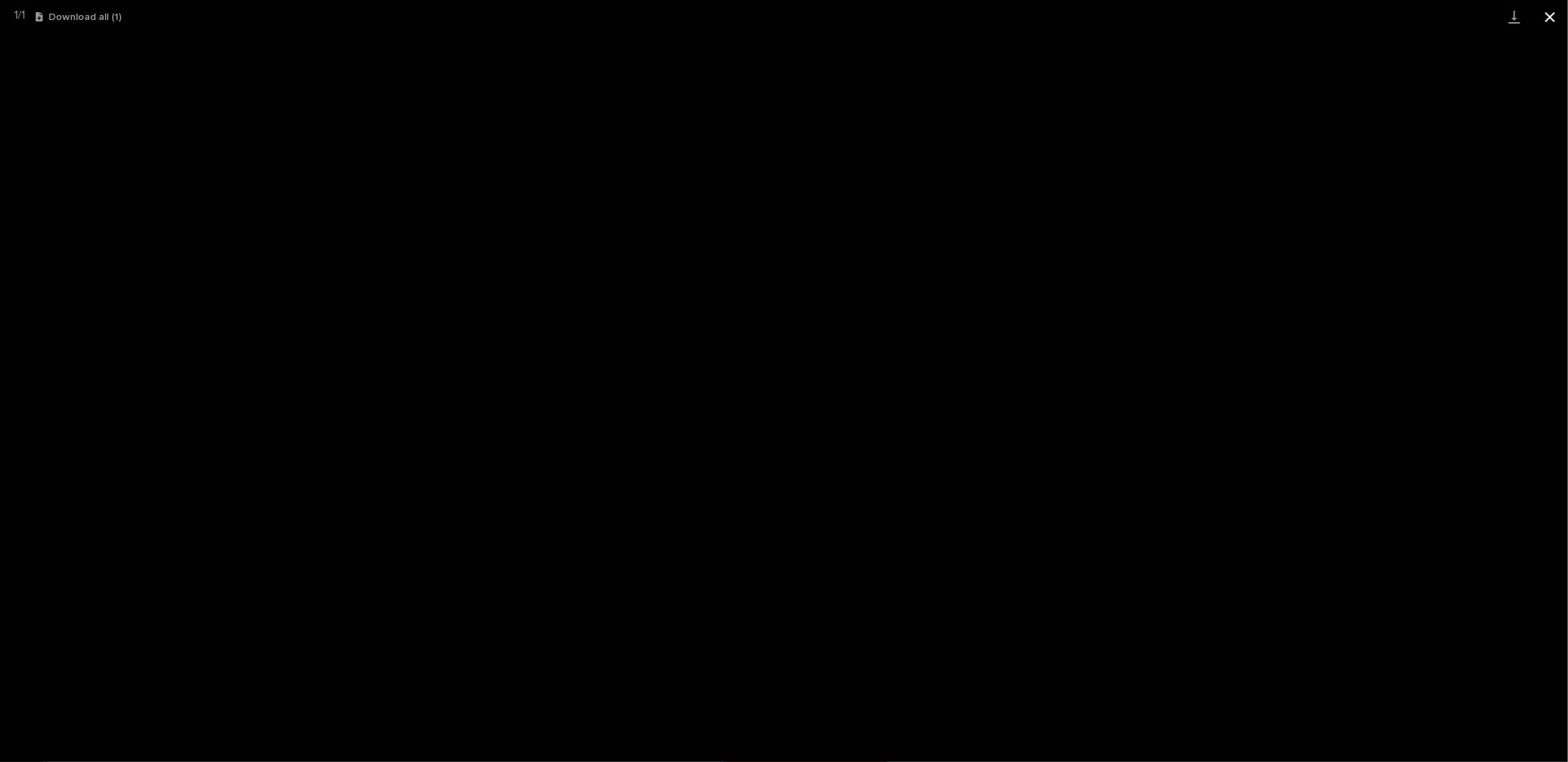
drag, startPoint x: 1546, startPoint y: 18, endPoint x: 1537, endPoint y: 29, distance: 14.2
click at [1547, 17] on button "Close gallery" at bounding box center [1550, 16] width 36 height 34
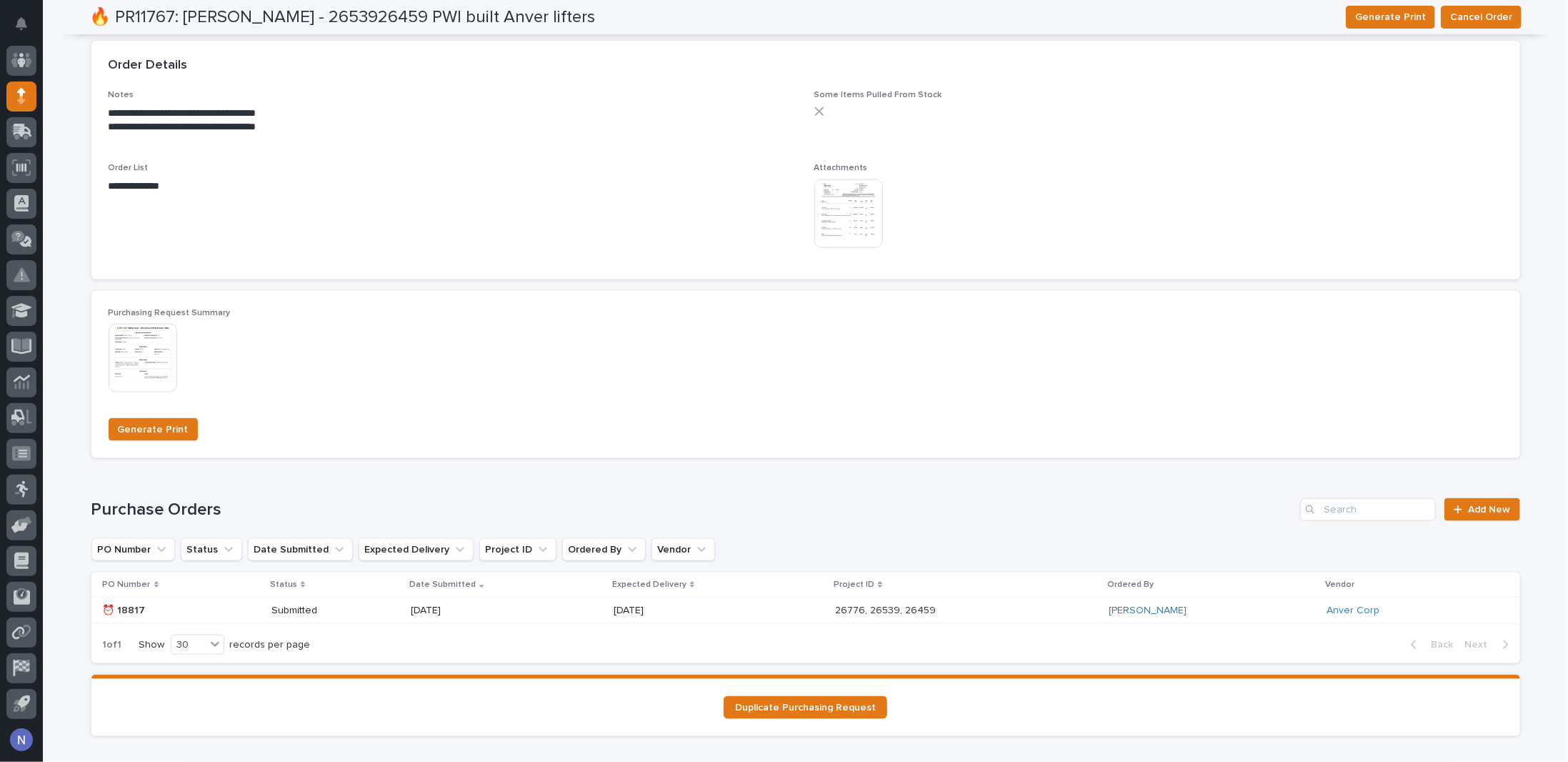
scroll to position [961, 0]
click at [740, 609] on div "[DATE]" at bounding box center [719, 610] width 210 height 24
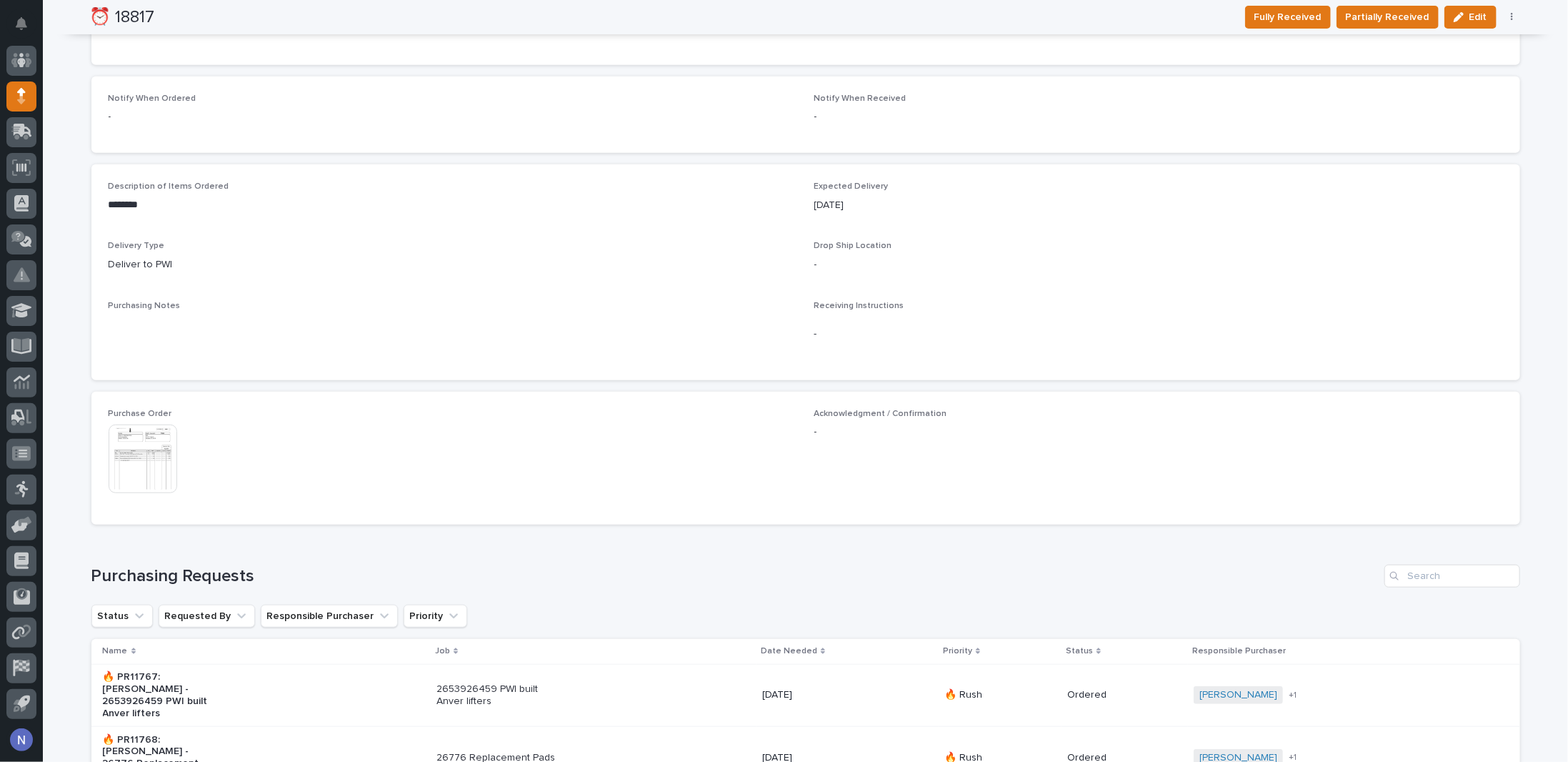
scroll to position [691, 0]
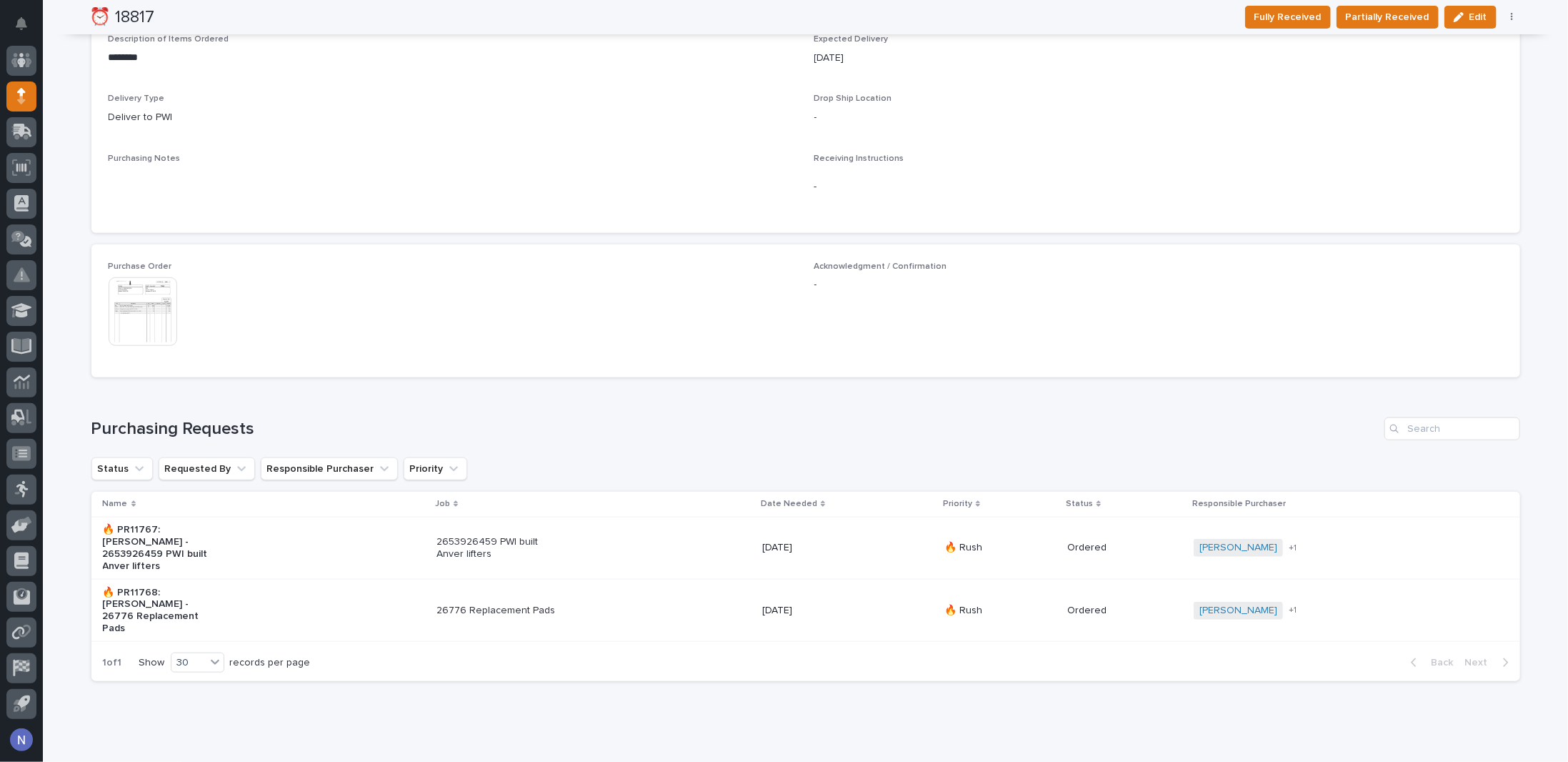
click at [157, 301] on img at bounding box center [143, 311] width 69 height 69
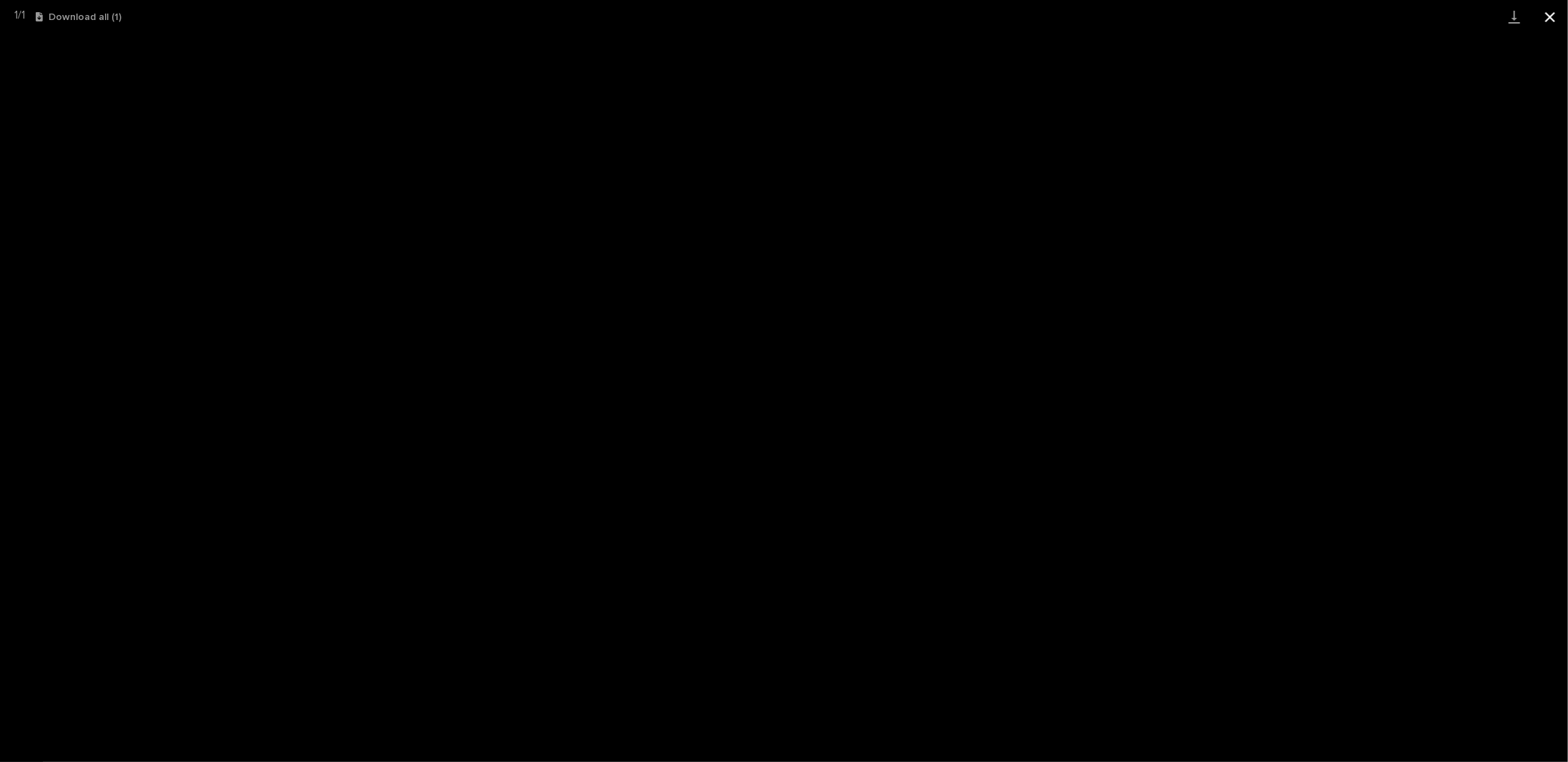
click at [1551, 12] on button "Close gallery" at bounding box center [1550, 16] width 36 height 34
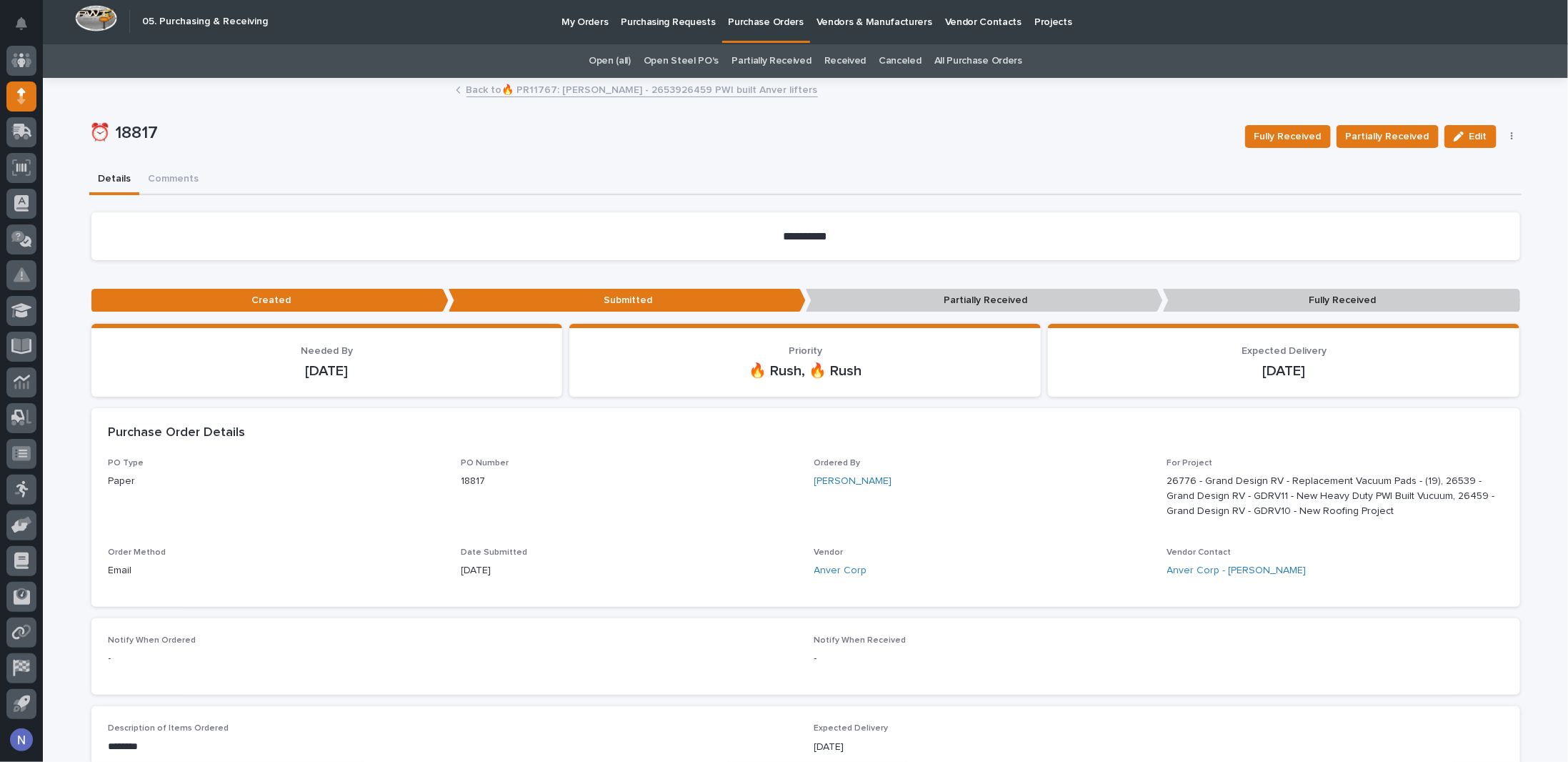
scroll to position [0, 0]
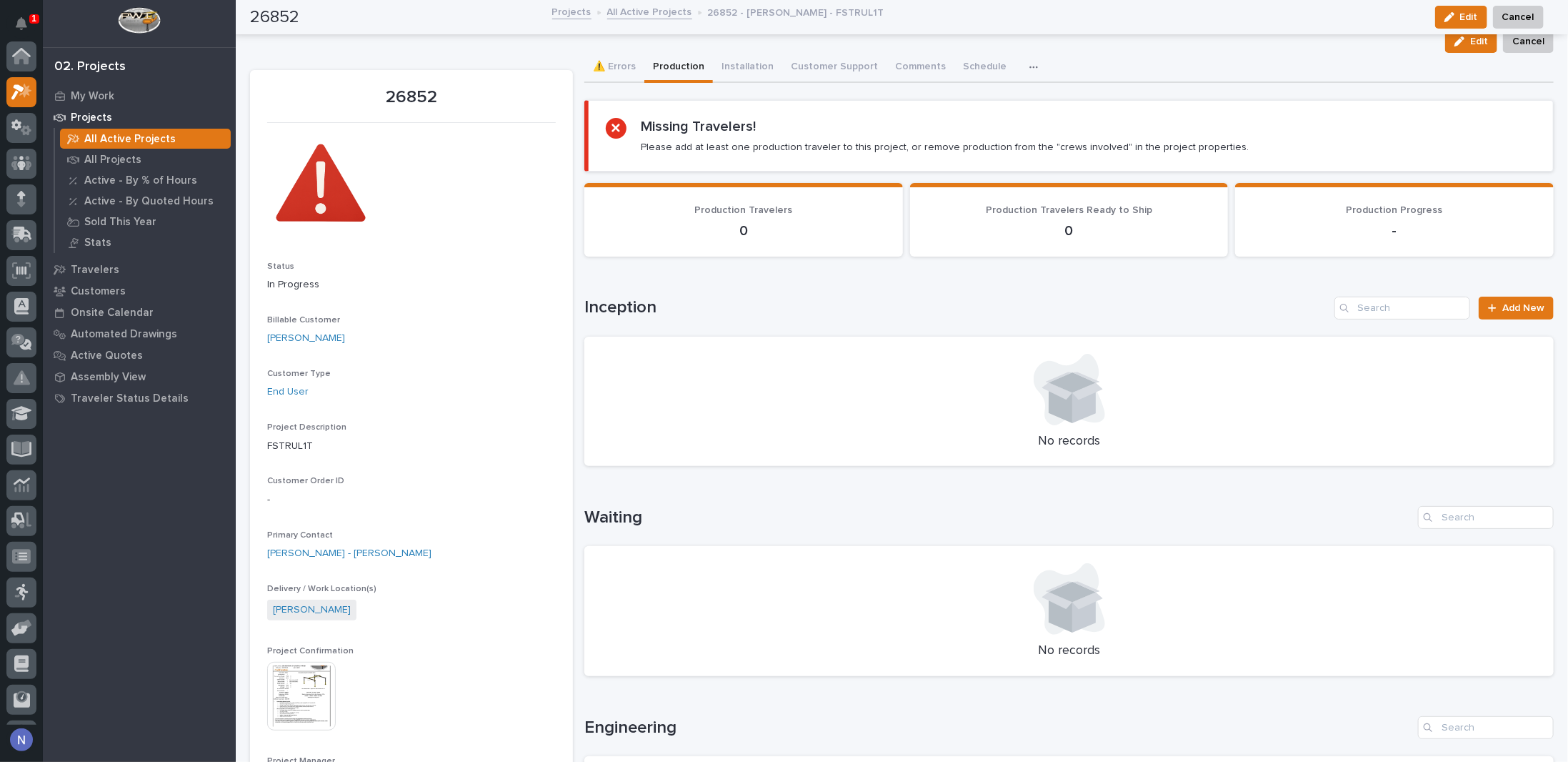
scroll to position [36, 0]
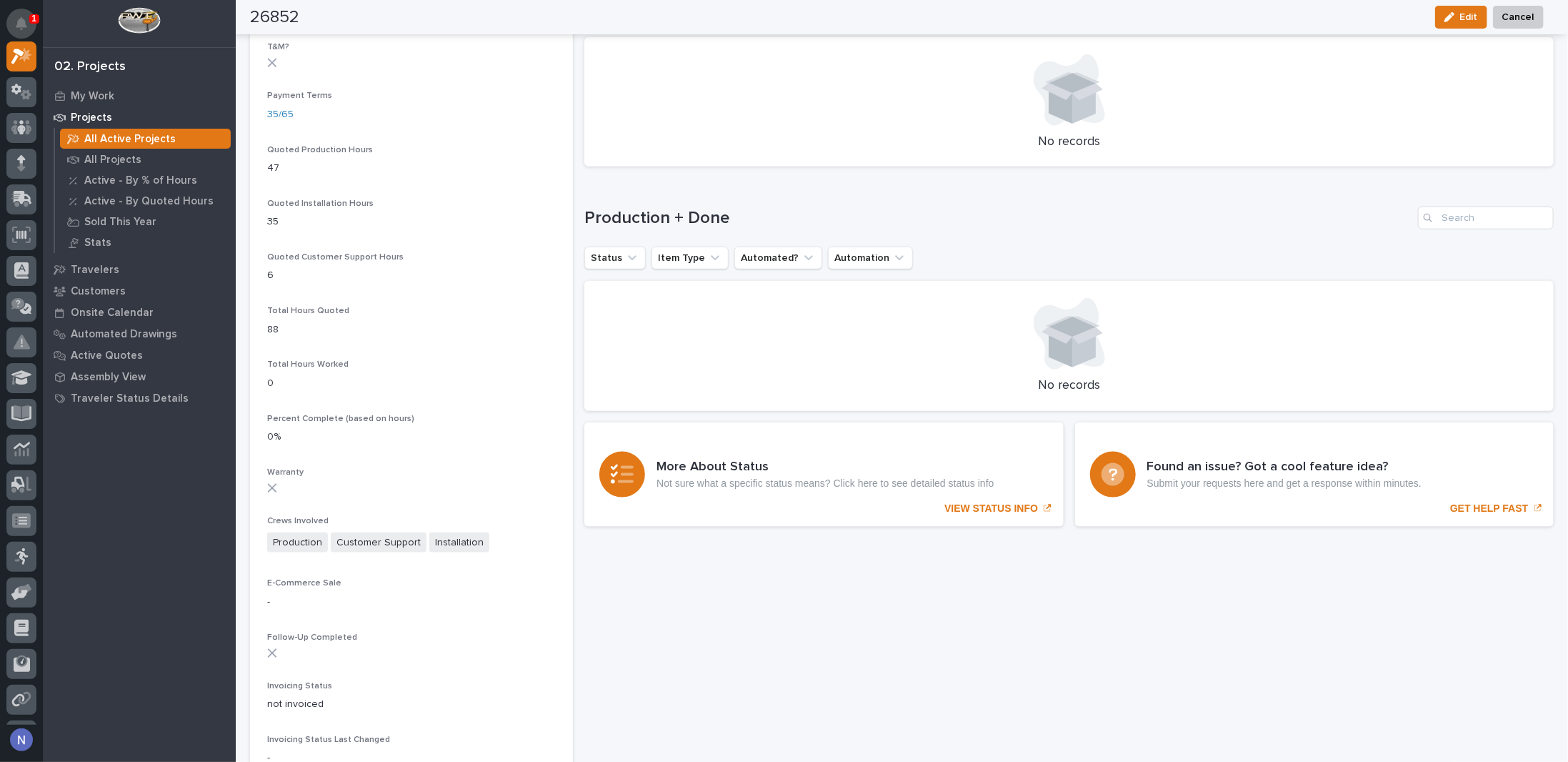
click at [17, 19] on icon "Notifications" at bounding box center [21, 24] width 11 height 13
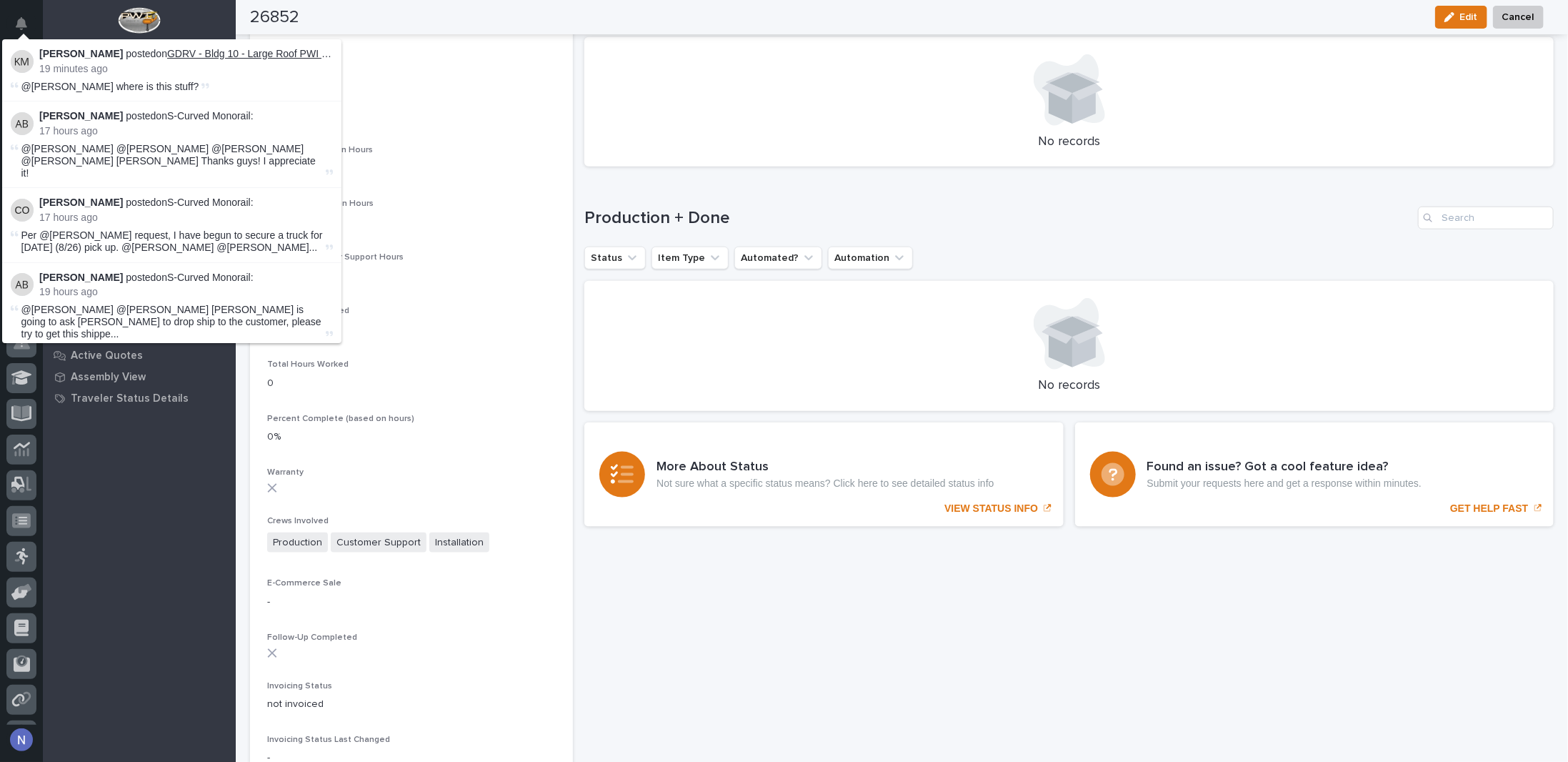
click at [183, 49] on link "GDRV - Bldg 10 - Large Roof PWI Vacuum Lifter" at bounding box center [274, 53] width 215 height 11
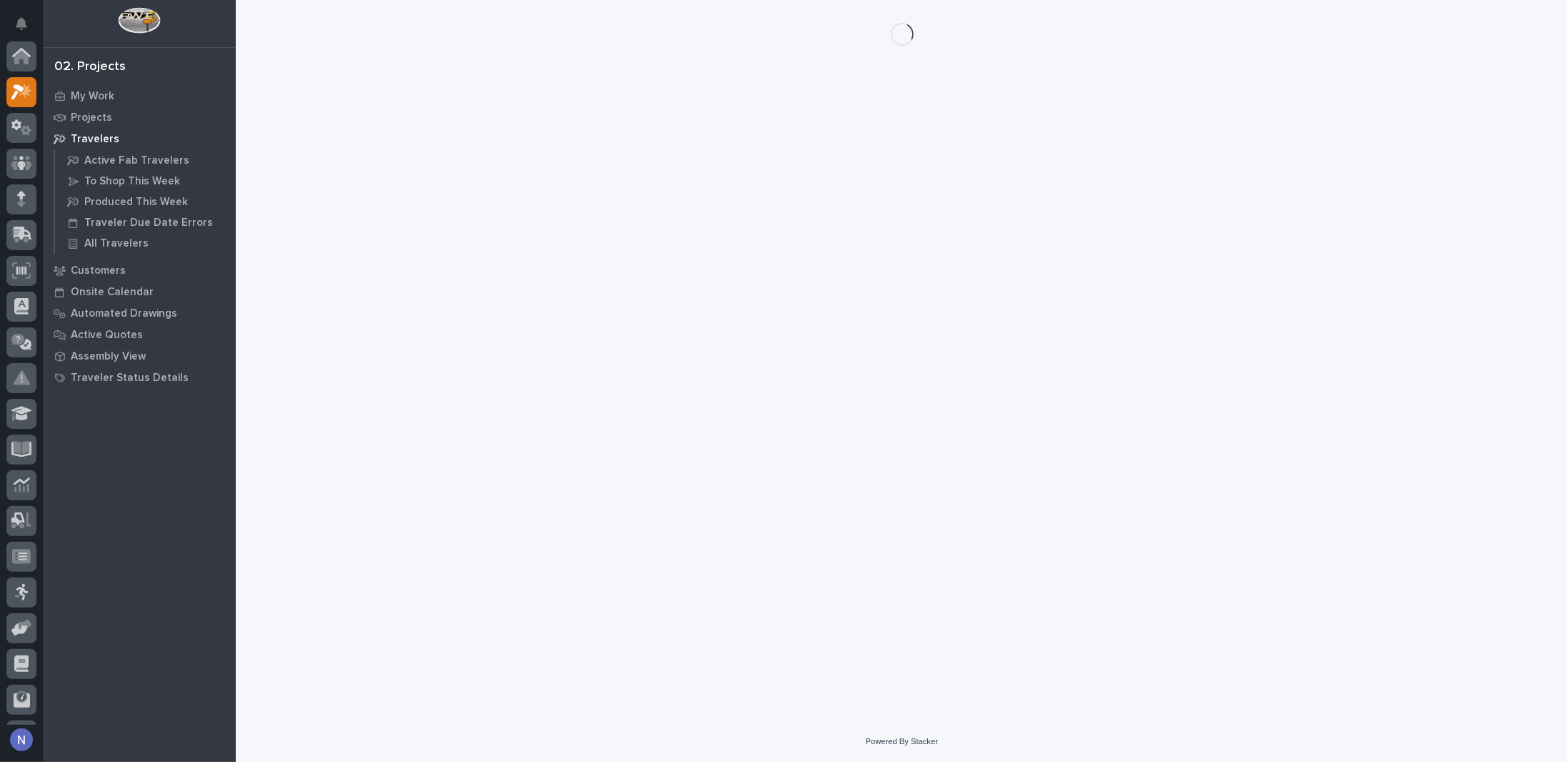
scroll to position [36, 0]
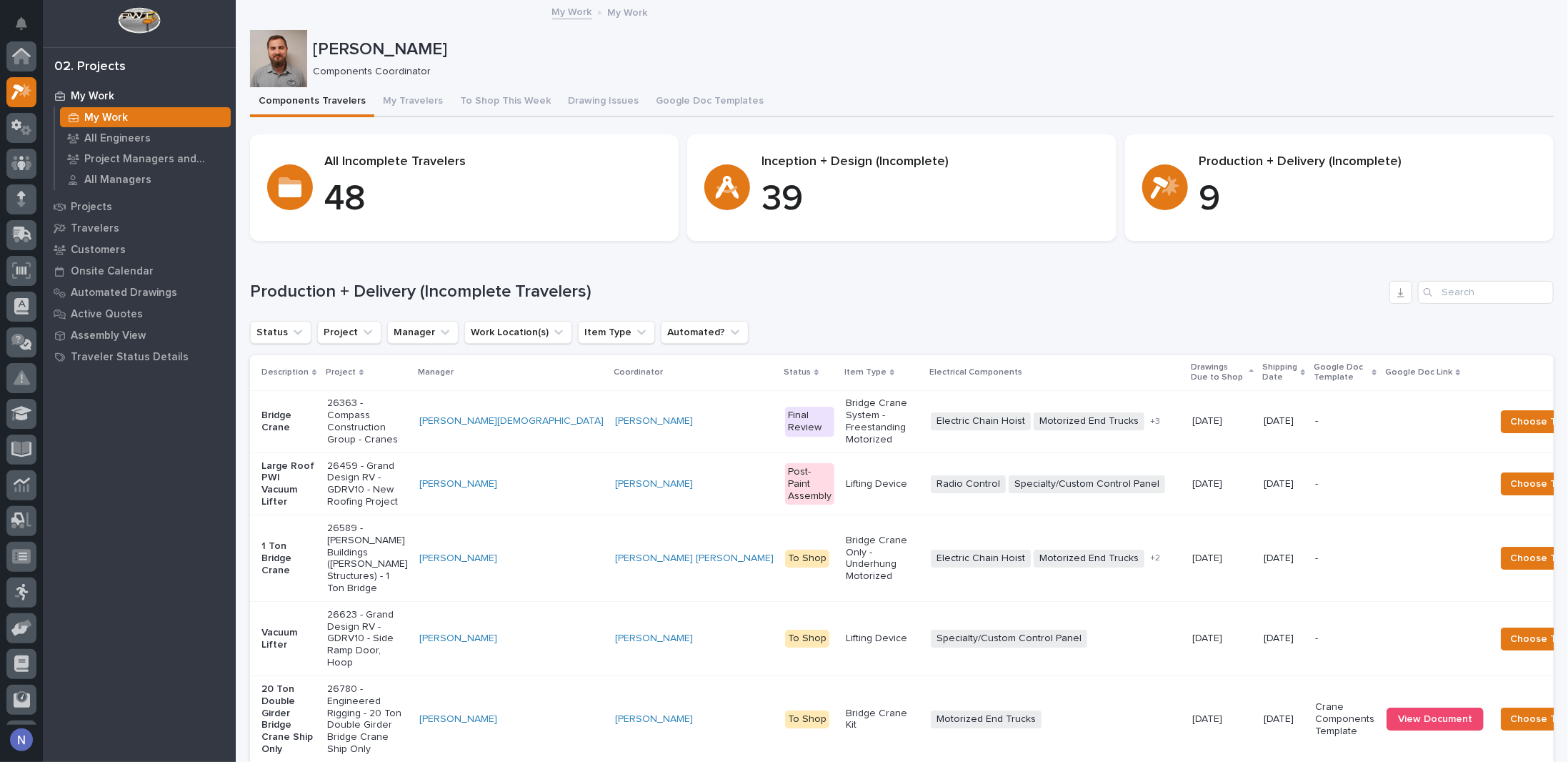
scroll to position [36, 0]
click at [93, 208] on p "Projects" at bounding box center [91, 208] width 41 height 13
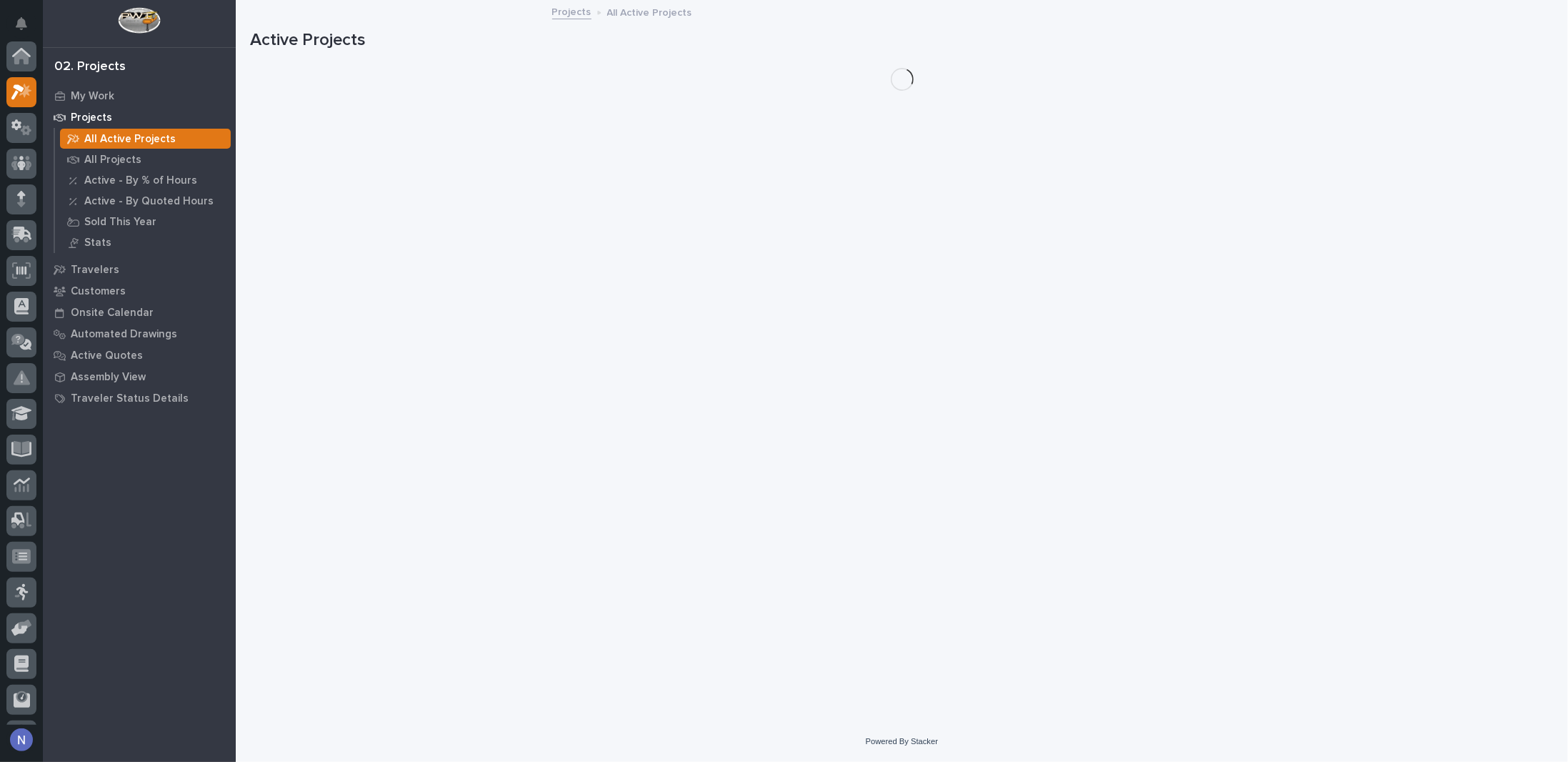
scroll to position [36, 0]
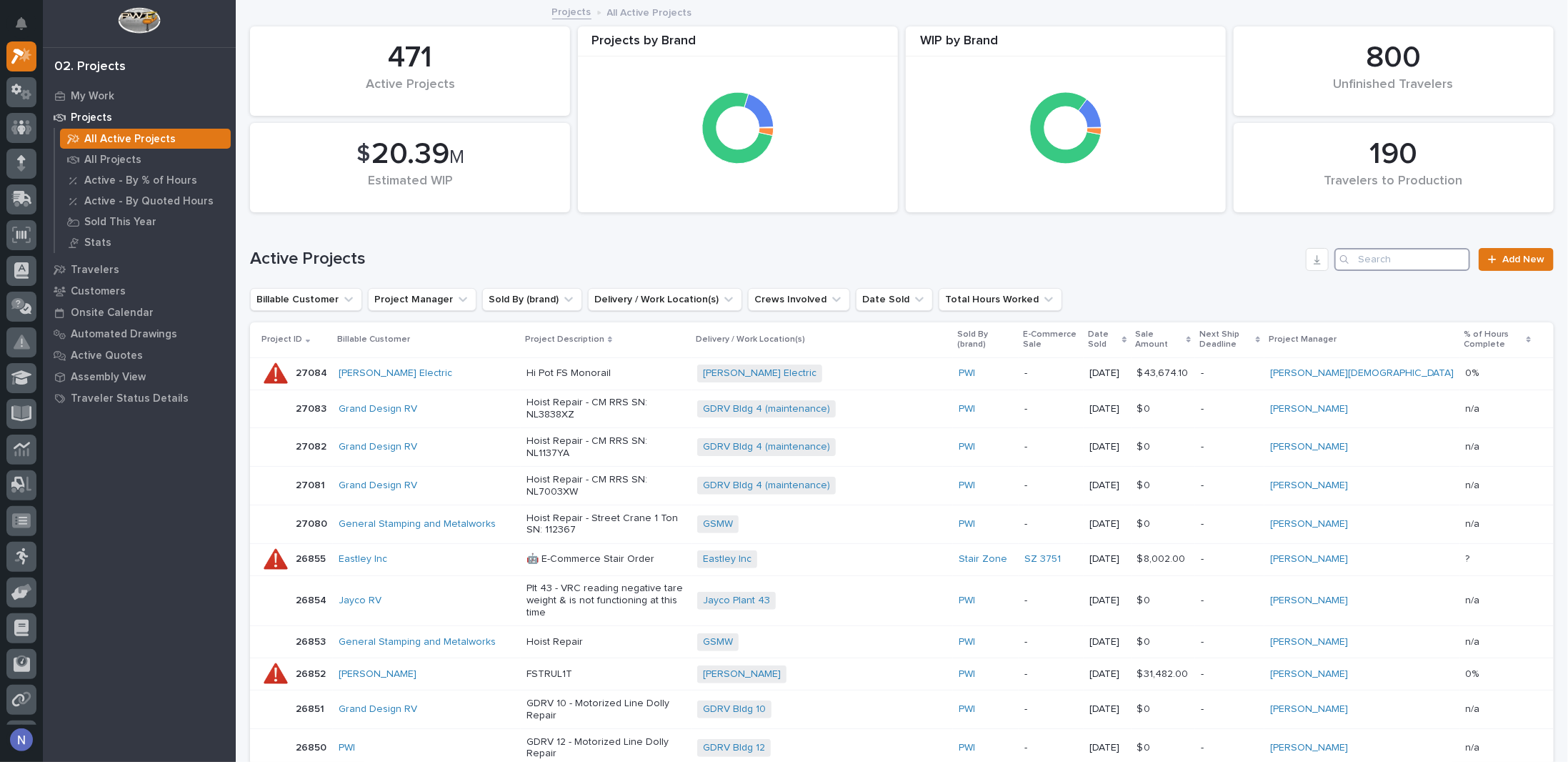
click at [1420, 262] on input "Search" at bounding box center [1402, 259] width 135 height 23
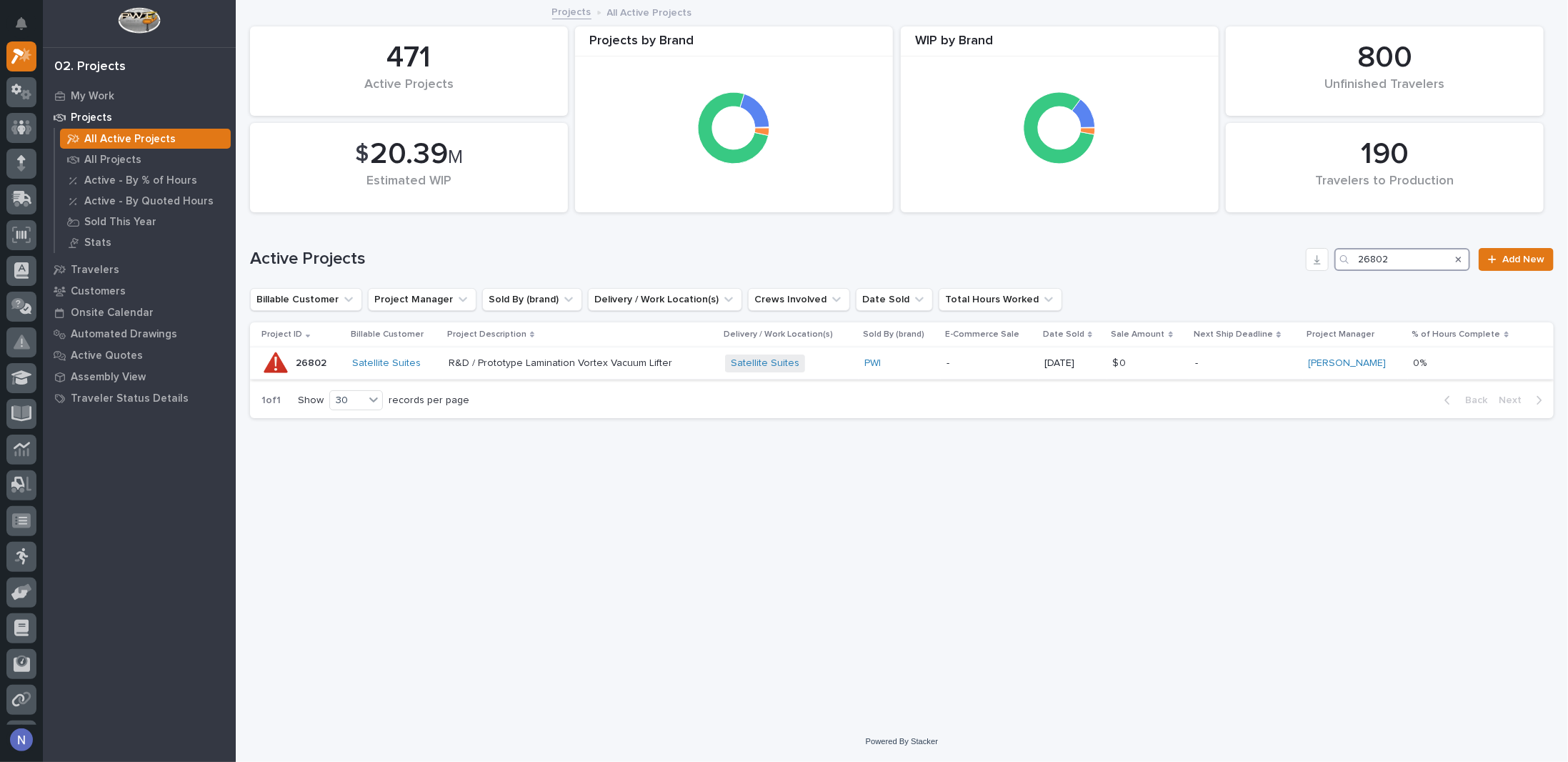
type input "26802"
click at [1008, 368] on p "-" at bounding box center [989, 363] width 87 height 12
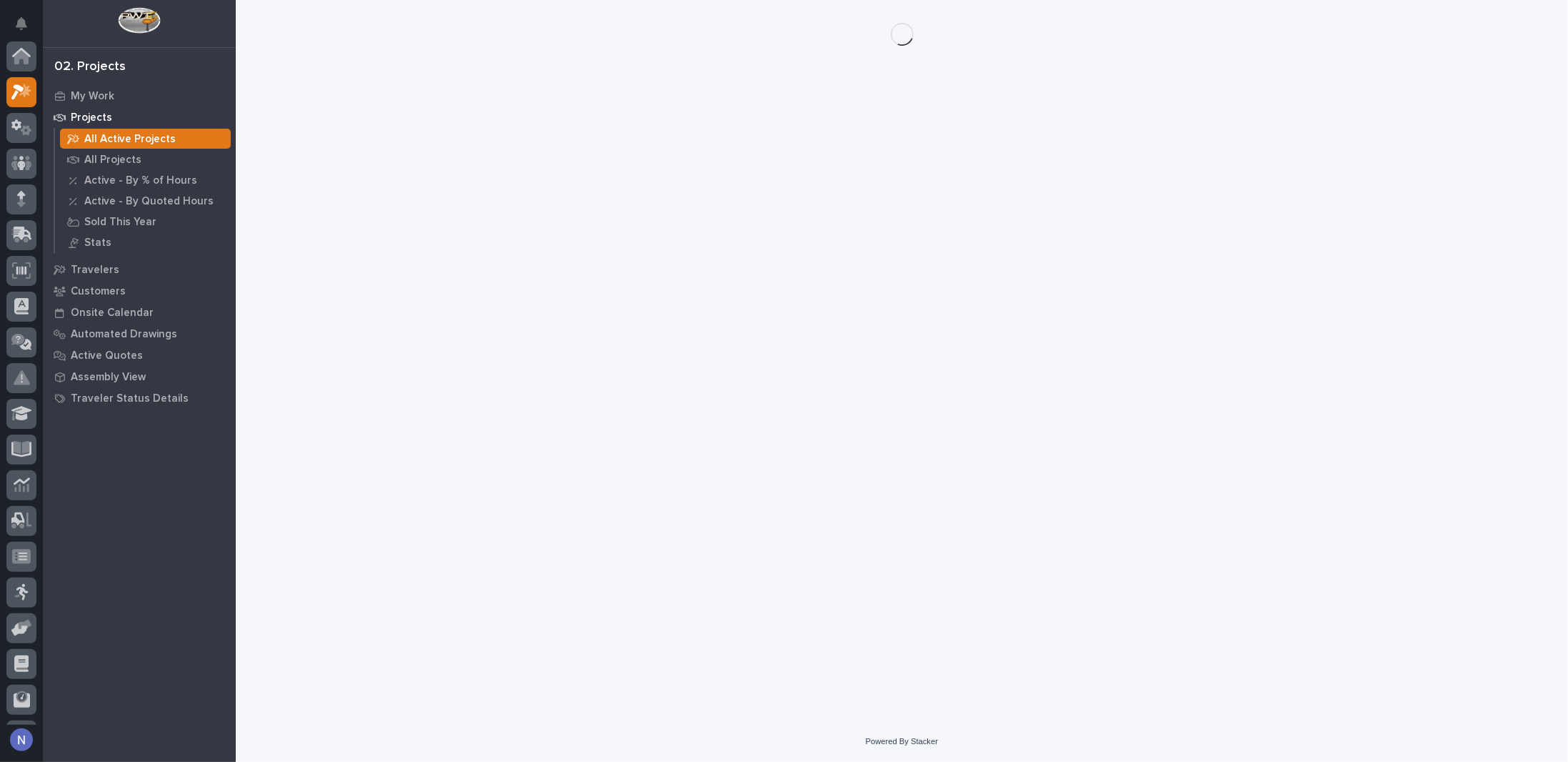
scroll to position [36, 0]
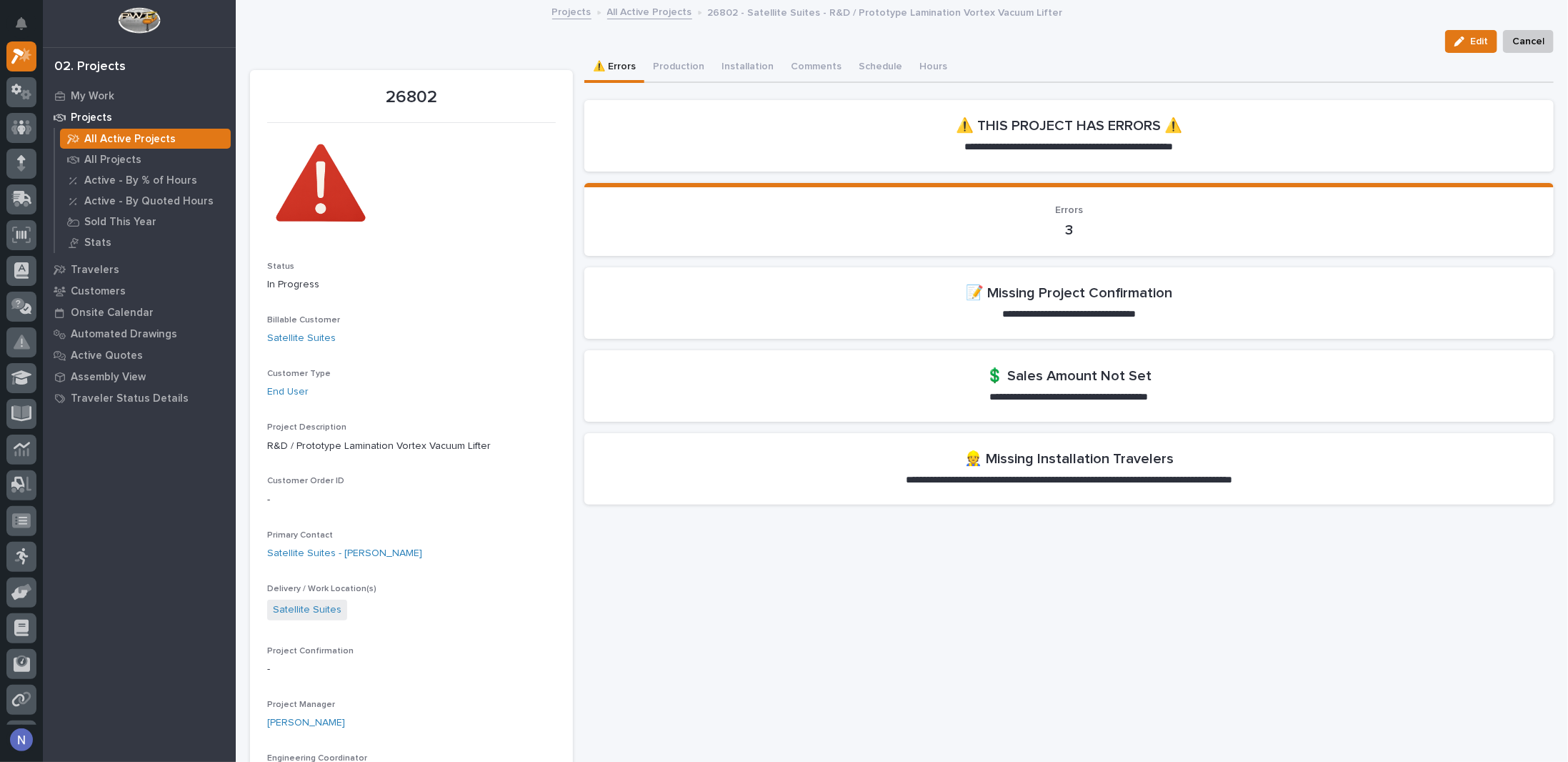
click at [1374, 149] on section "**********" at bounding box center [1069, 135] width 969 height 71
